Goal: Information Seeking & Learning: Learn about a topic

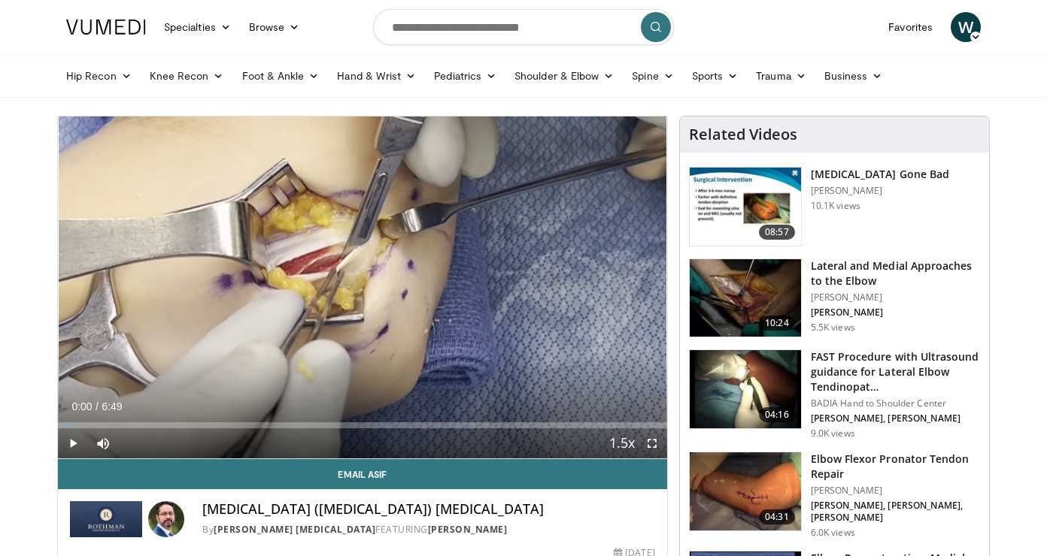
click at [656, 445] on span "Video Player" at bounding box center [652, 444] width 30 height 30
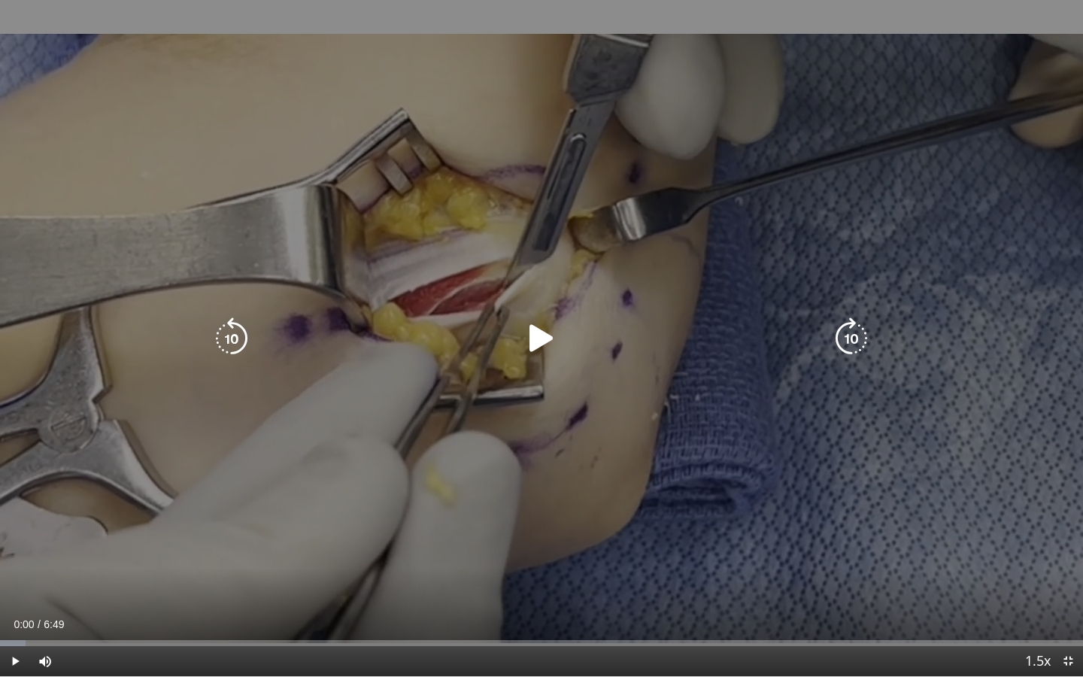
click at [538, 338] on icon "Video Player" at bounding box center [541, 338] width 42 height 42
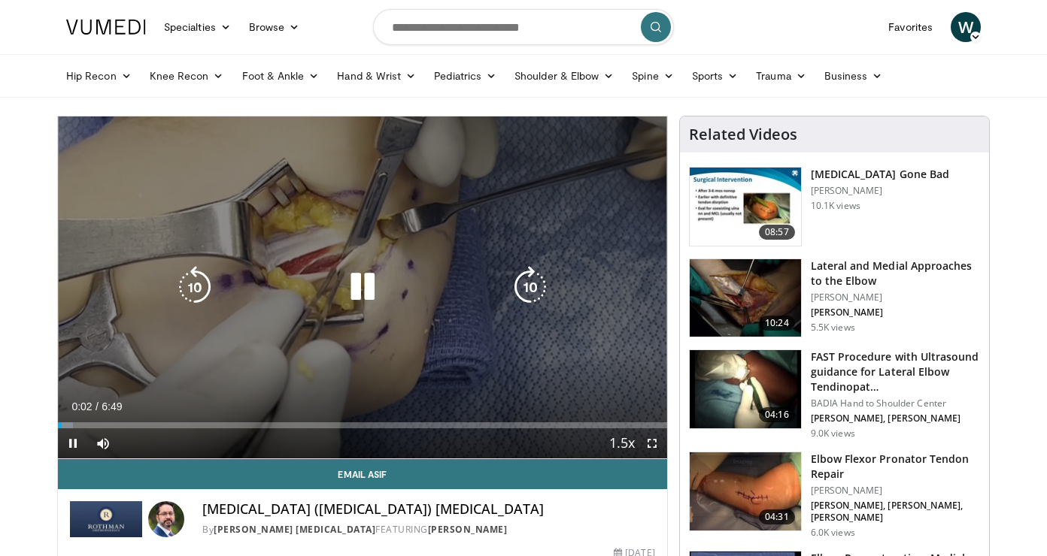
click at [362, 286] on icon "Video Player" at bounding box center [362, 287] width 42 height 42
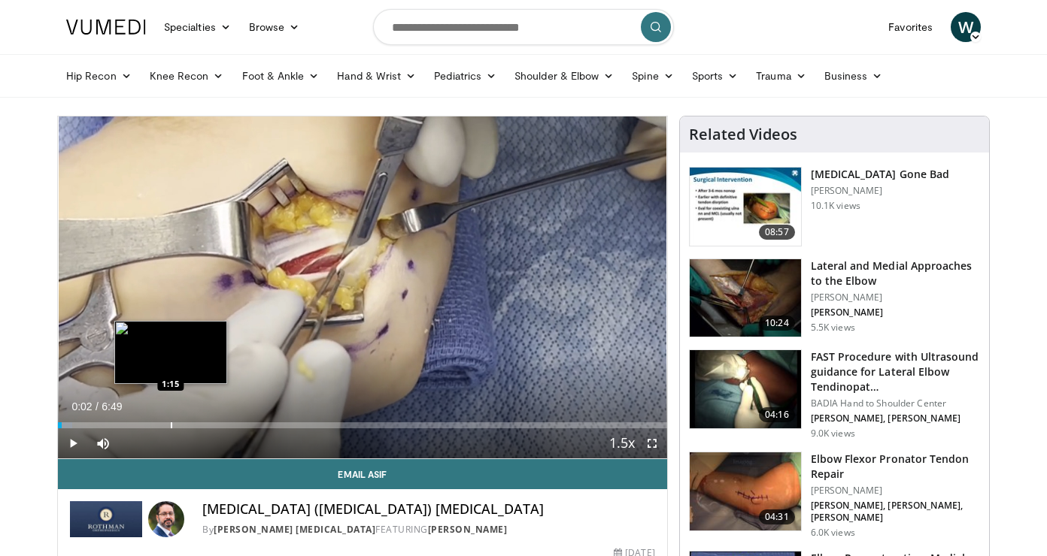
click at [171, 423] on div "Progress Bar" at bounding box center [172, 426] width 2 height 6
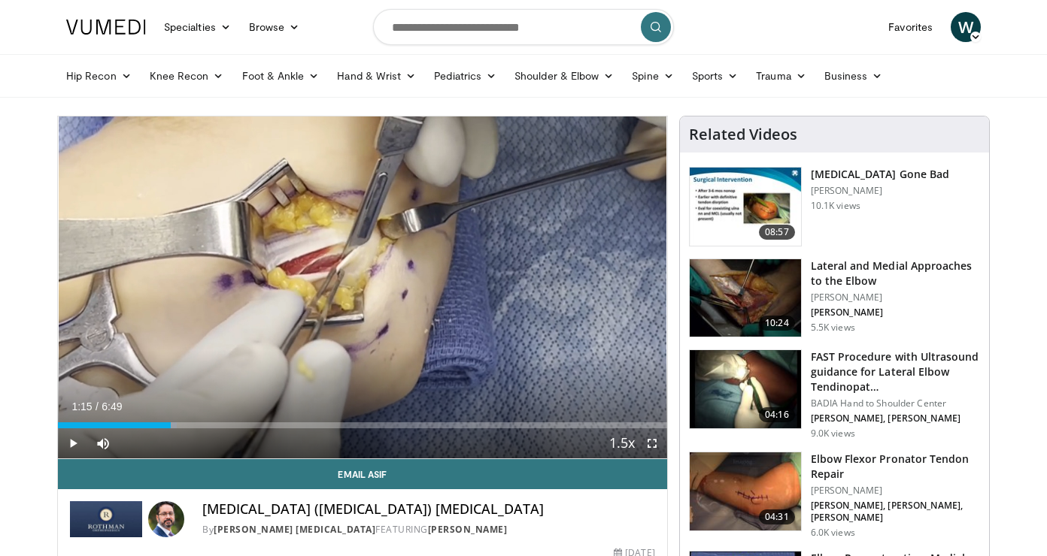
click at [77, 444] on span "Video Player" at bounding box center [73, 444] width 30 height 30
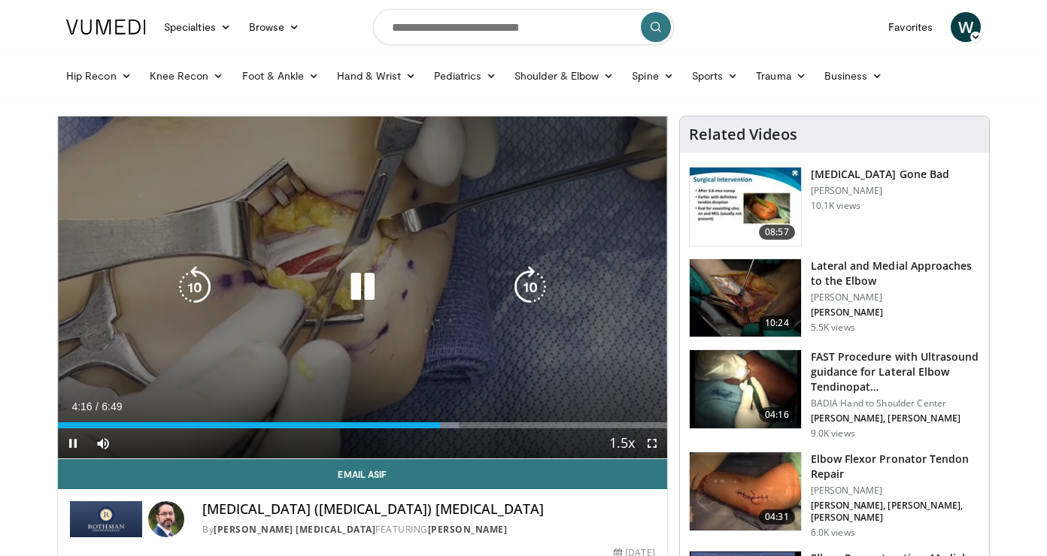
click at [196, 286] on icon "Video Player" at bounding box center [195, 287] width 42 height 42
click at [204, 284] on icon "Video Player" at bounding box center [195, 287] width 42 height 42
click at [370, 281] on icon "Video Player" at bounding box center [362, 287] width 42 height 42
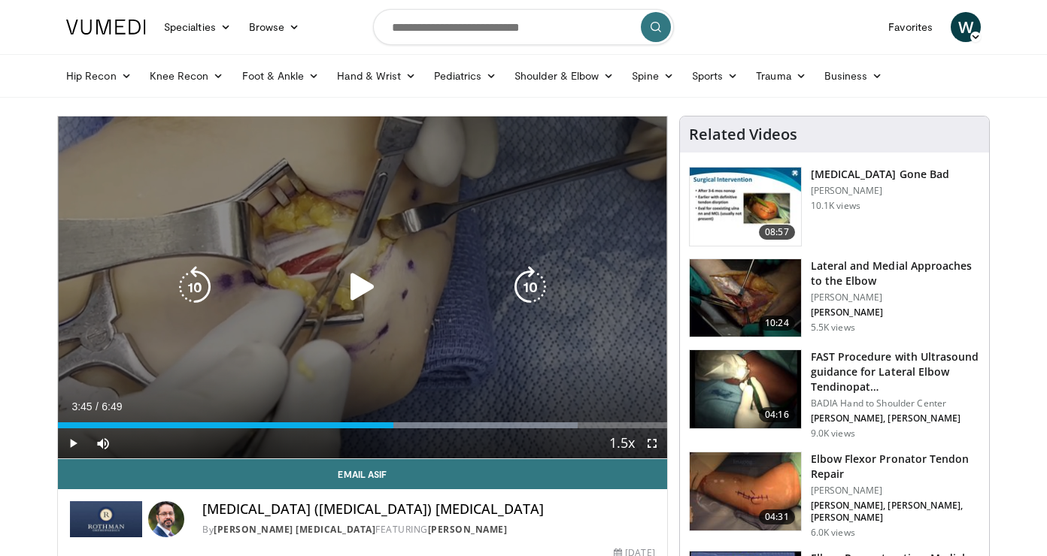
click at [194, 283] on icon "Video Player" at bounding box center [195, 287] width 42 height 42
click at [356, 293] on icon "Video Player" at bounding box center [362, 287] width 42 height 42
click at [203, 281] on icon "Video Player" at bounding box center [195, 287] width 42 height 42
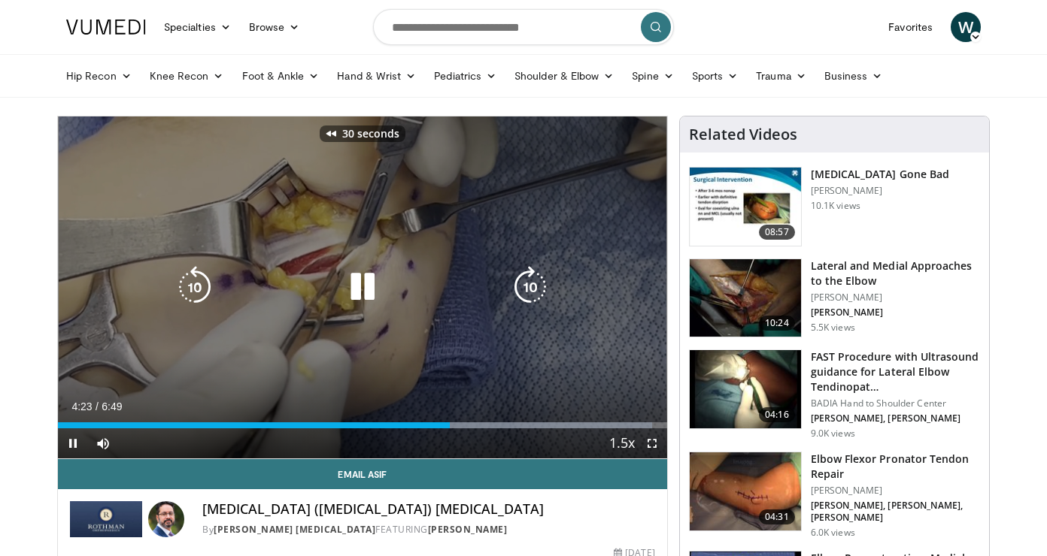
click at [203, 281] on icon "Video Player" at bounding box center [195, 287] width 42 height 42
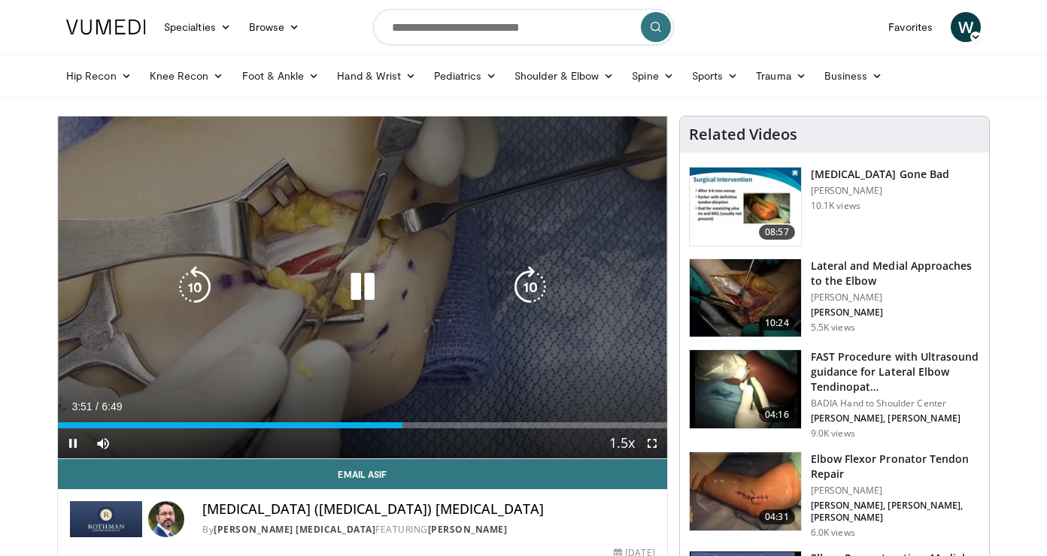
click at [362, 293] on icon "Video Player" at bounding box center [362, 287] width 42 height 42
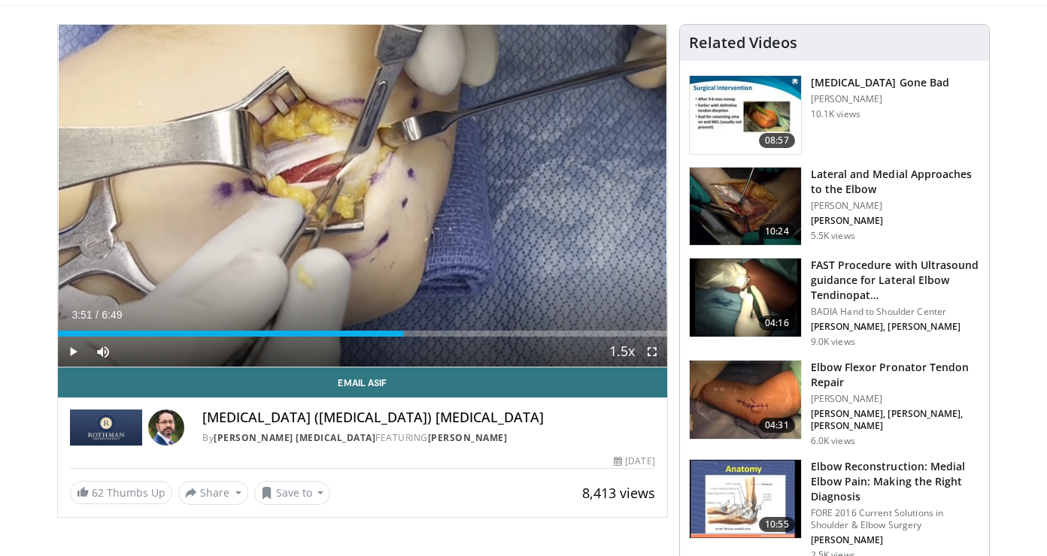
scroll to position [95, 0]
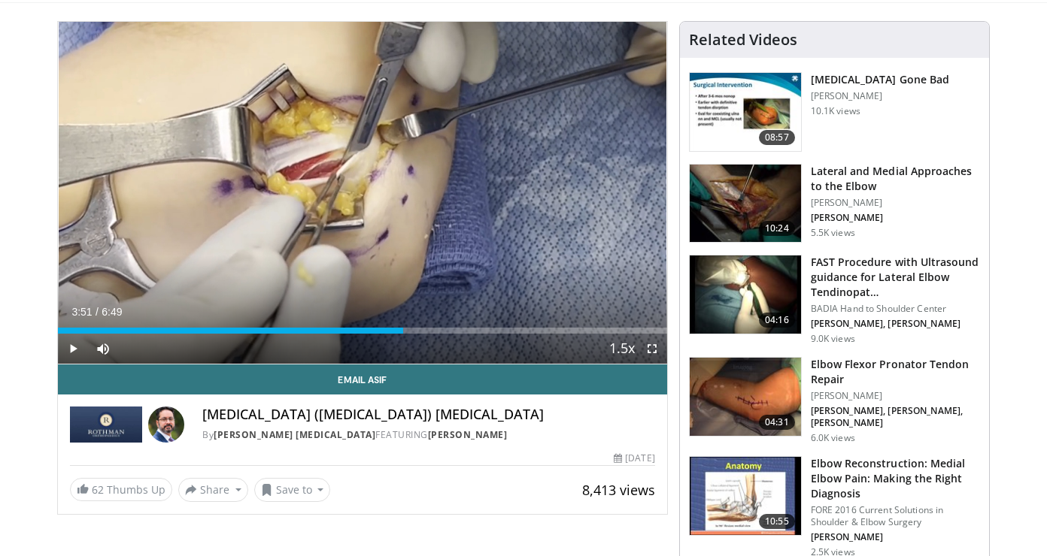
click at [835, 372] on h3 "Elbow Flexor Pronator Tendon Repair" at bounding box center [895, 372] width 169 height 30
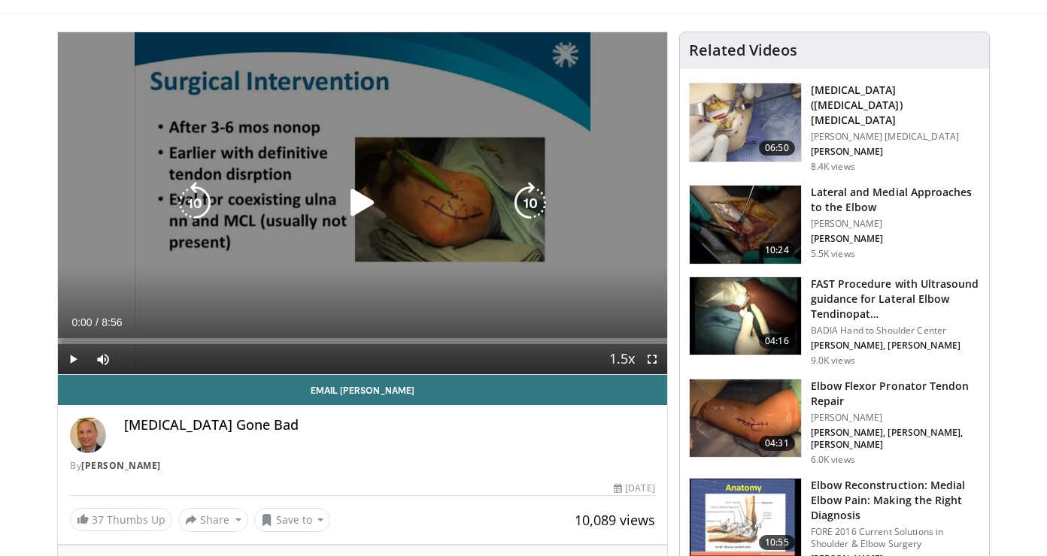
scroll to position [98, 0]
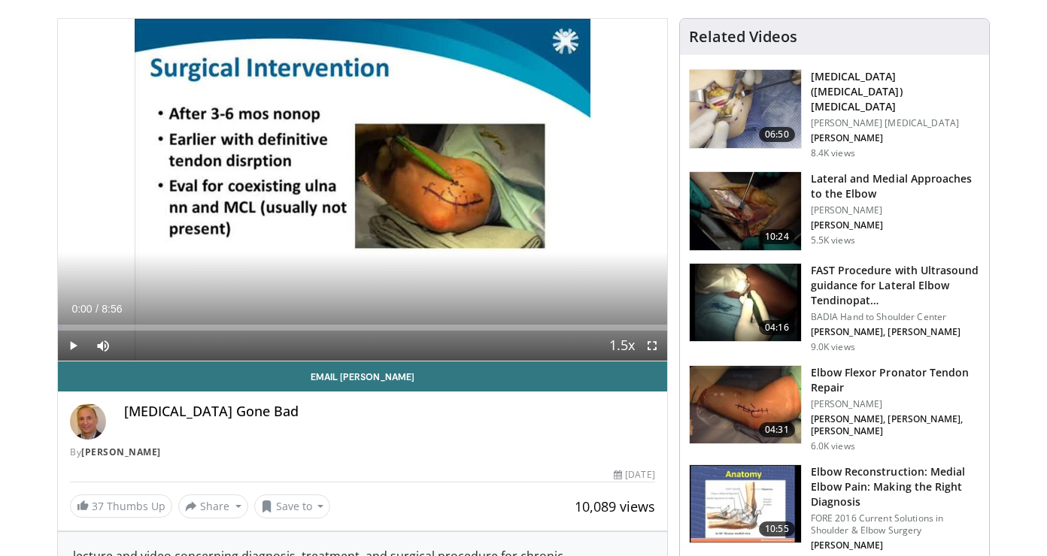
click at [71, 349] on span "Video Player" at bounding box center [73, 346] width 30 height 30
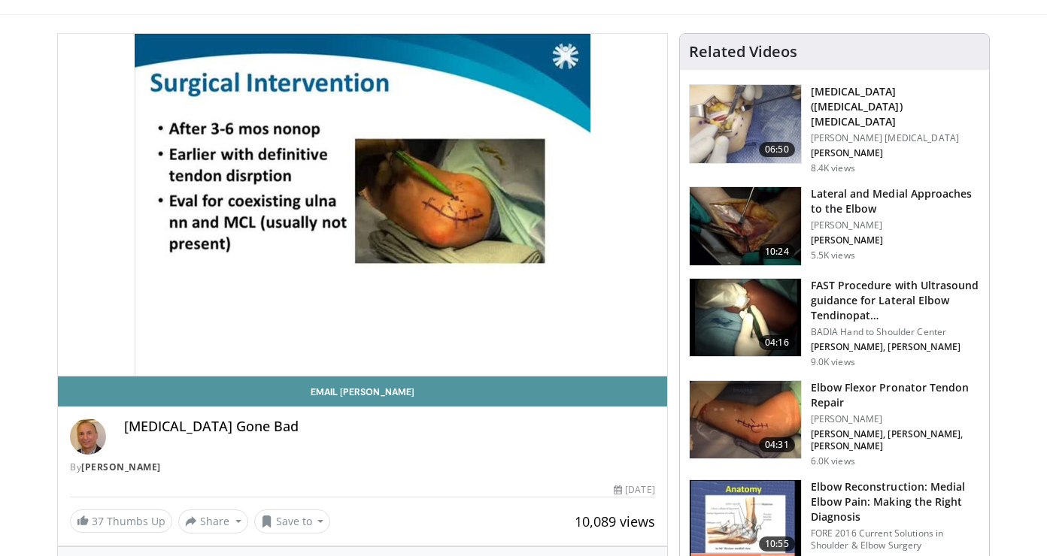
scroll to position [88, 0]
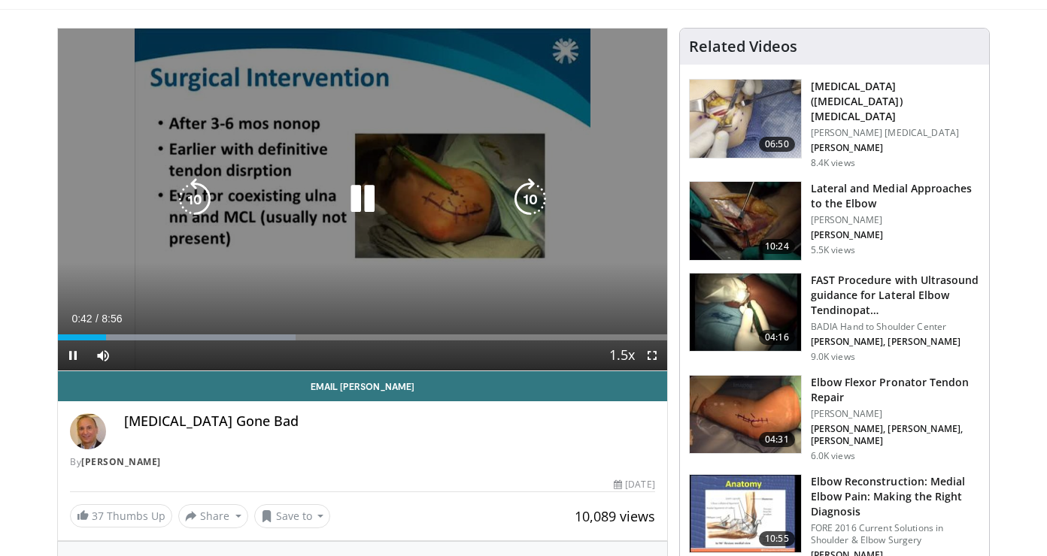
click at [519, 202] on icon "Video Player" at bounding box center [530, 199] width 42 height 42
click at [528, 201] on icon "Video Player" at bounding box center [530, 199] width 42 height 42
click at [527, 207] on icon "Video Player" at bounding box center [530, 199] width 42 height 42
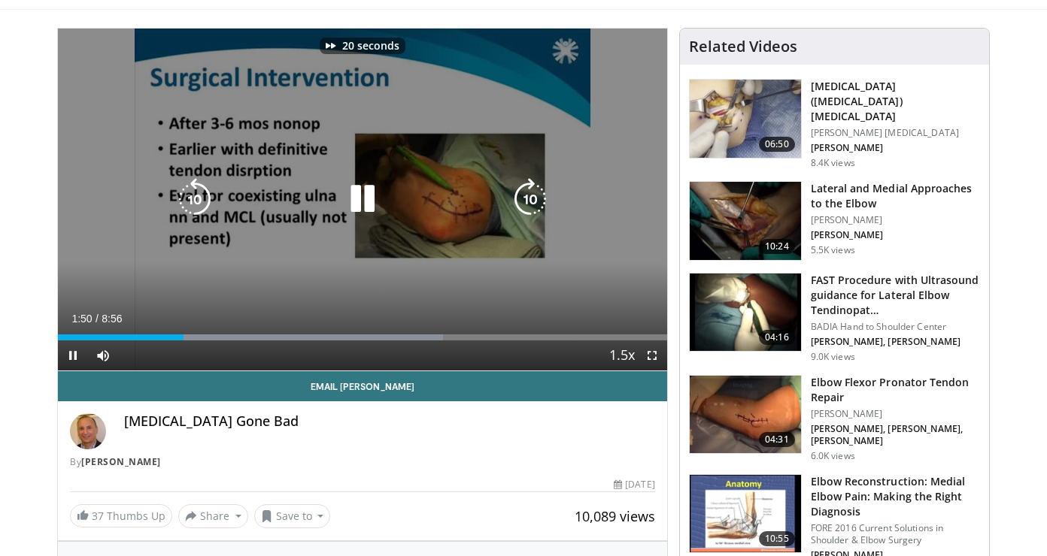
click at [527, 207] on icon "Video Player" at bounding box center [530, 199] width 42 height 42
click at [532, 205] on icon "Video Player" at bounding box center [530, 199] width 42 height 42
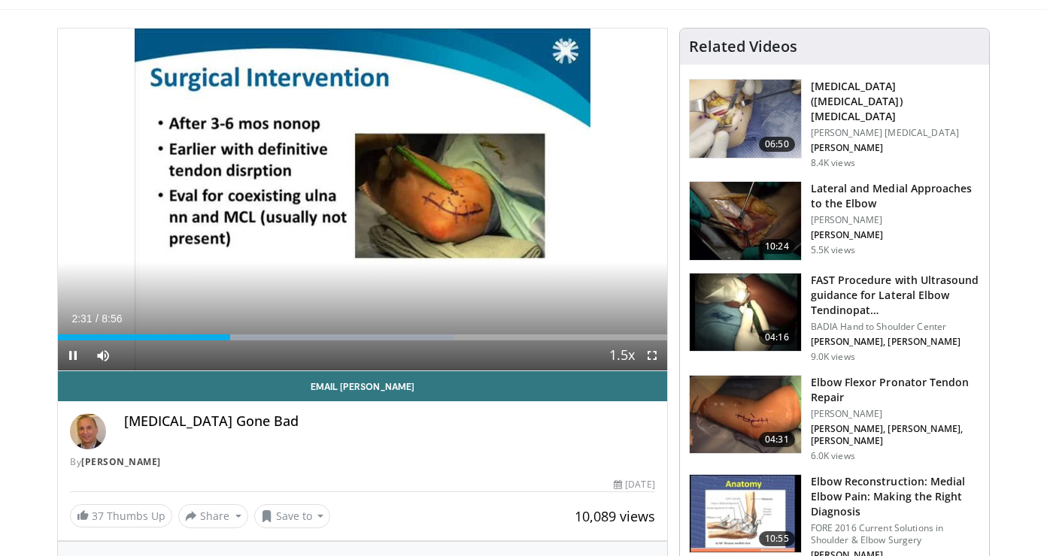
click at [532, 205] on div "10 seconds Tap to unmute" at bounding box center [362, 200] width 609 height 342
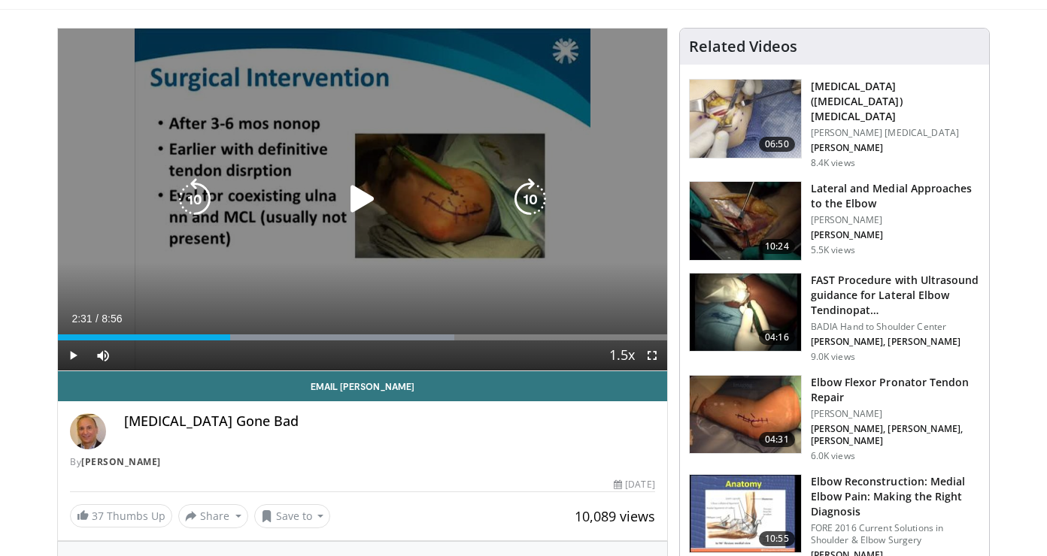
click at [368, 199] on icon "Video Player" at bounding box center [362, 199] width 42 height 42
click at [523, 207] on icon "Video Player" at bounding box center [530, 199] width 42 height 42
click at [522, 205] on icon "Video Player" at bounding box center [530, 199] width 42 height 42
click at [526, 205] on icon "Video Player" at bounding box center [530, 199] width 42 height 42
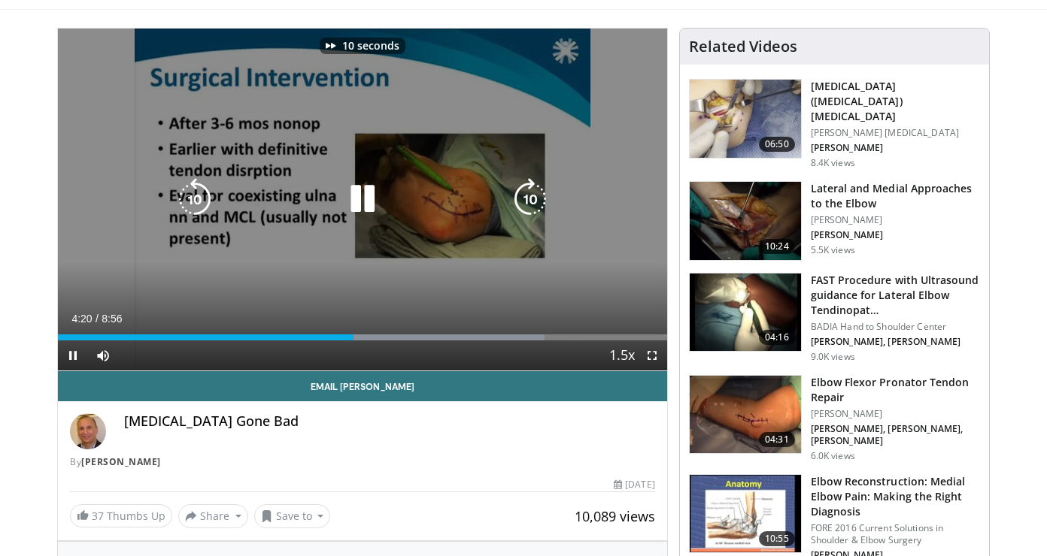
click at [526, 205] on icon "Video Player" at bounding box center [530, 199] width 42 height 42
click at [526, 199] on icon "Video Player" at bounding box center [530, 199] width 42 height 42
click at [533, 201] on icon "Video Player" at bounding box center [530, 199] width 42 height 42
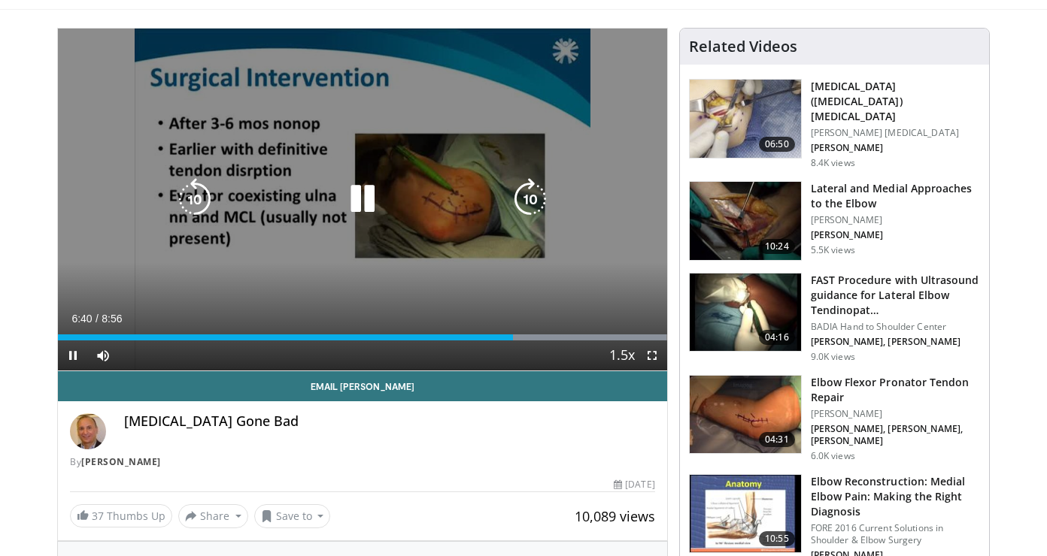
click at [537, 203] on icon "Video Player" at bounding box center [530, 199] width 42 height 42
click at [523, 199] on icon "Video Player" at bounding box center [530, 199] width 42 height 42
click at [526, 202] on icon "Video Player" at bounding box center [530, 199] width 42 height 42
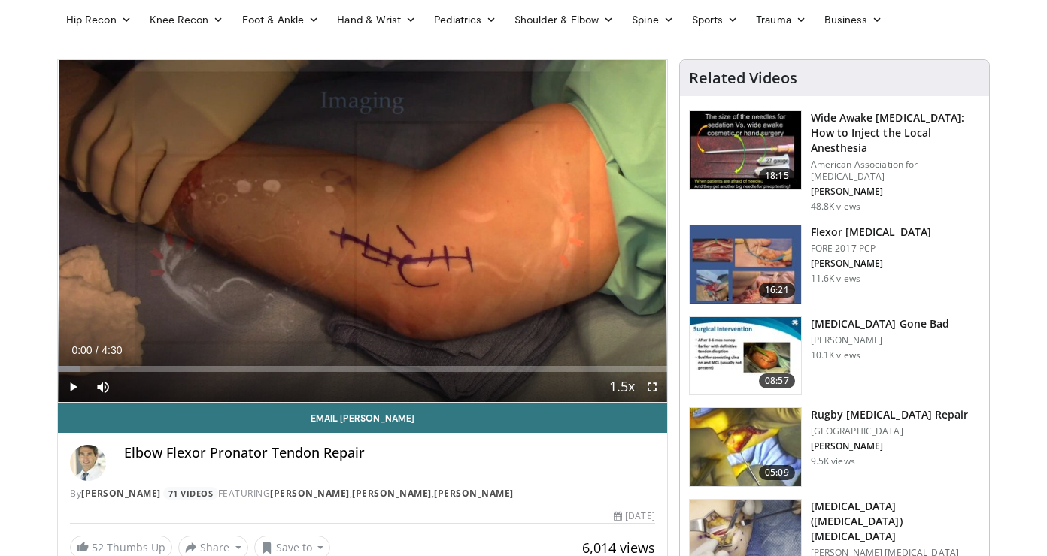
scroll to position [58, 0]
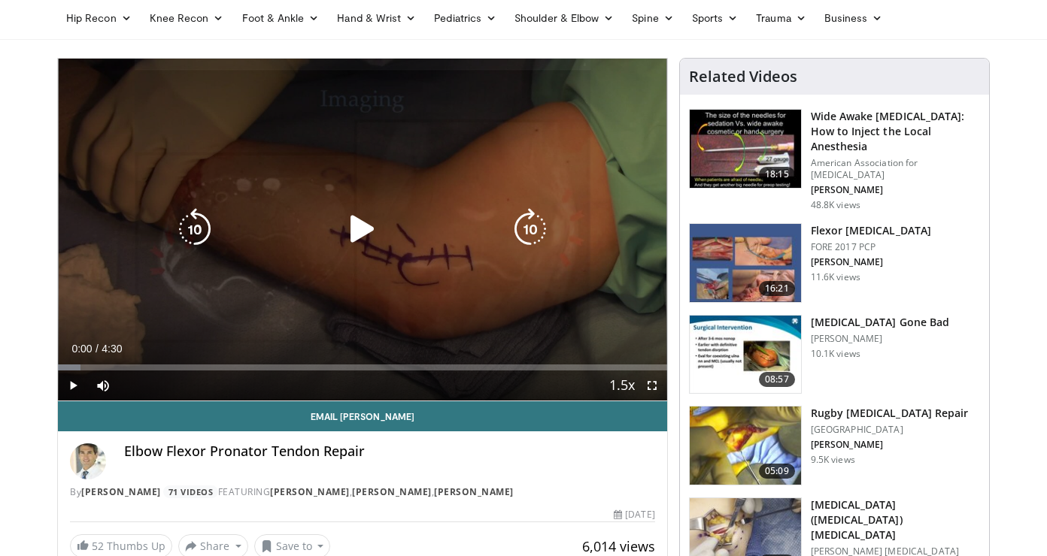
click at [362, 226] on icon "Video Player" at bounding box center [362, 229] width 42 height 42
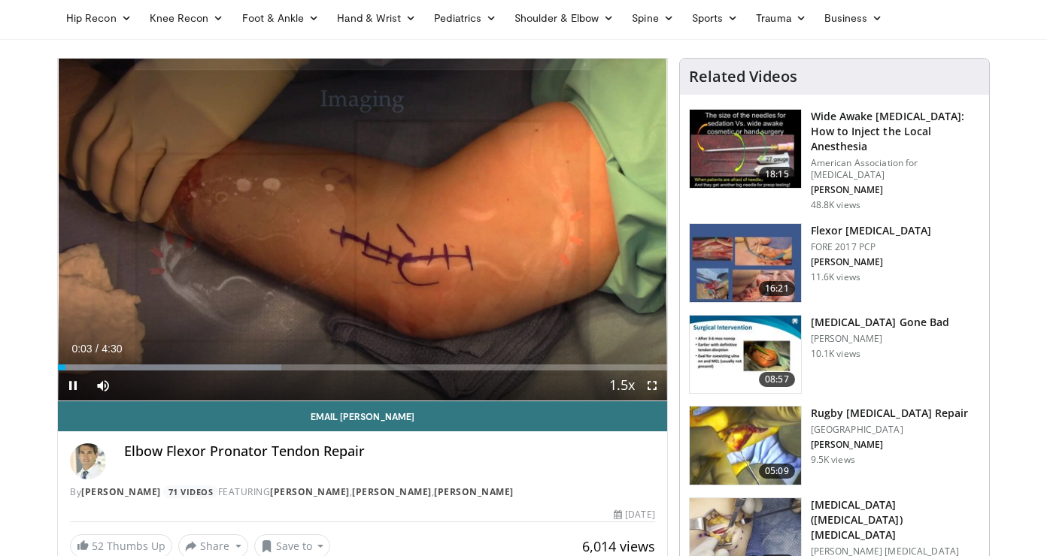
click at [650, 383] on span "Video Player" at bounding box center [652, 386] width 30 height 30
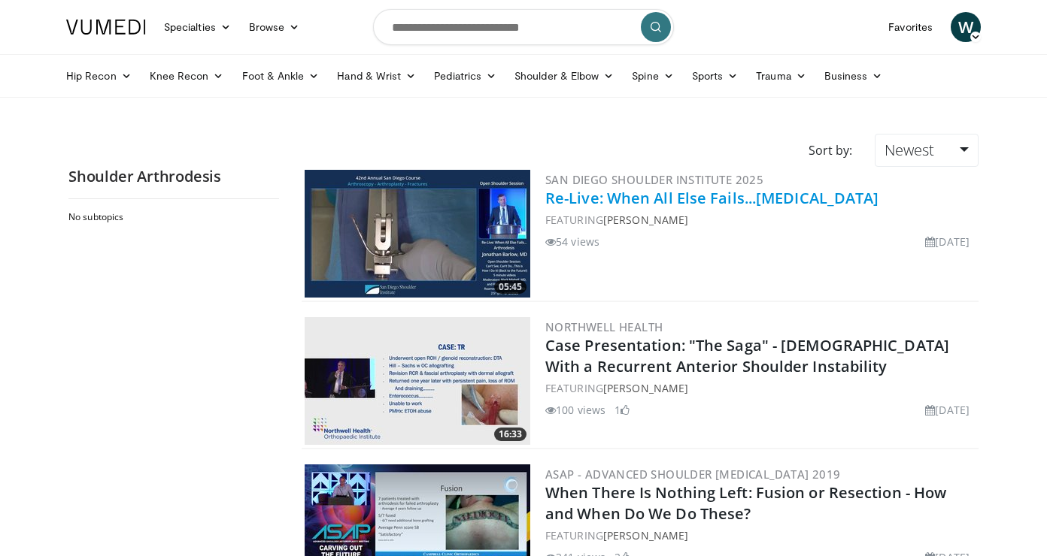
click at [601, 198] on link "Re-Live: When All Else Fails...[MEDICAL_DATA]" at bounding box center [712, 198] width 334 height 20
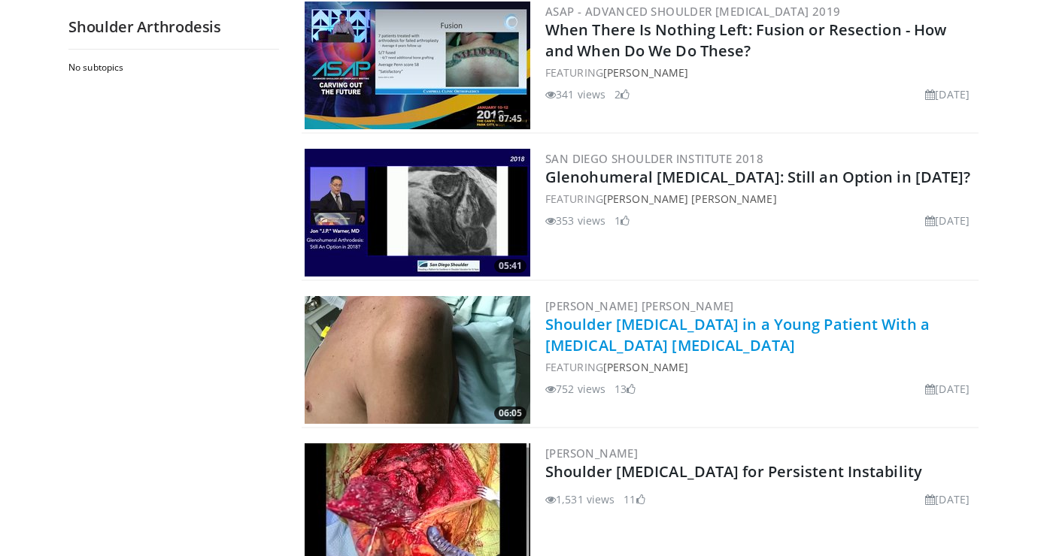
scroll to position [543, 0]
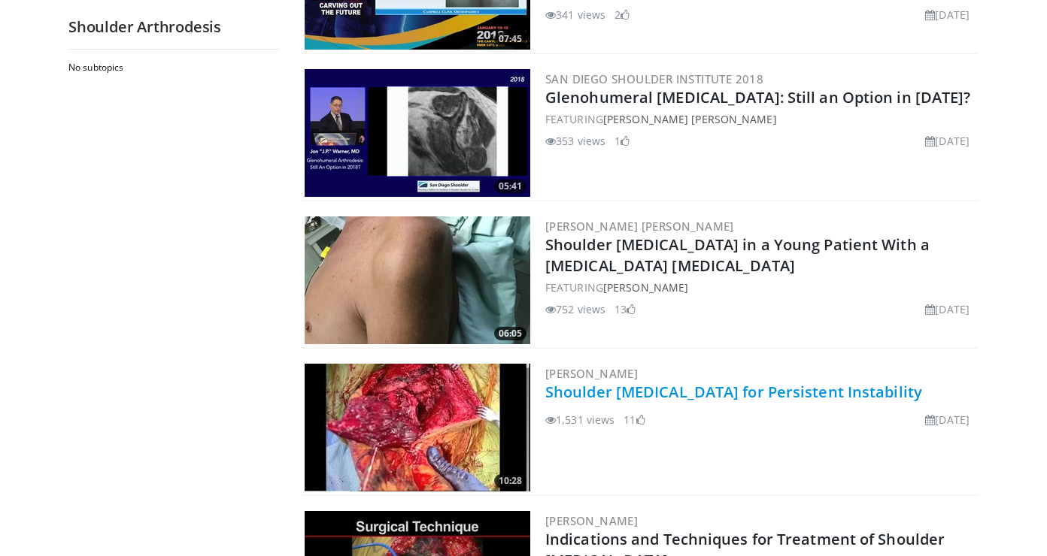
click at [693, 395] on link "Shoulder [MEDICAL_DATA] for Persistent Instability" at bounding box center [733, 392] width 377 height 20
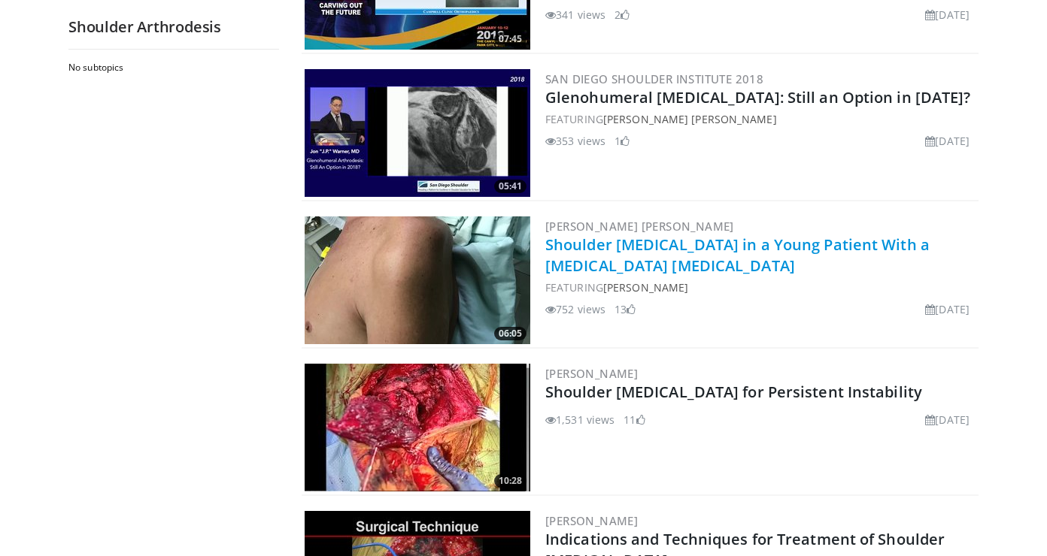
click at [584, 257] on link "Shoulder Arthrodesis in a Young Patient With a Brachial Plexus Avulsion" at bounding box center [737, 255] width 384 height 41
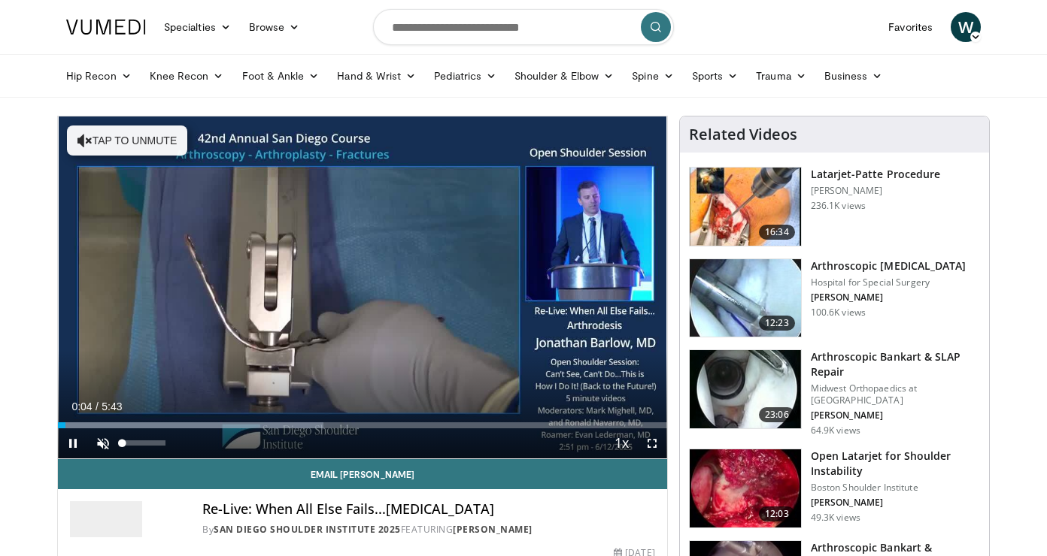
click at [102, 442] on span "Video Player" at bounding box center [103, 444] width 30 height 30
click at [653, 441] on span "Video Player" at bounding box center [652, 444] width 30 height 30
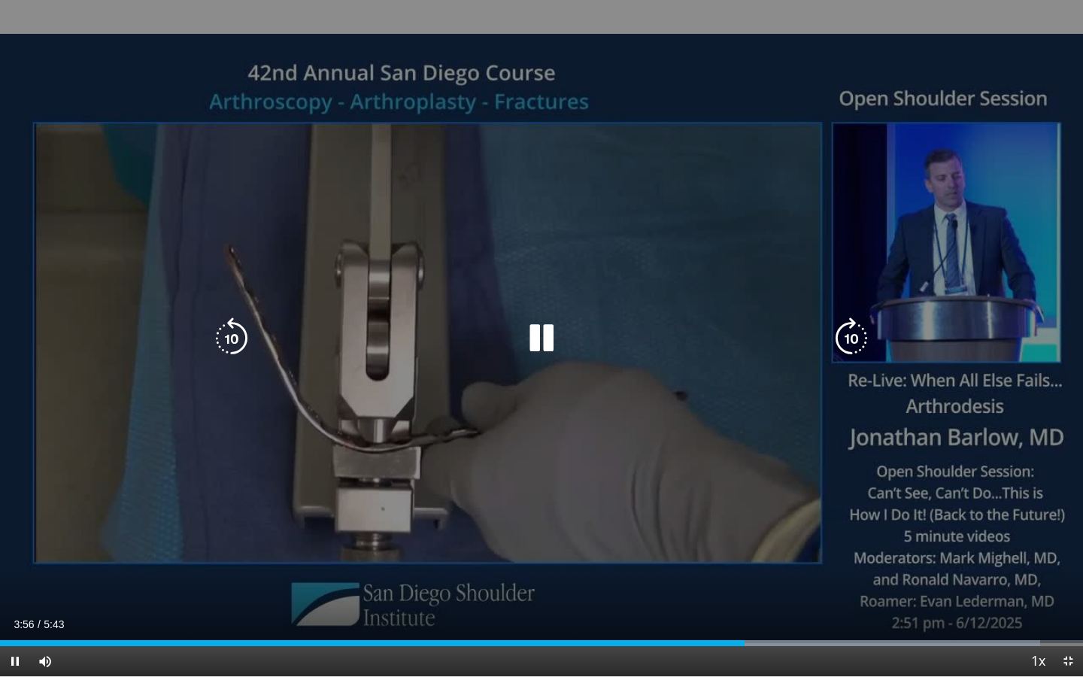
click at [847, 337] on icon "Video Player" at bounding box center [851, 338] width 42 height 42
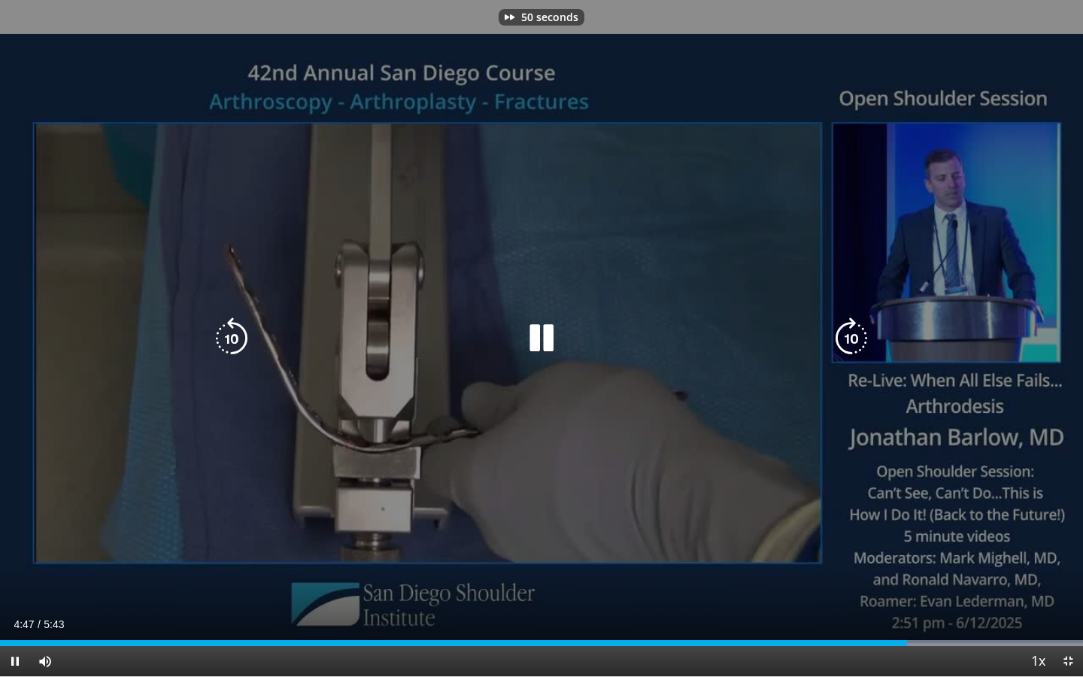
click at [847, 337] on icon "Video Player" at bounding box center [851, 338] width 42 height 42
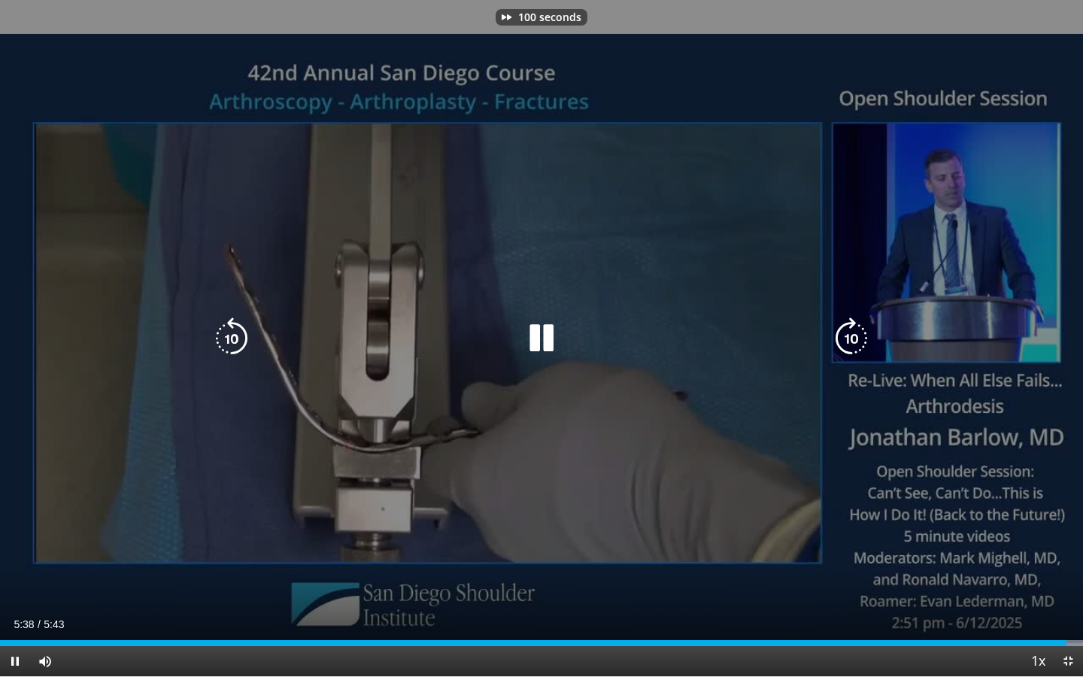
click at [847, 337] on icon "Video Player" at bounding box center [851, 338] width 42 height 42
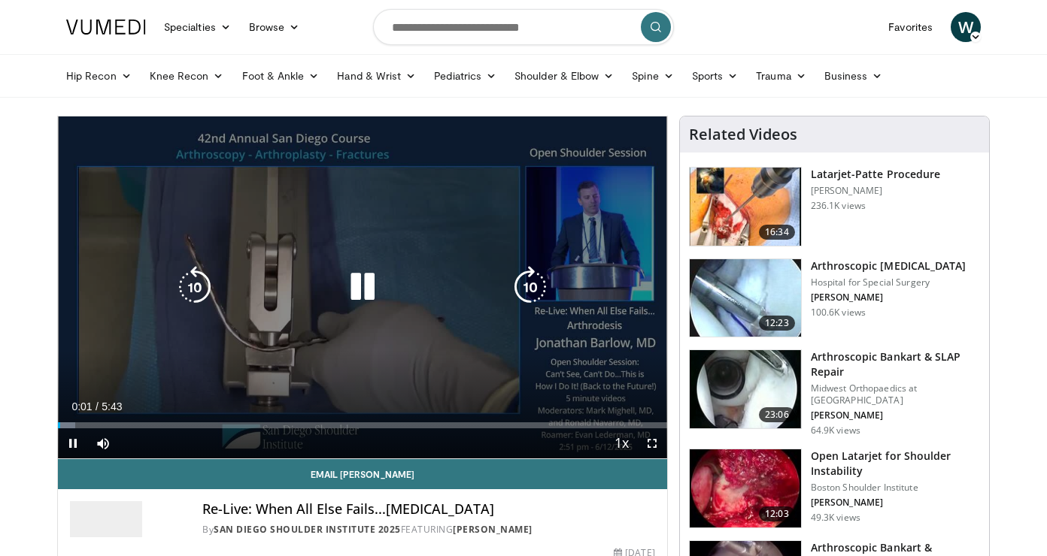
click at [362, 293] on icon "Video Player" at bounding box center [362, 287] width 42 height 42
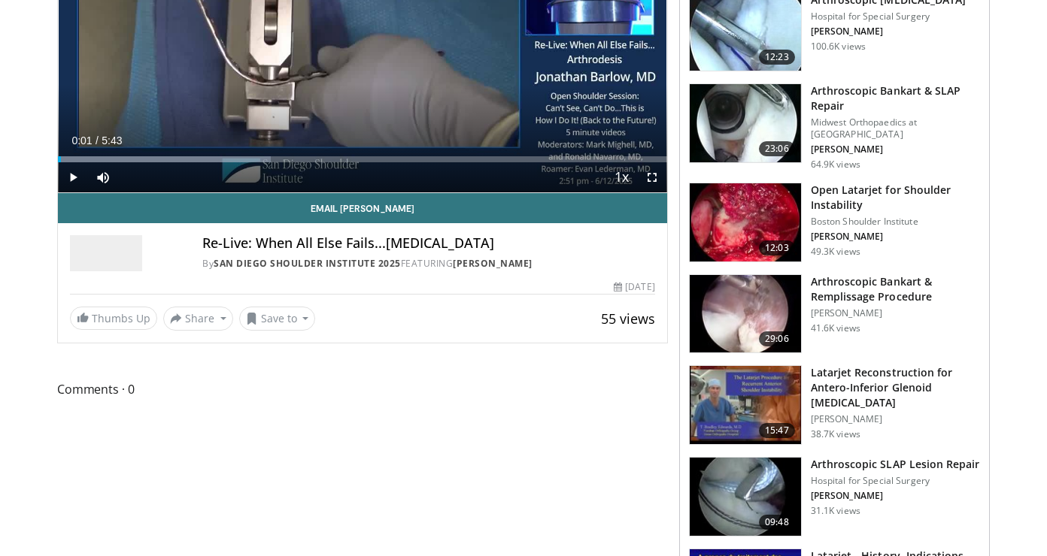
scroll to position [274, 0]
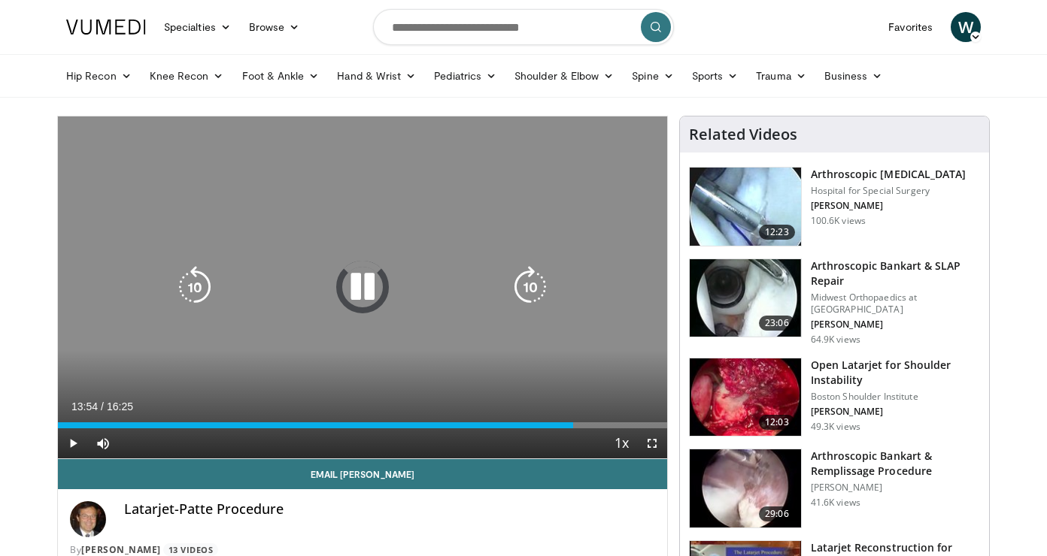
click at [0, 0] on icon "Video Player" at bounding box center [0, 0] width 0 height 0
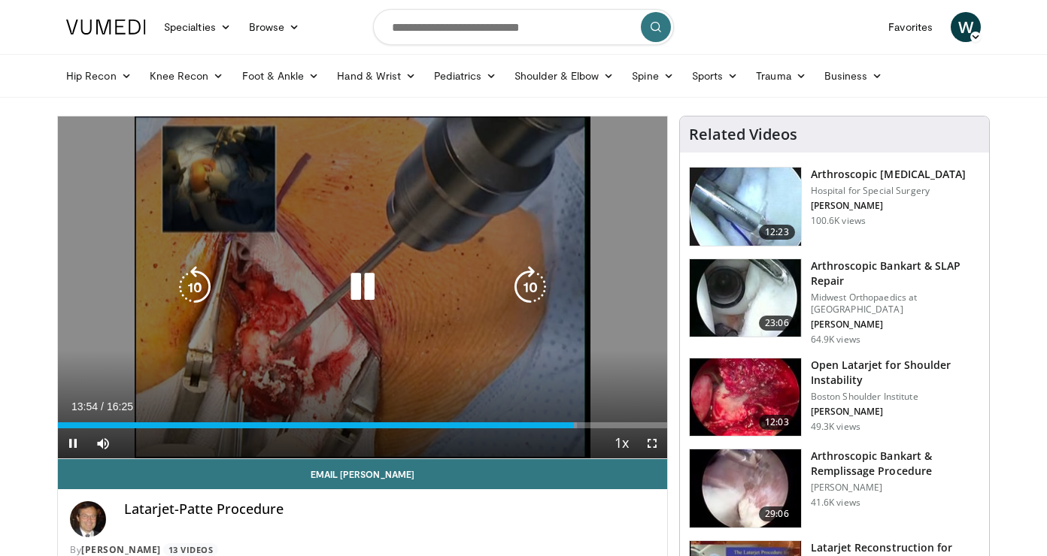
scroll to position [17, 0]
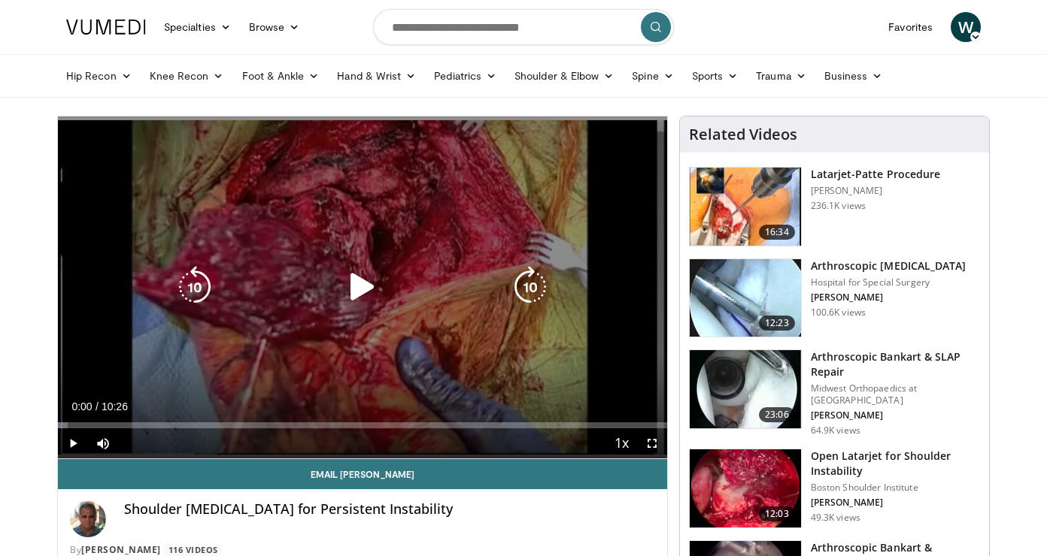
click at [354, 281] on icon "Video Player" at bounding box center [362, 287] width 42 height 42
click at [535, 287] on icon "Video Player" at bounding box center [530, 287] width 42 height 42
click at [525, 282] on icon "Video Player" at bounding box center [530, 287] width 42 height 42
click at [527, 283] on icon "Video Player" at bounding box center [530, 287] width 42 height 42
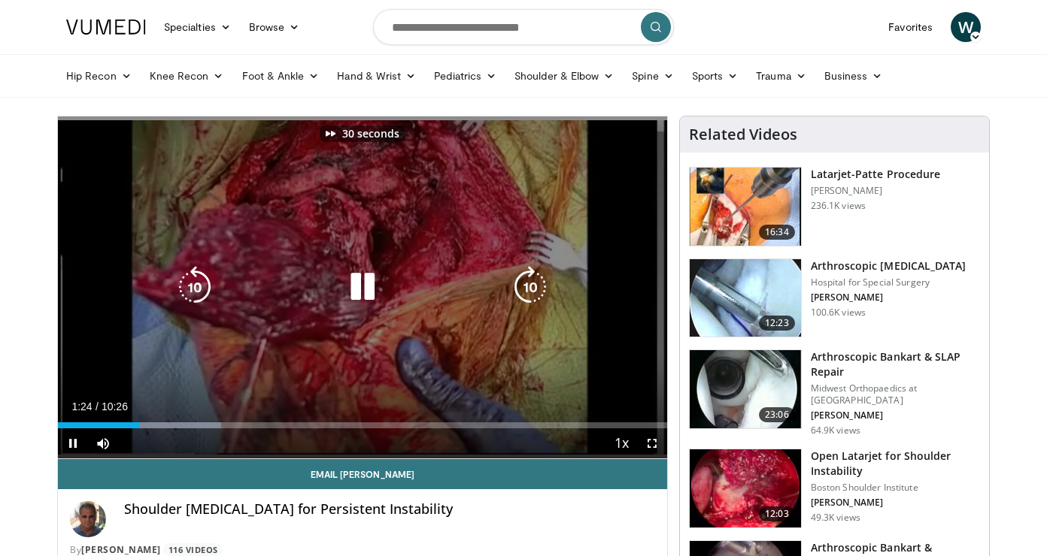
click at [527, 283] on icon "Video Player" at bounding box center [530, 287] width 42 height 42
click at [347, 296] on icon "Video Player" at bounding box center [362, 287] width 42 height 42
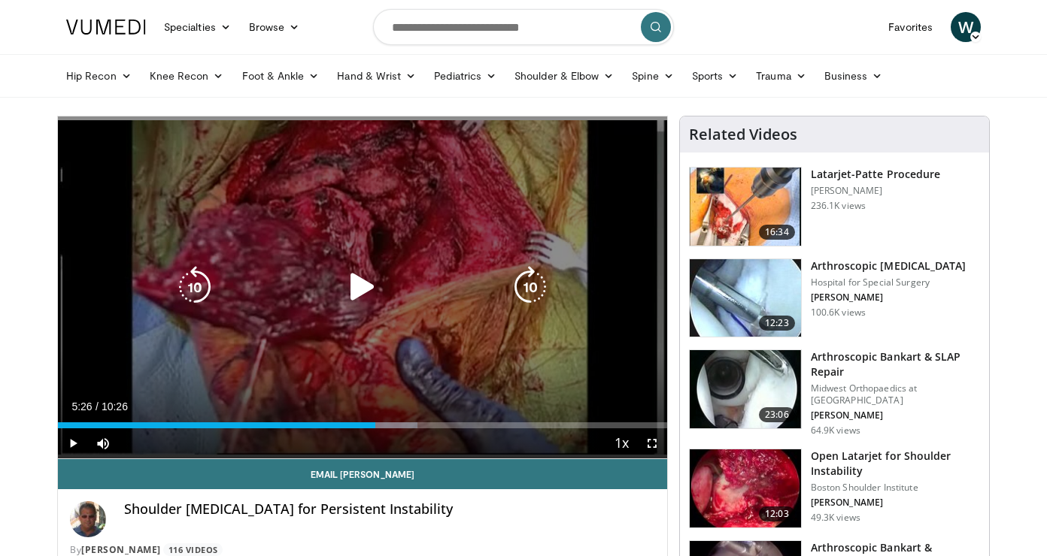
click at [365, 282] on icon "Video Player" at bounding box center [362, 287] width 42 height 42
click at [368, 287] on icon "Video Player" at bounding box center [362, 287] width 42 height 42
click at [371, 285] on icon "Video Player" at bounding box center [362, 287] width 42 height 42
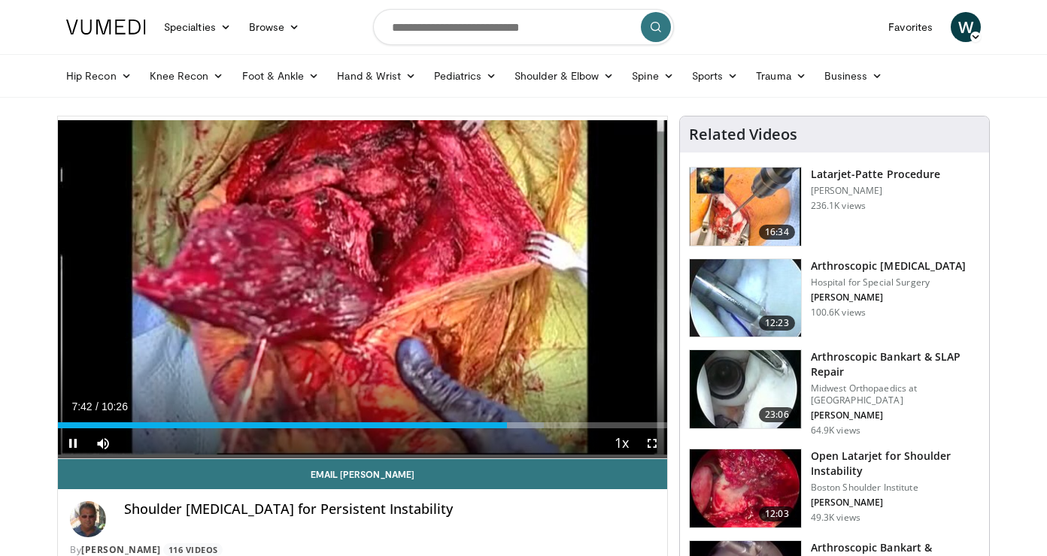
click at [74, 440] on span "Video Player" at bounding box center [73, 444] width 30 height 30
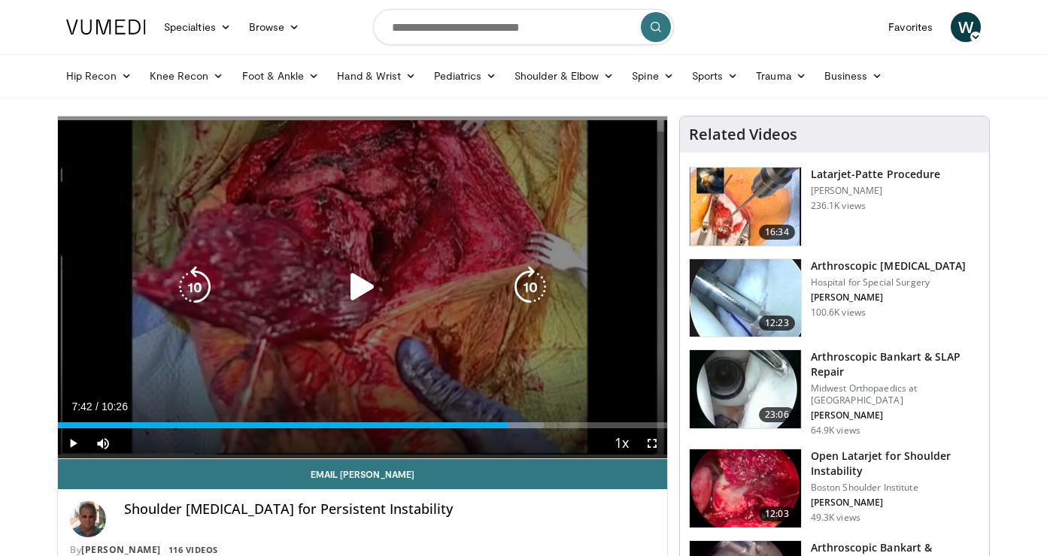
click at [366, 282] on icon "Video Player" at bounding box center [362, 287] width 42 height 42
click at [366, 286] on icon "Video Player" at bounding box center [362, 287] width 42 height 42
click at [202, 287] on icon "Video Player" at bounding box center [195, 287] width 42 height 42
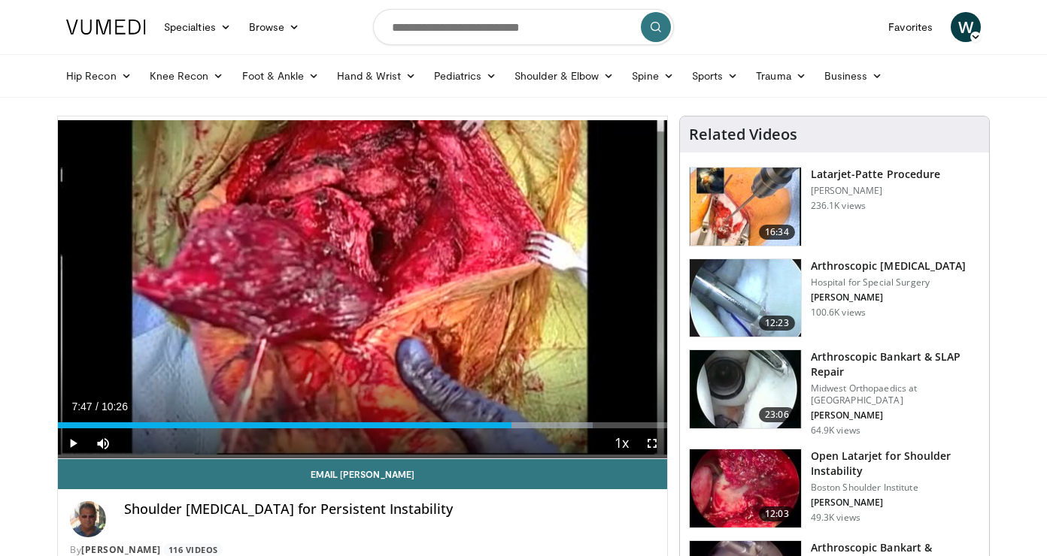
click at [70, 442] on span "Video Player" at bounding box center [73, 444] width 30 height 30
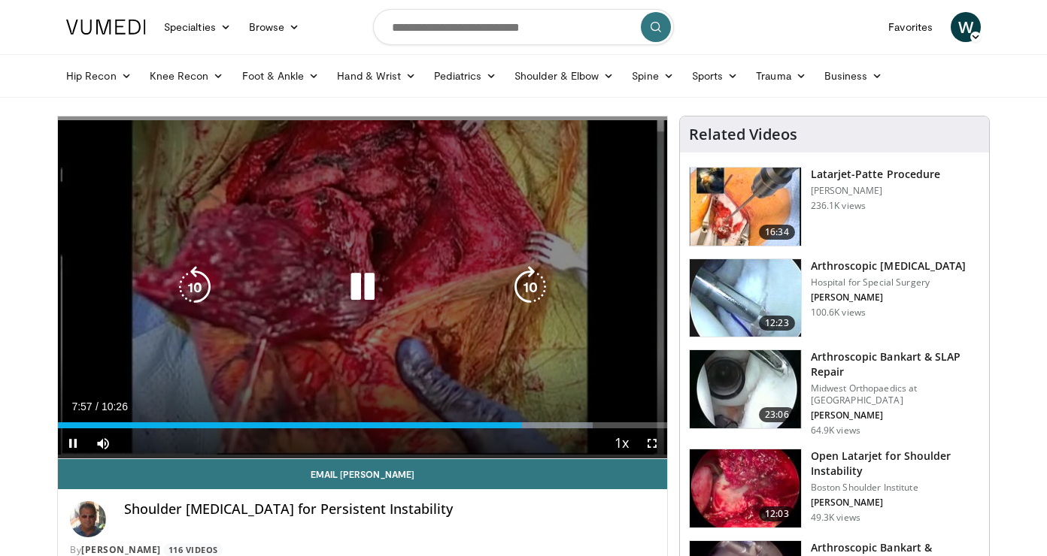
click at [538, 294] on icon "Video Player" at bounding box center [530, 287] width 42 height 42
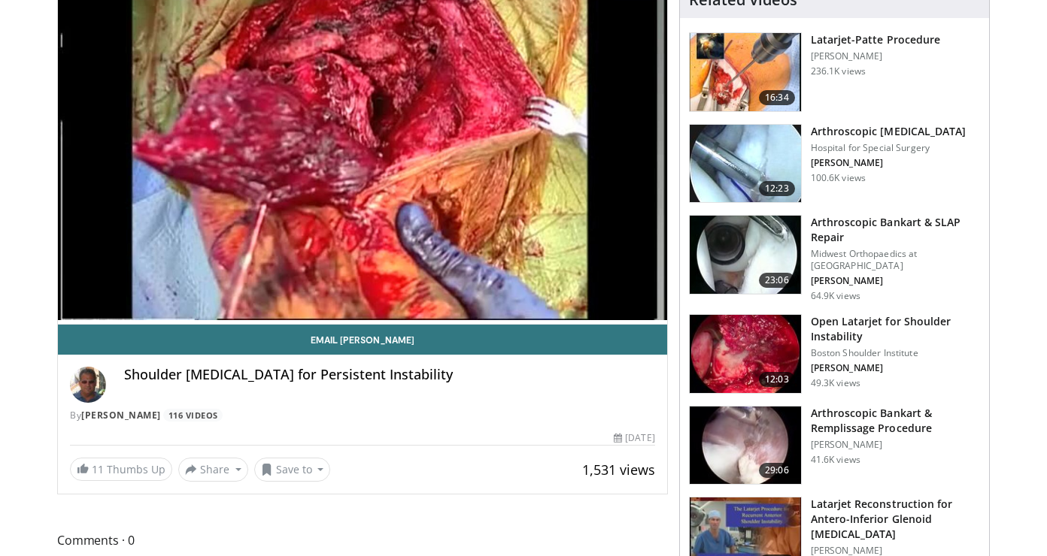
scroll to position [132, 0]
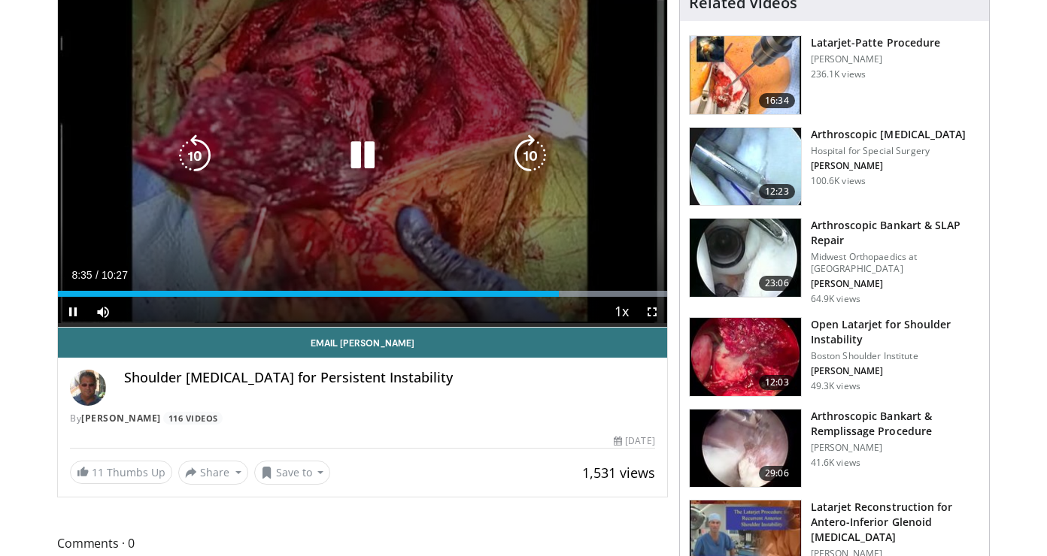
click at [535, 166] on icon "Video Player" at bounding box center [530, 156] width 42 height 42
click at [532, 163] on icon "Video Player" at bounding box center [530, 156] width 42 height 42
click at [525, 151] on icon "Video Player" at bounding box center [530, 156] width 42 height 42
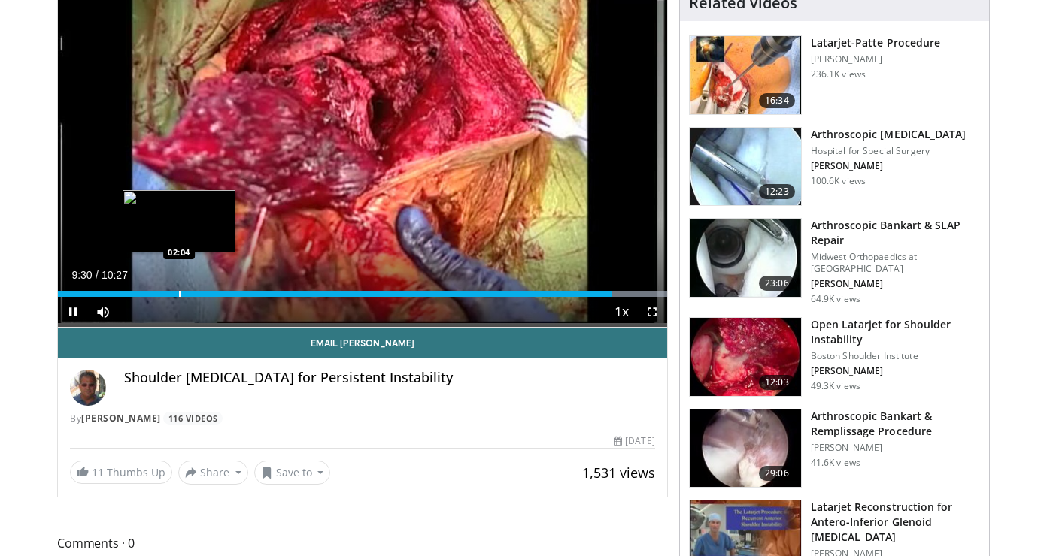
click at [179, 296] on div "Progress Bar" at bounding box center [180, 294] width 2 height 6
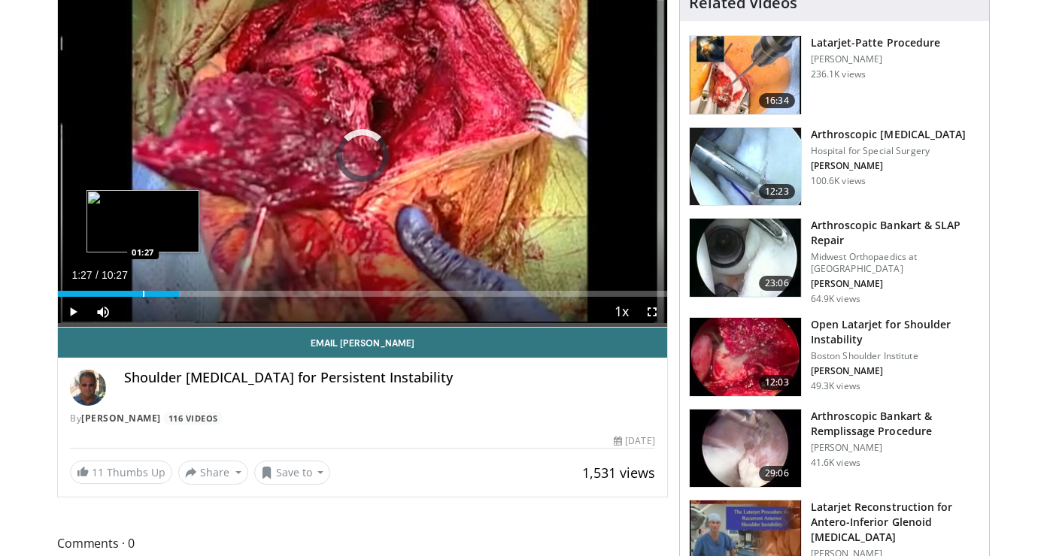
click at [143, 293] on div "Progress Bar" at bounding box center [144, 294] width 2 height 6
click at [121, 294] on div "Loaded : 14.36% 01:27 01:08" at bounding box center [362, 294] width 609 height 6
click at [153, 293] on div "Progress Bar" at bounding box center [153, 294] width 2 height 6
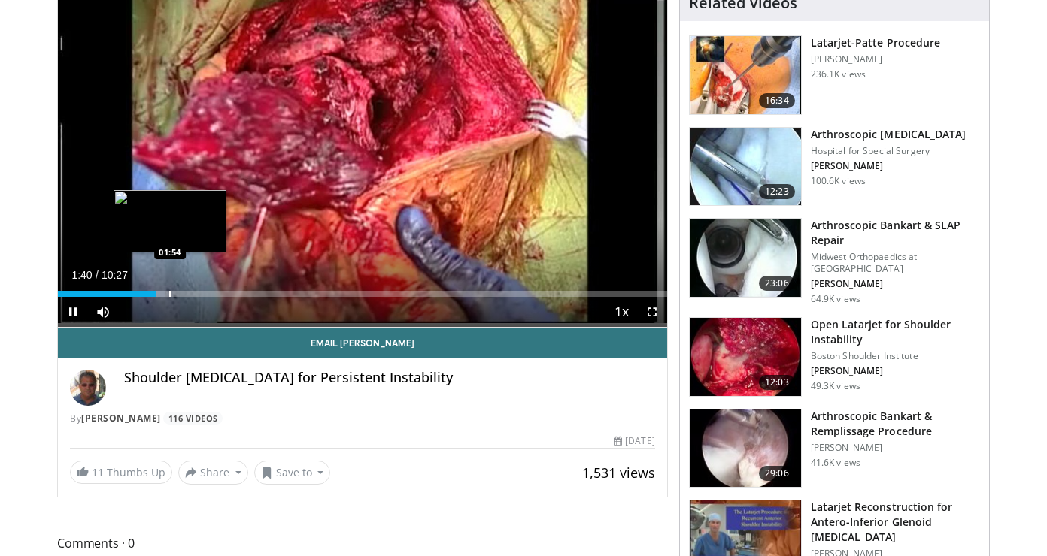
click at [171, 294] on div "Progress Bar" at bounding box center [170, 294] width 2 height 6
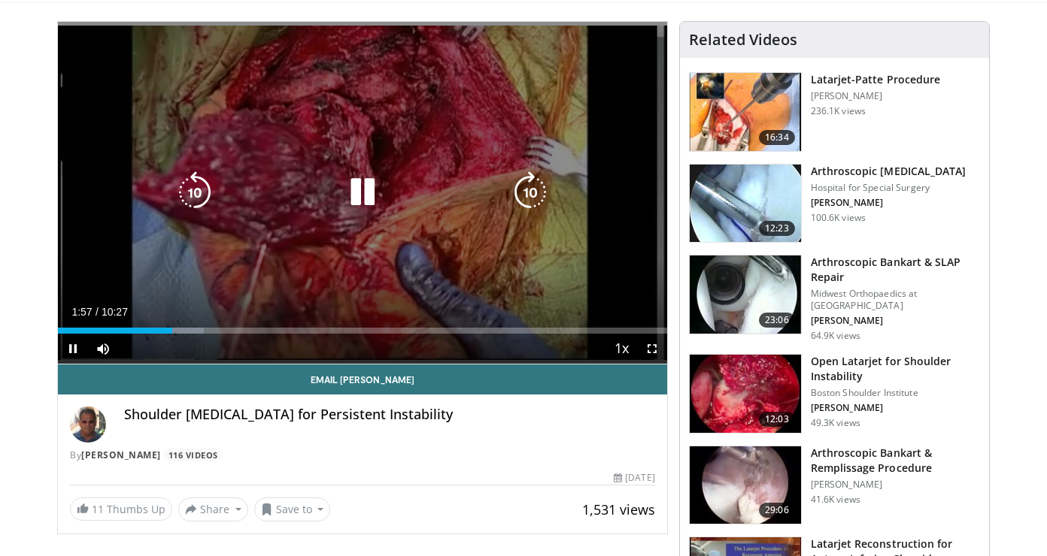
scroll to position [92, 0]
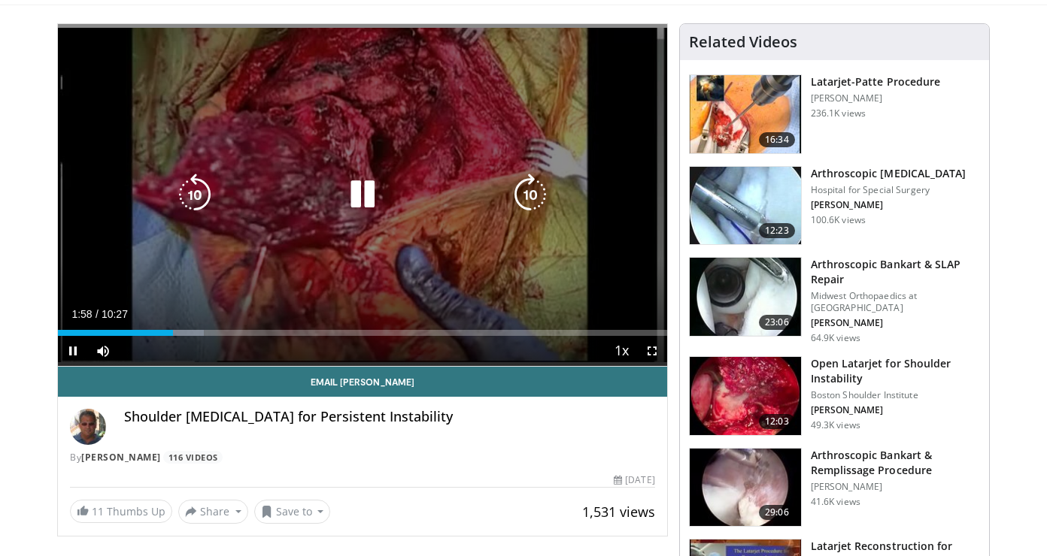
click at [202, 202] on icon "Video Player" at bounding box center [195, 195] width 42 height 42
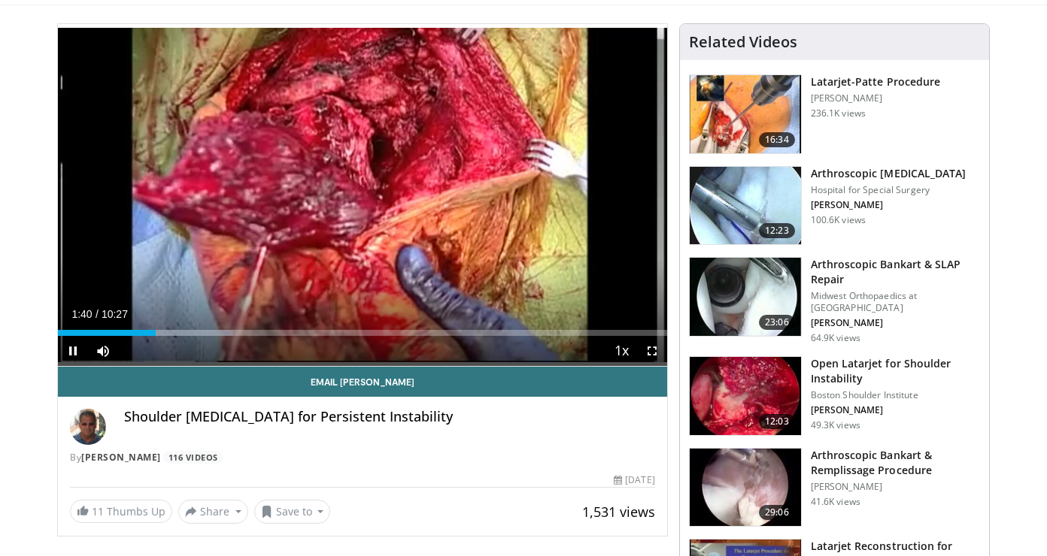
click at [657, 351] on span "Video Player" at bounding box center [652, 351] width 30 height 30
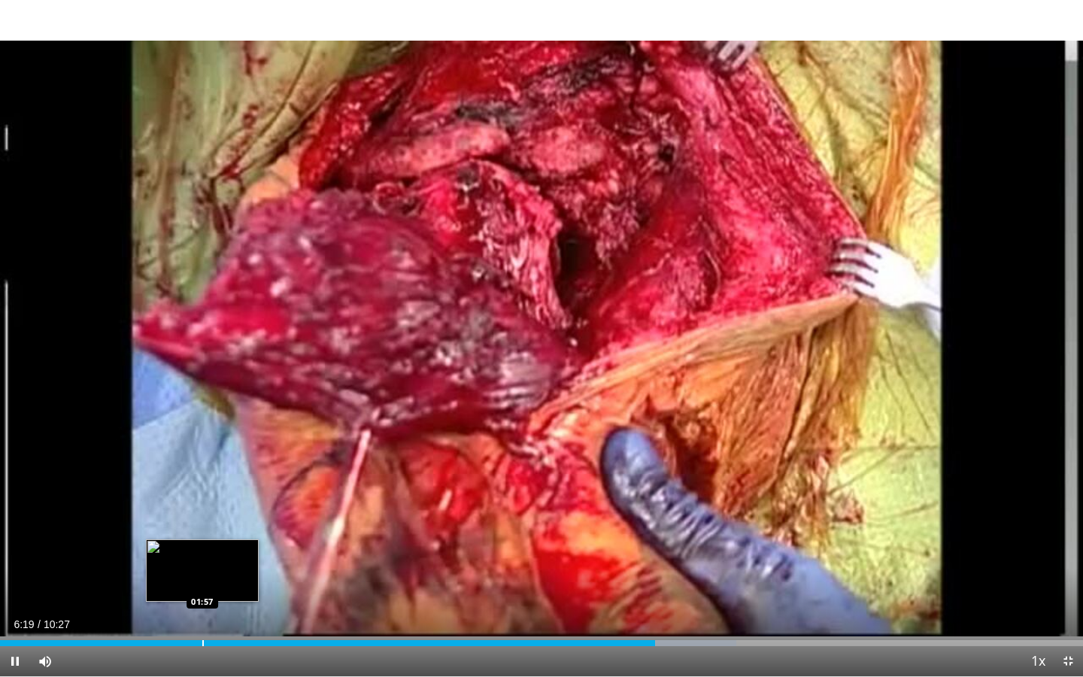
click at [202, 556] on div "Progress Bar" at bounding box center [203, 643] width 2 height 6
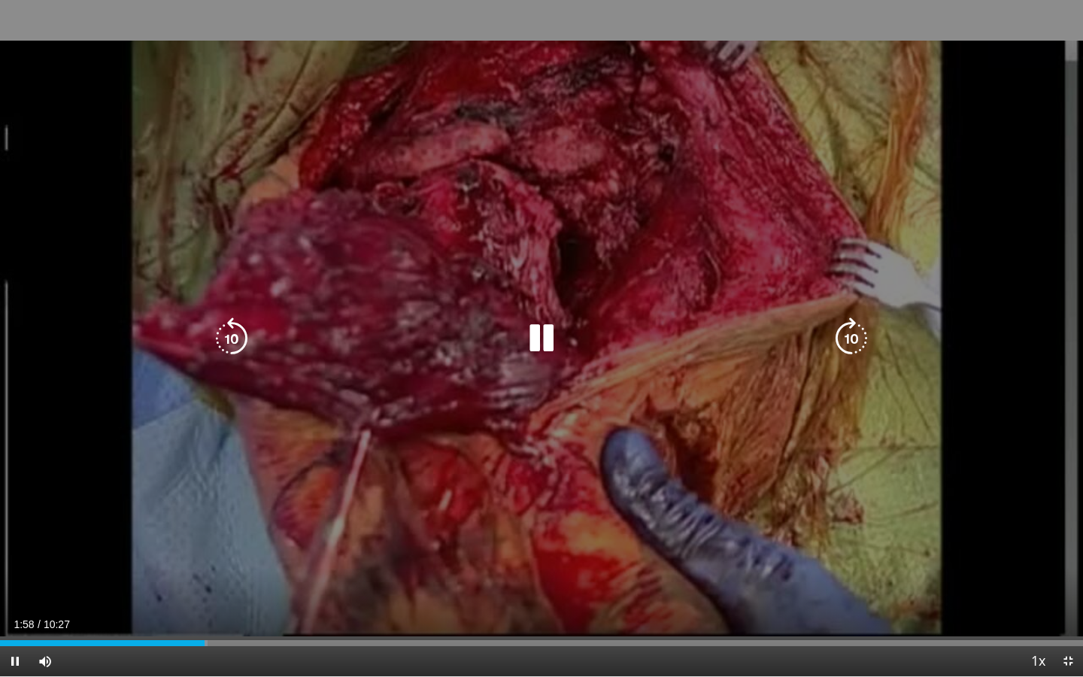
click at [230, 339] on icon "Video Player" at bounding box center [232, 338] width 42 height 42
click at [539, 338] on icon "Video Player" at bounding box center [541, 338] width 42 height 42
click at [229, 343] on icon "Video Player" at bounding box center [232, 338] width 42 height 42
click at [556, 337] on icon "Video Player" at bounding box center [541, 338] width 42 height 42
click at [539, 342] on icon "Video Player" at bounding box center [541, 338] width 42 height 42
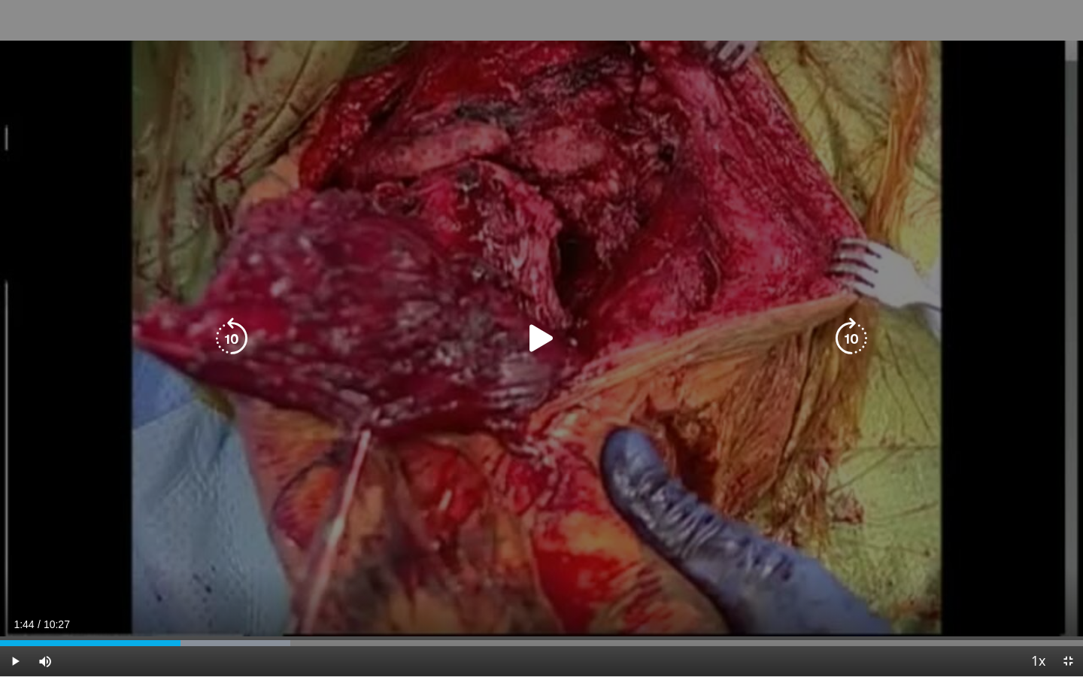
click at [539, 340] on icon "Video Player" at bounding box center [541, 338] width 42 height 42
click at [536, 335] on icon "Video Player" at bounding box center [541, 338] width 42 height 42
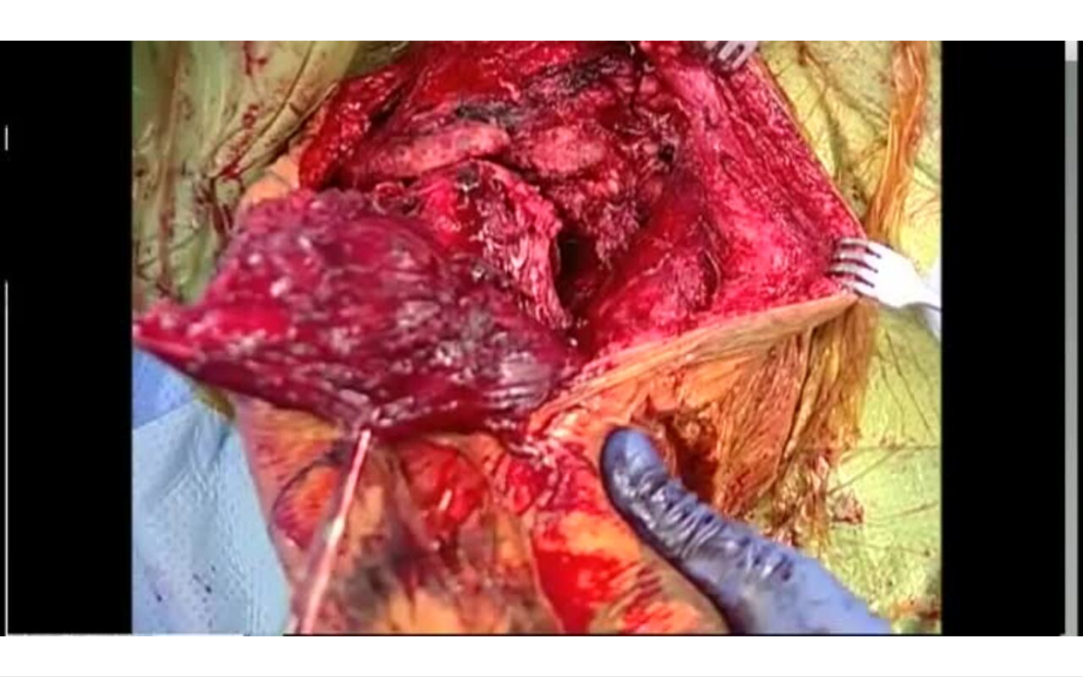
click at [536, 335] on div "10 seconds Tap to unmute" at bounding box center [541, 338] width 1083 height 676
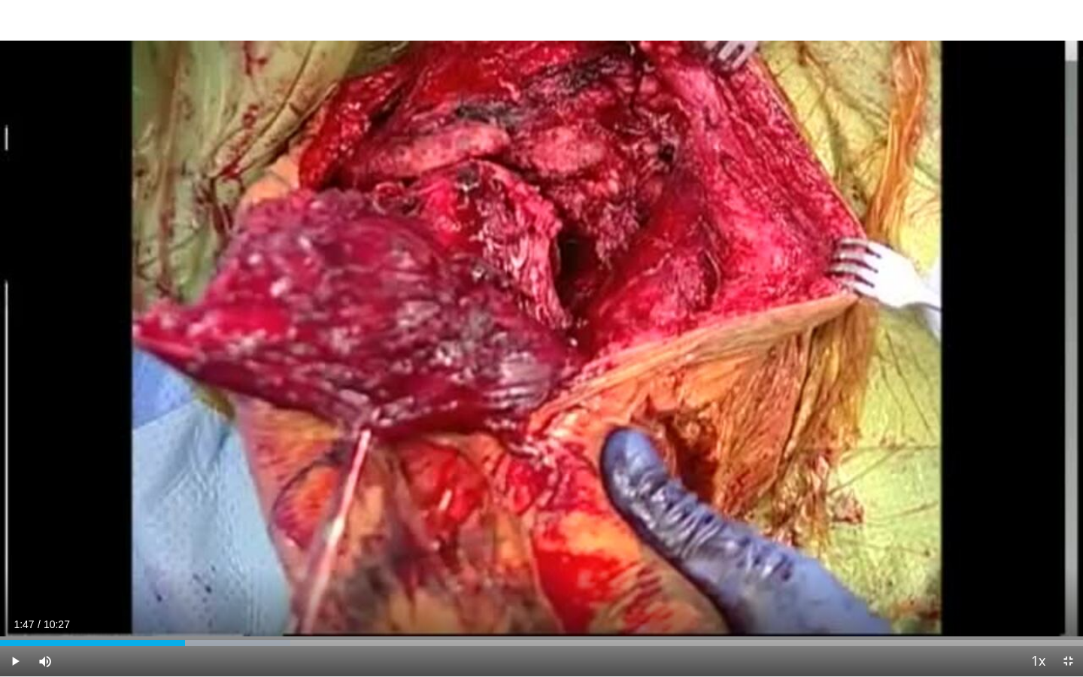
click at [536, 335] on div "10 seconds Tap to unmute" at bounding box center [541, 338] width 1083 height 676
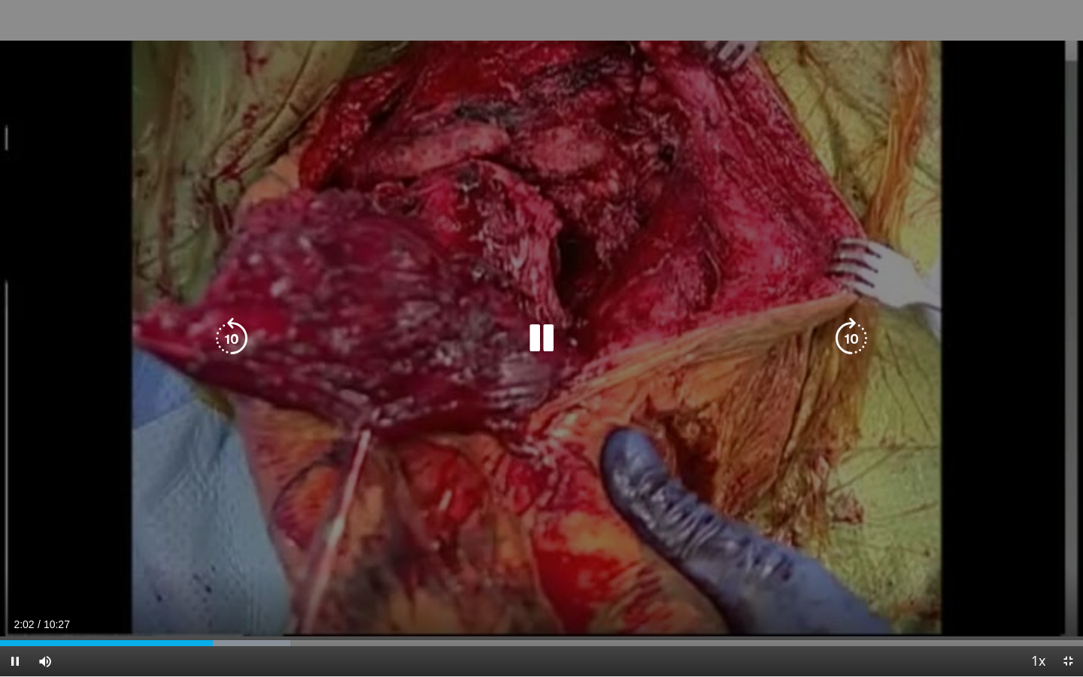
click at [226, 337] on icon "Video Player" at bounding box center [232, 338] width 42 height 42
click at [553, 341] on icon "Video Player" at bounding box center [541, 338] width 42 height 42
click at [553, 352] on icon "Video Player" at bounding box center [541, 338] width 42 height 42
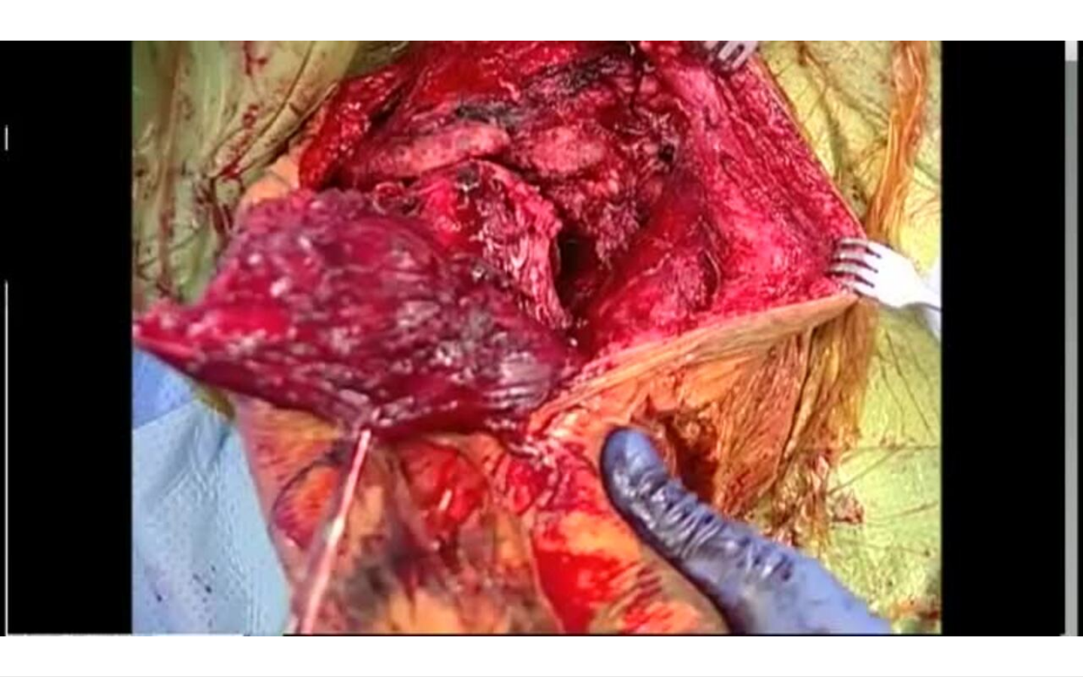
click at [545, 340] on div "20 seconds Tap to unmute" at bounding box center [541, 338] width 1083 height 676
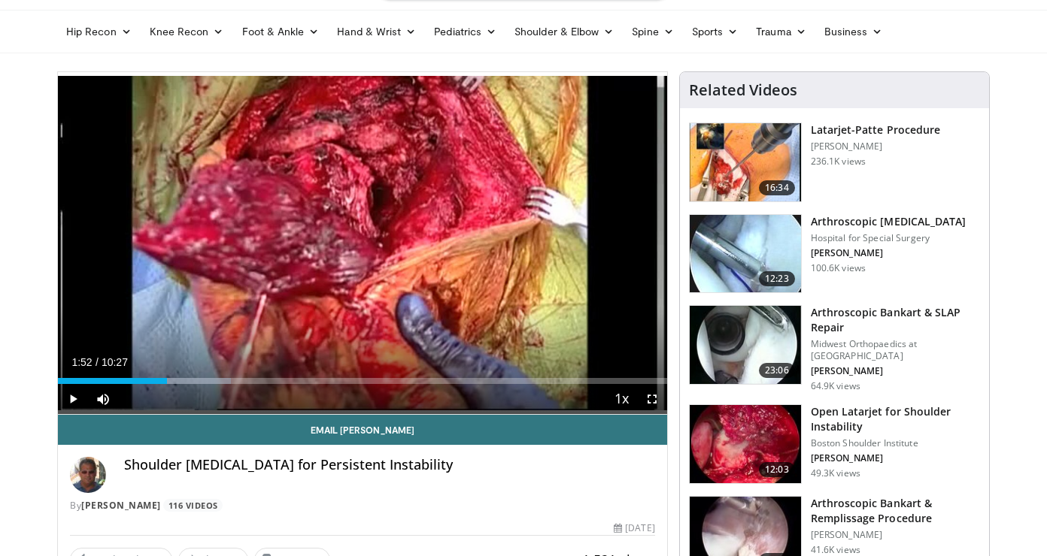
scroll to position [46, 0]
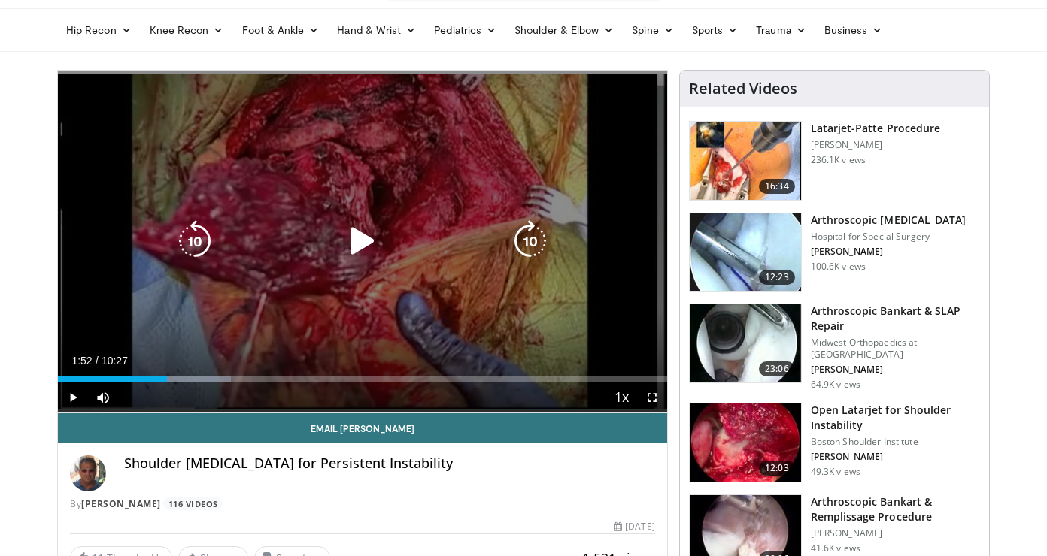
click at [354, 241] on icon "Video Player" at bounding box center [362, 241] width 42 height 42
click at [372, 240] on icon "Video Player" at bounding box center [362, 241] width 42 height 42
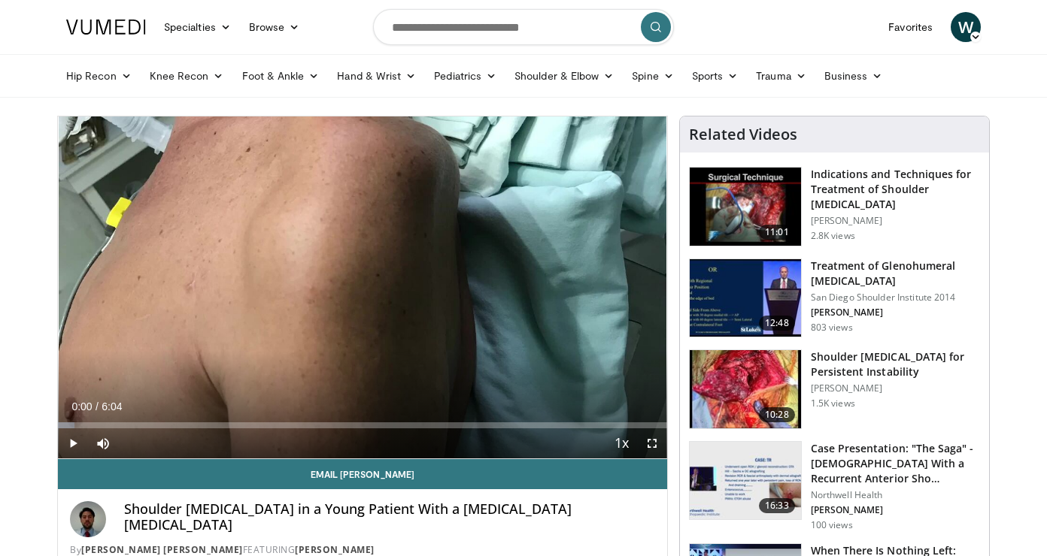
click at [74, 441] on span "Video Player" at bounding box center [73, 444] width 30 height 30
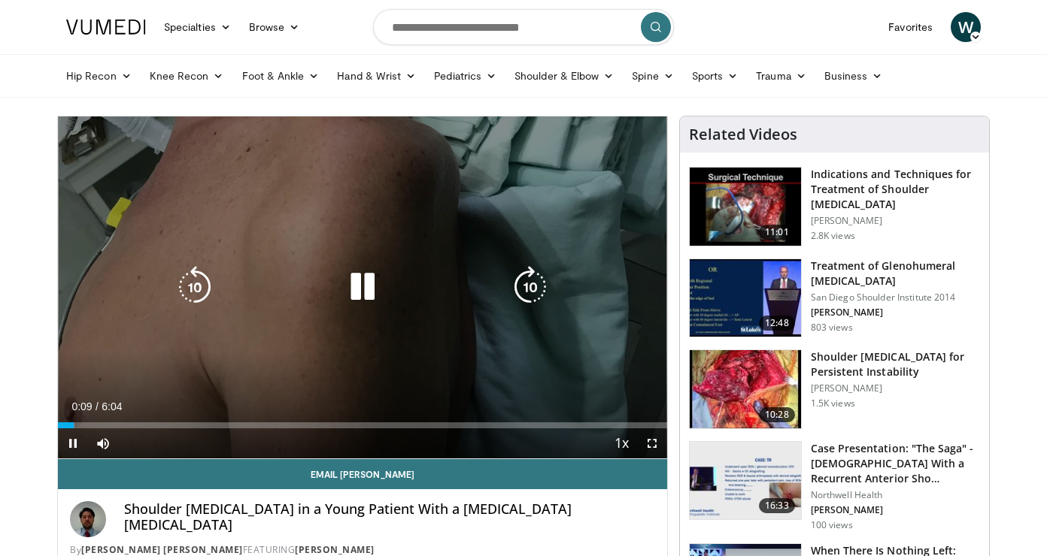
click at [528, 286] on icon "Video Player" at bounding box center [530, 287] width 42 height 42
click at [529, 298] on icon "Video Player" at bounding box center [530, 287] width 42 height 42
click at [368, 277] on icon "Video Player" at bounding box center [362, 287] width 42 height 42
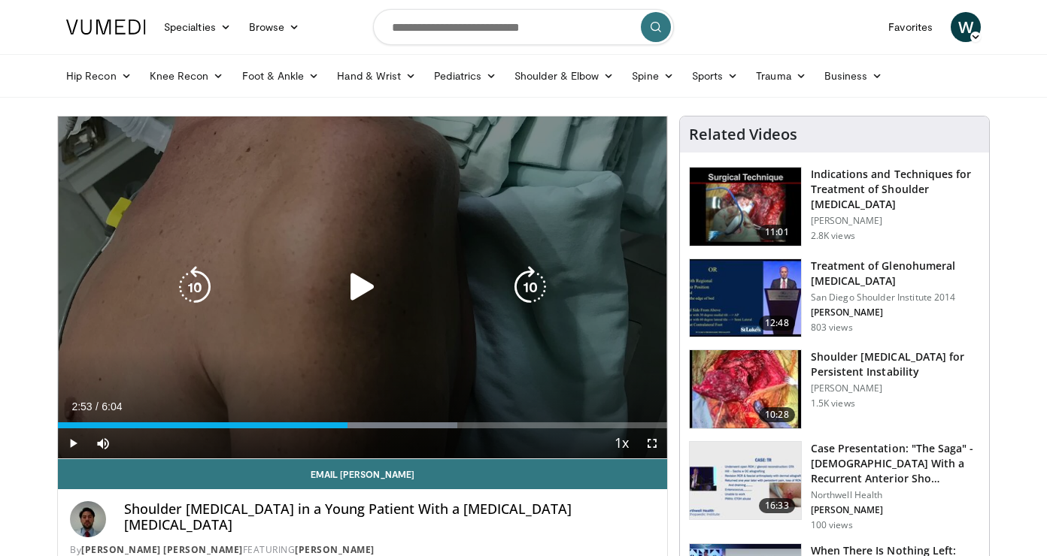
click at [358, 292] on icon "Video Player" at bounding box center [362, 287] width 42 height 42
click at [517, 289] on icon "Video Player" at bounding box center [530, 287] width 42 height 42
click at [517, 285] on icon "Video Player" at bounding box center [530, 287] width 42 height 42
click at [534, 282] on icon "Video Player" at bounding box center [530, 287] width 42 height 42
click at [532, 280] on icon "Video Player" at bounding box center [530, 287] width 42 height 42
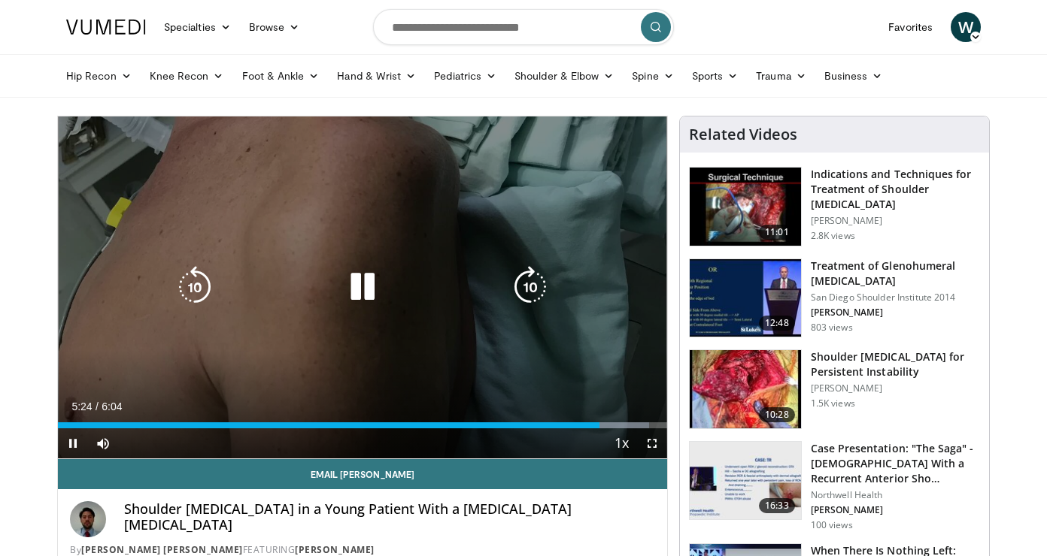
click at [521, 283] on icon "Video Player" at bounding box center [530, 287] width 42 height 42
click at [535, 281] on icon "Video Player" at bounding box center [530, 287] width 42 height 42
click at [532, 283] on icon "Video Player" at bounding box center [530, 287] width 42 height 42
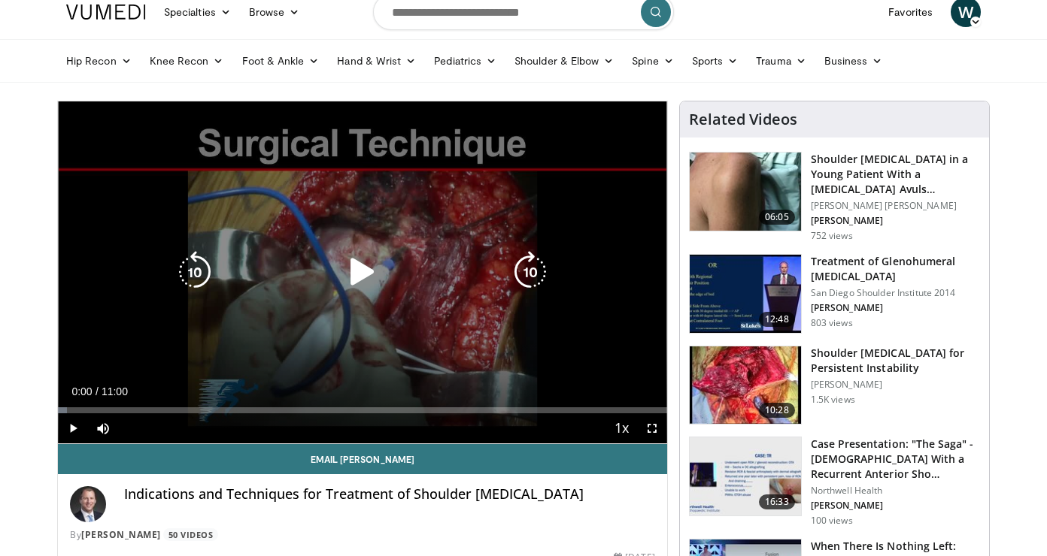
scroll to position [20, 0]
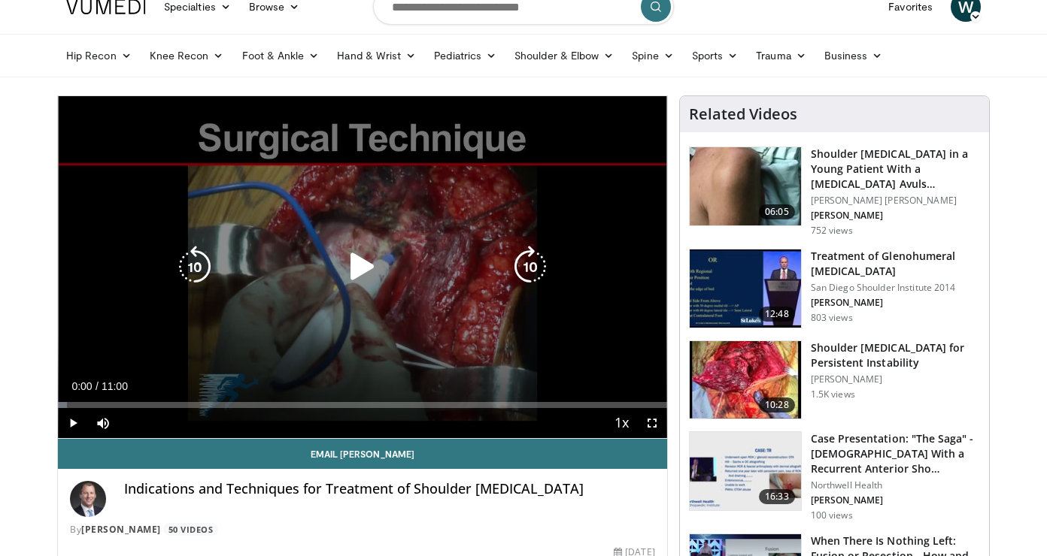
click at [363, 262] on icon "Video Player" at bounding box center [362, 267] width 42 height 42
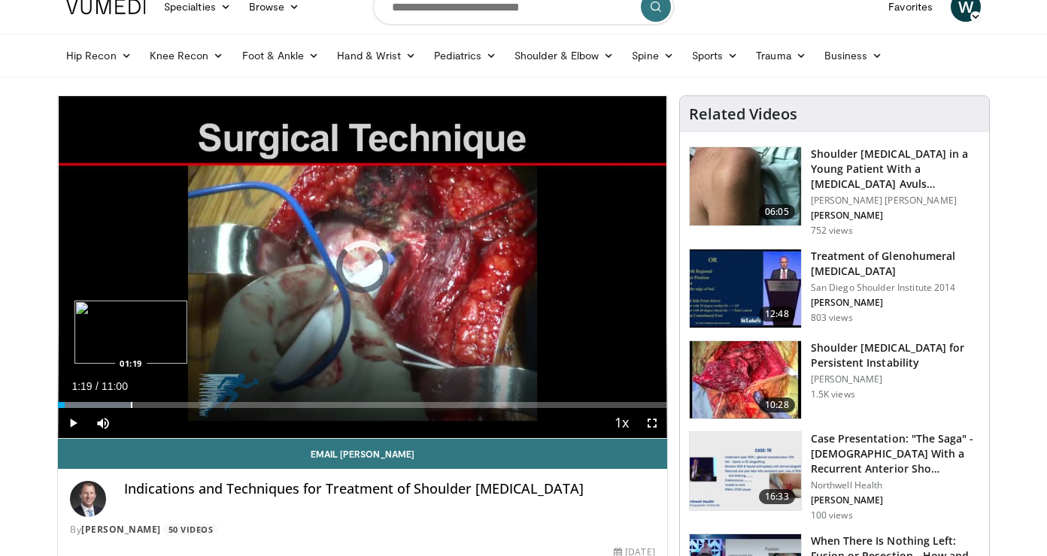
click at [131, 400] on div "Loaded : 12.11% 00:07 01:19" at bounding box center [362, 401] width 609 height 14
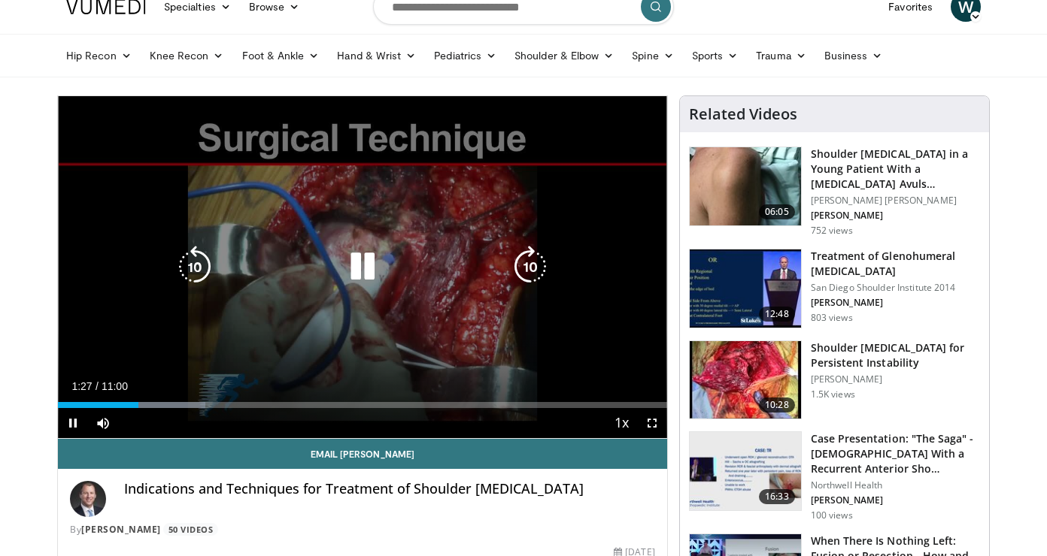
click at [528, 256] on icon "Video Player" at bounding box center [530, 267] width 42 height 42
click at [523, 268] on icon "Video Player" at bounding box center [530, 267] width 42 height 42
click at [520, 276] on icon "Video Player" at bounding box center [530, 267] width 42 height 42
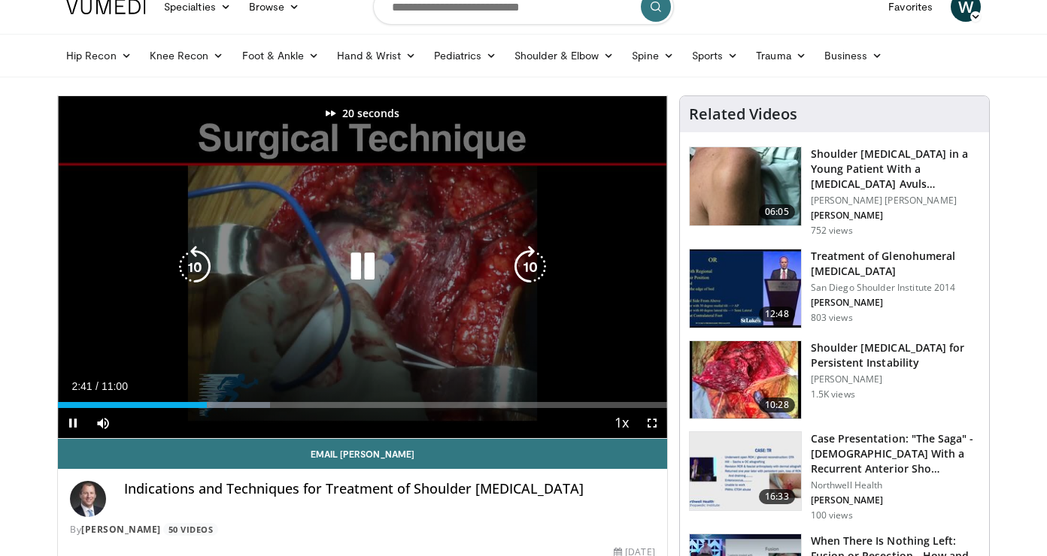
click at [520, 276] on icon "Video Player" at bounding box center [530, 267] width 42 height 42
click at [204, 265] on icon "Video Player" at bounding box center [195, 267] width 42 height 42
click at [523, 259] on icon "Video Player" at bounding box center [530, 267] width 42 height 42
click at [355, 265] on icon "Video Player" at bounding box center [362, 267] width 42 height 42
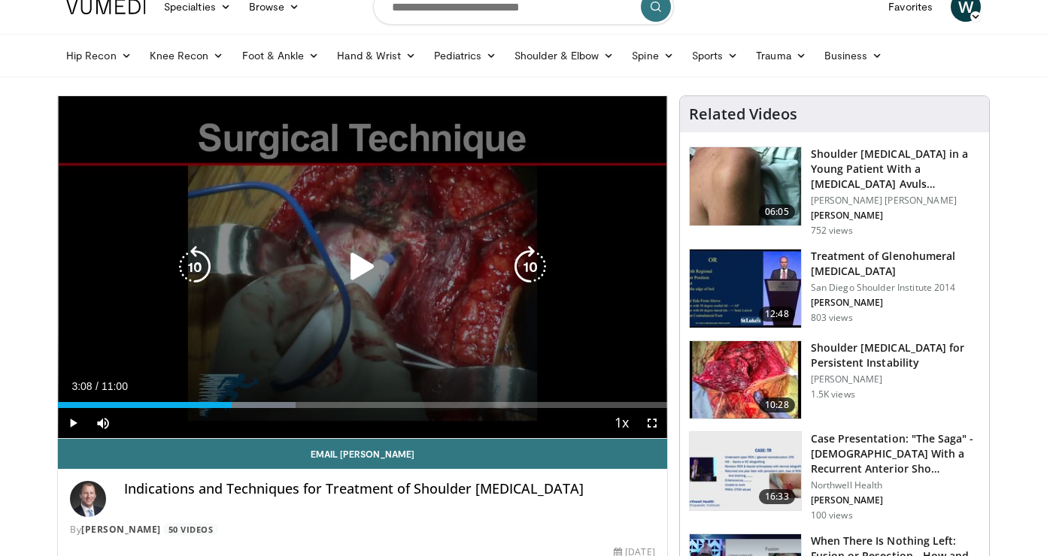
click at [355, 265] on icon "Video Player" at bounding box center [362, 267] width 42 height 42
click at [195, 263] on icon "Video Player" at bounding box center [195, 267] width 42 height 42
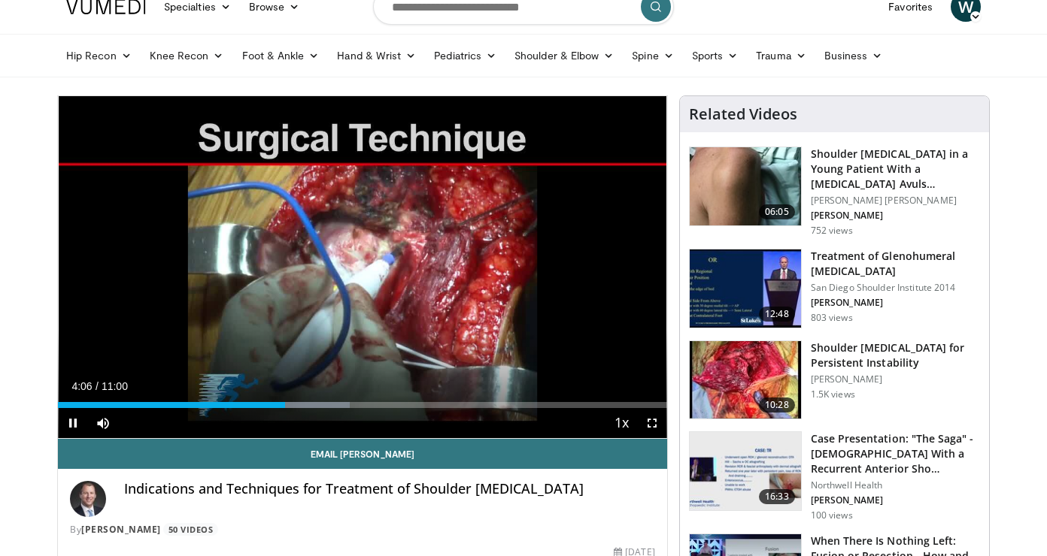
click at [652, 426] on span "Video Player" at bounding box center [652, 423] width 30 height 30
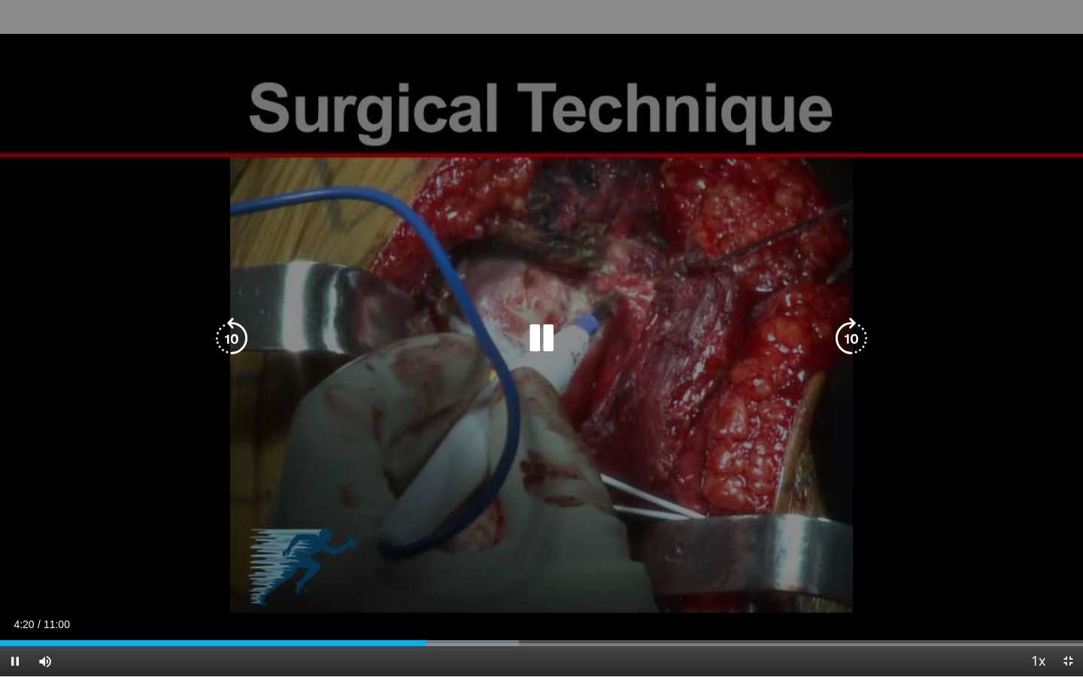
click at [851, 335] on icon "Video Player" at bounding box center [851, 338] width 42 height 42
click at [543, 338] on icon "Video Player" at bounding box center [541, 338] width 42 height 42
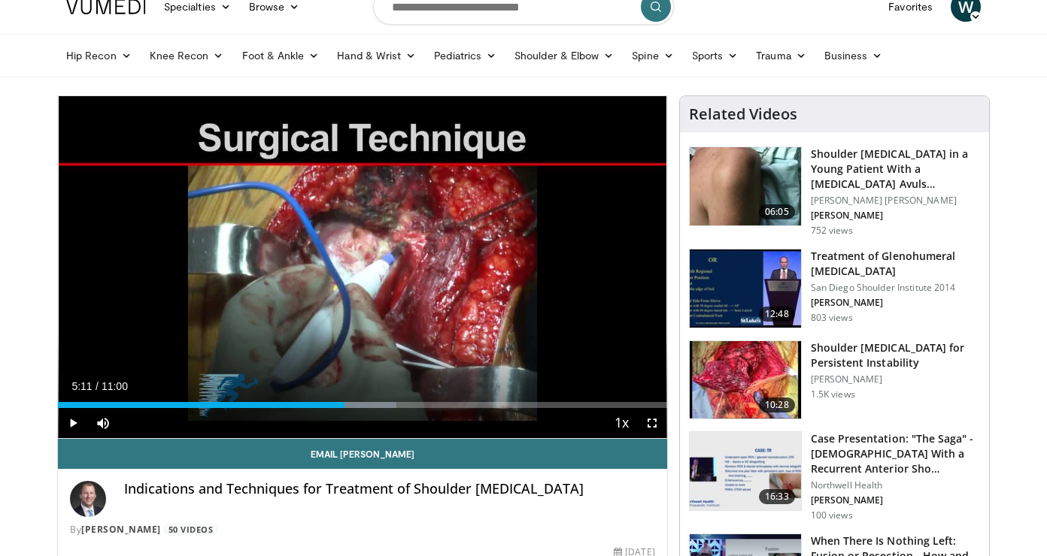
click at [72, 423] on span "Video Player" at bounding box center [73, 423] width 30 height 30
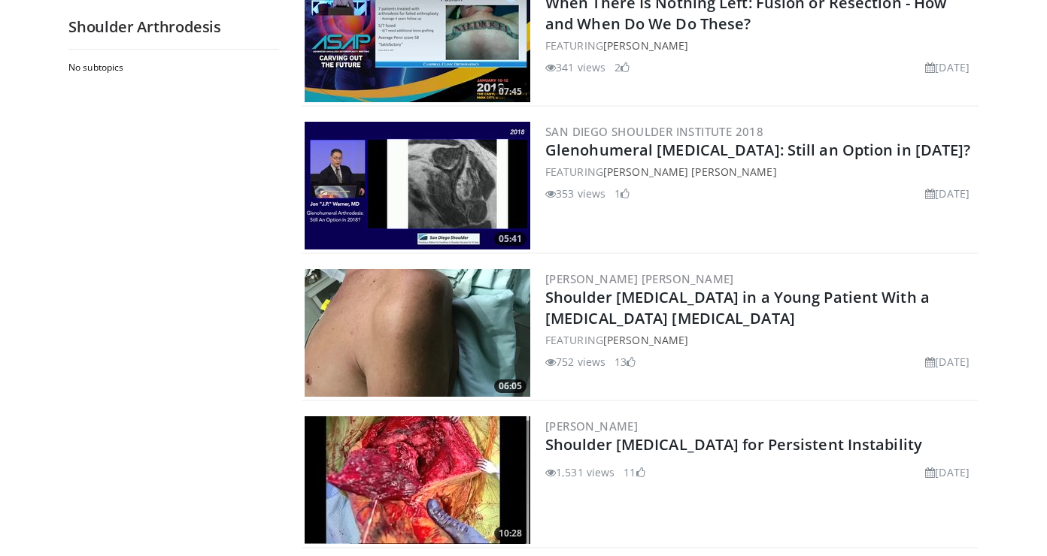
scroll to position [541, 0]
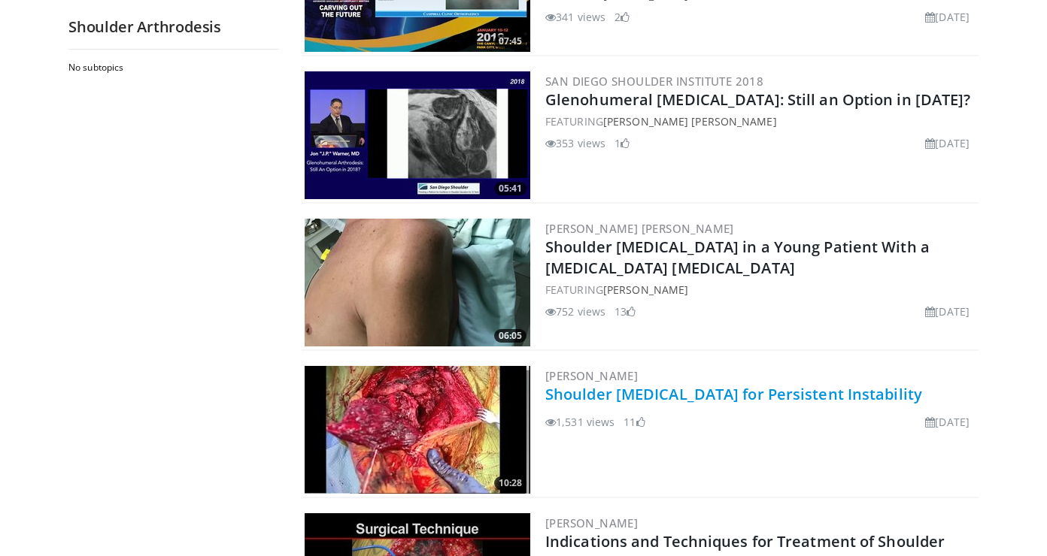
click at [629, 395] on link "Shoulder [MEDICAL_DATA] for Persistent Instability" at bounding box center [733, 394] width 377 height 20
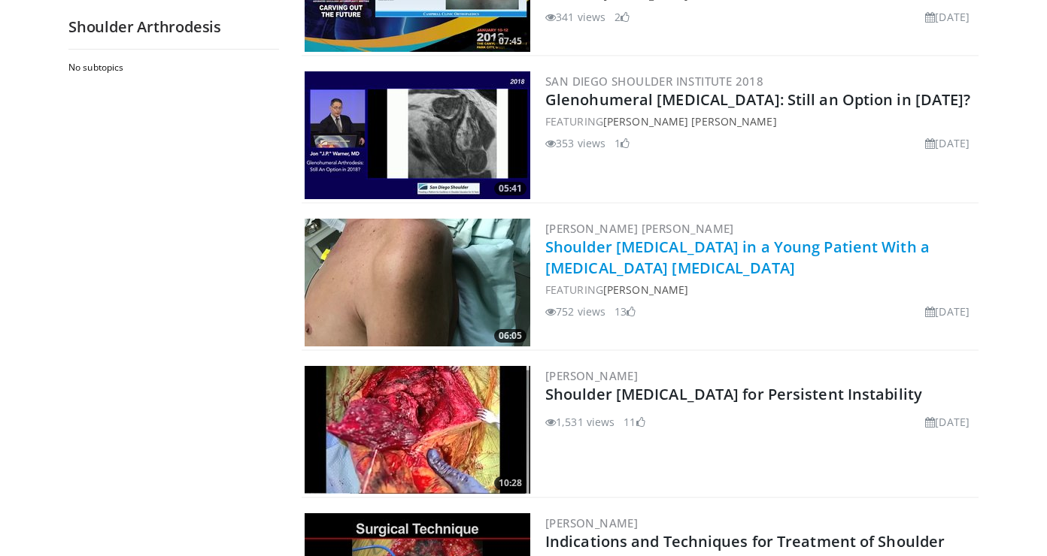
click at [594, 271] on link "Shoulder [MEDICAL_DATA] in a Young Patient With a [MEDICAL_DATA] [MEDICAL_DATA]" at bounding box center [737, 257] width 384 height 41
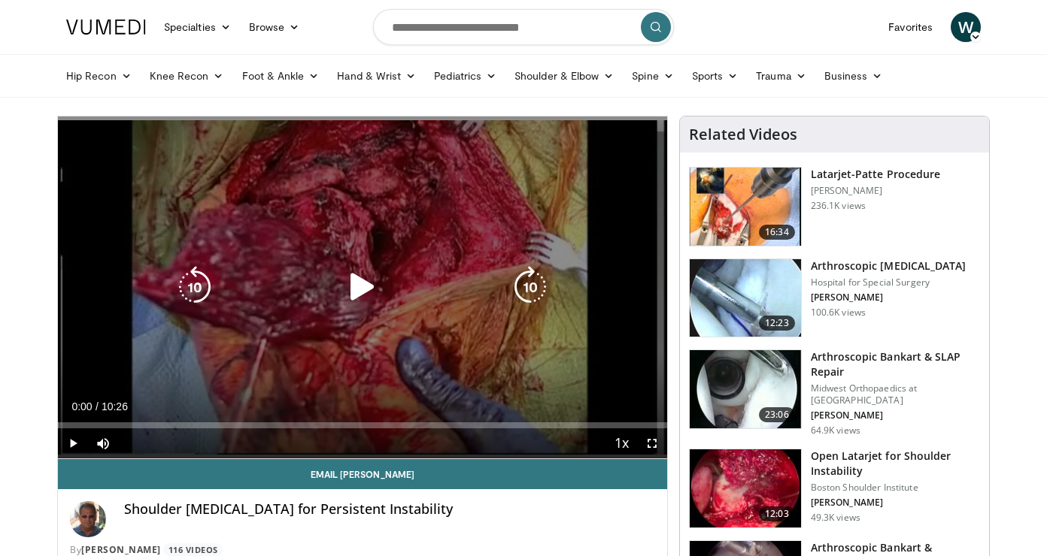
click at [366, 282] on icon "Video Player" at bounding box center [362, 287] width 42 height 42
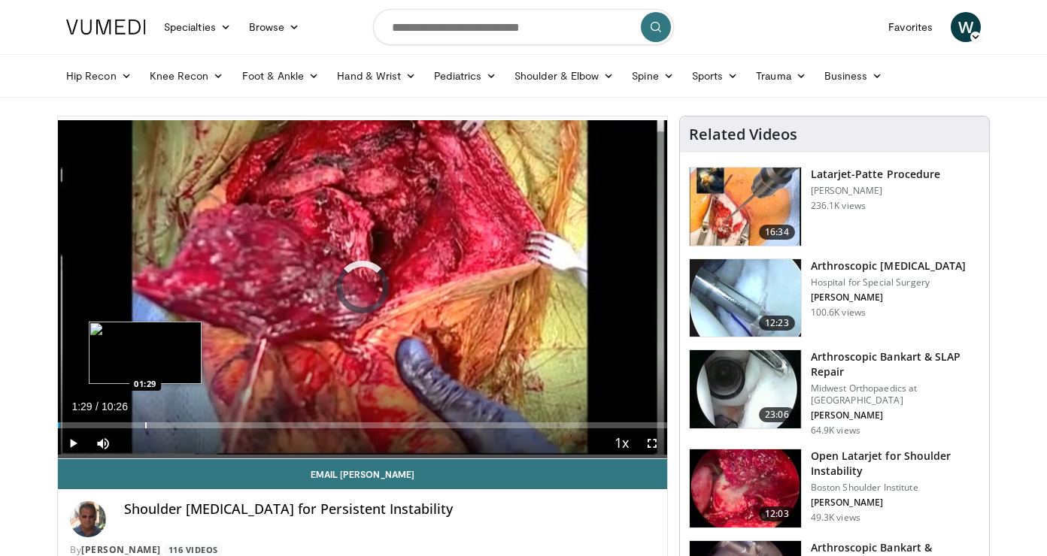
click at [145, 426] on div "Progress Bar" at bounding box center [146, 426] width 2 height 6
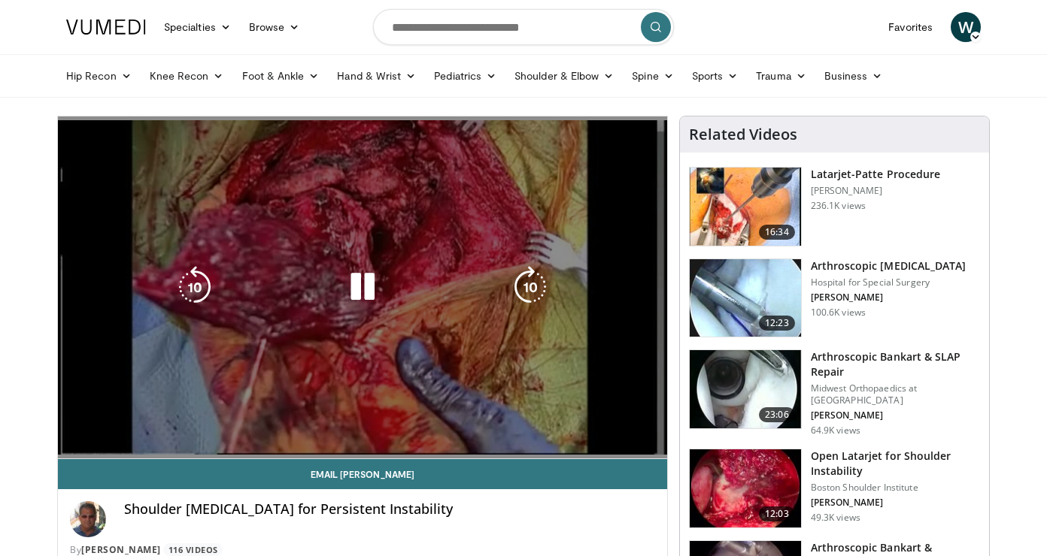
click at [652, 441] on video-js "**********" at bounding box center [362, 288] width 609 height 343
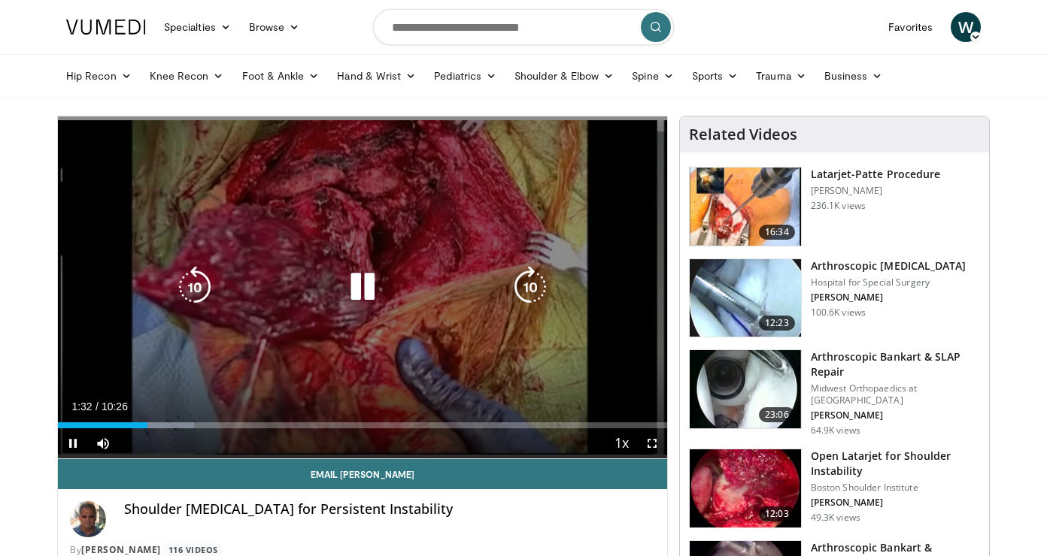
click at [650, 444] on span "Video Player" at bounding box center [652, 444] width 30 height 30
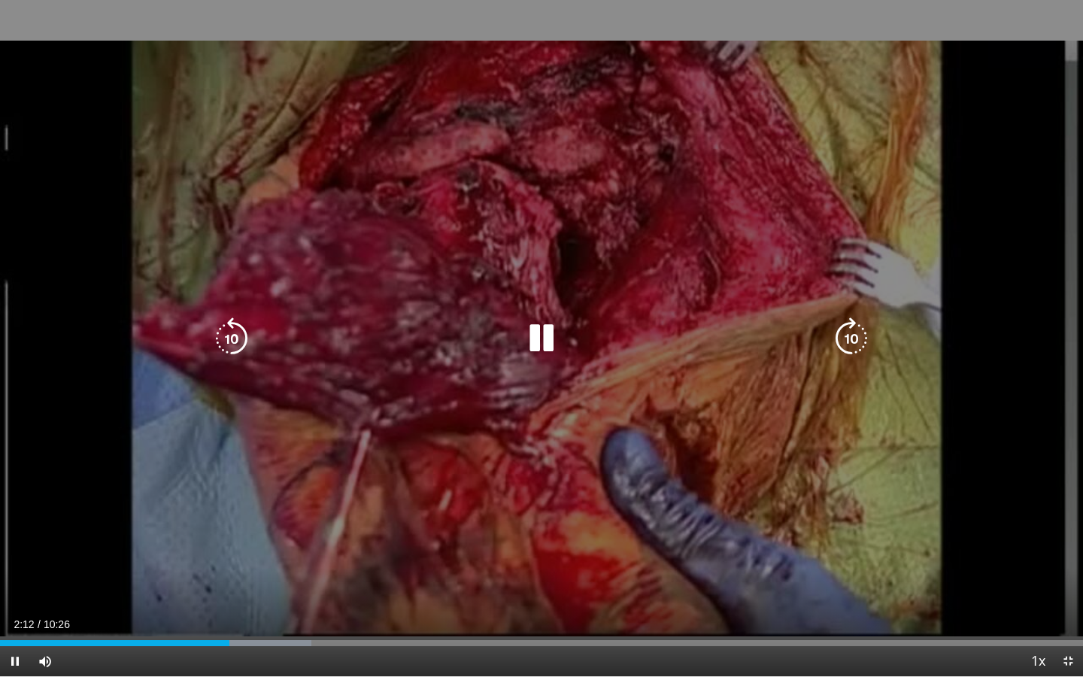
click at [544, 335] on icon "Video Player" at bounding box center [541, 338] width 42 height 42
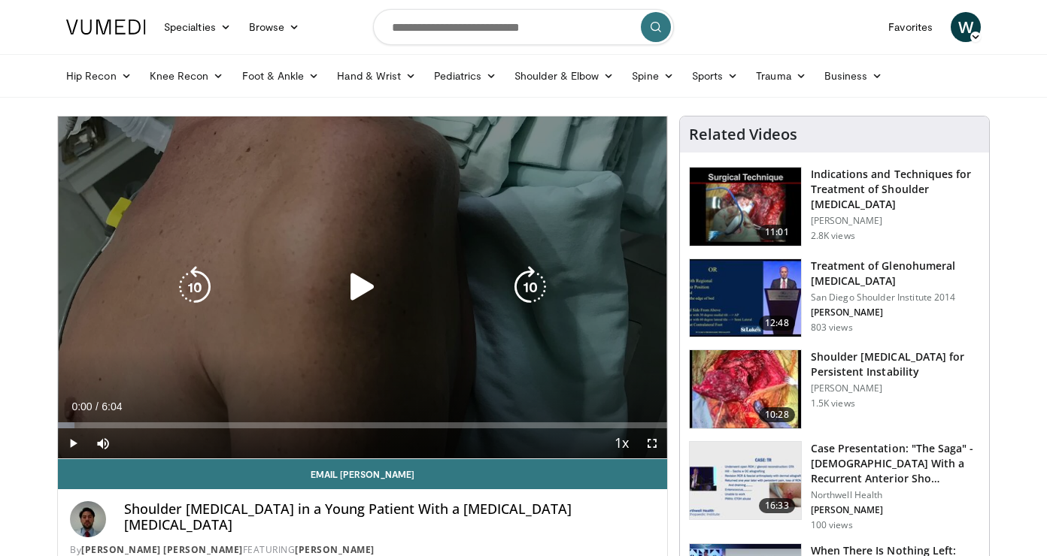
click at [359, 291] on icon "Video Player" at bounding box center [362, 287] width 42 height 42
click at [532, 292] on icon "Video Player" at bounding box center [530, 287] width 42 height 42
click at [533, 286] on icon "Video Player" at bounding box center [530, 287] width 42 height 42
click at [529, 276] on icon "Video Player" at bounding box center [530, 287] width 42 height 42
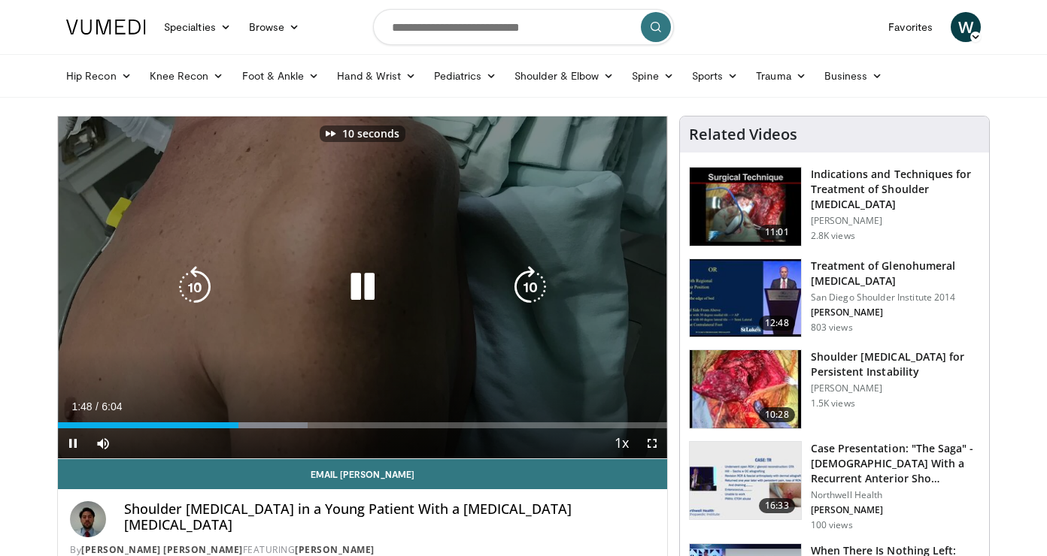
click at [529, 276] on icon "Video Player" at bounding box center [530, 287] width 42 height 42
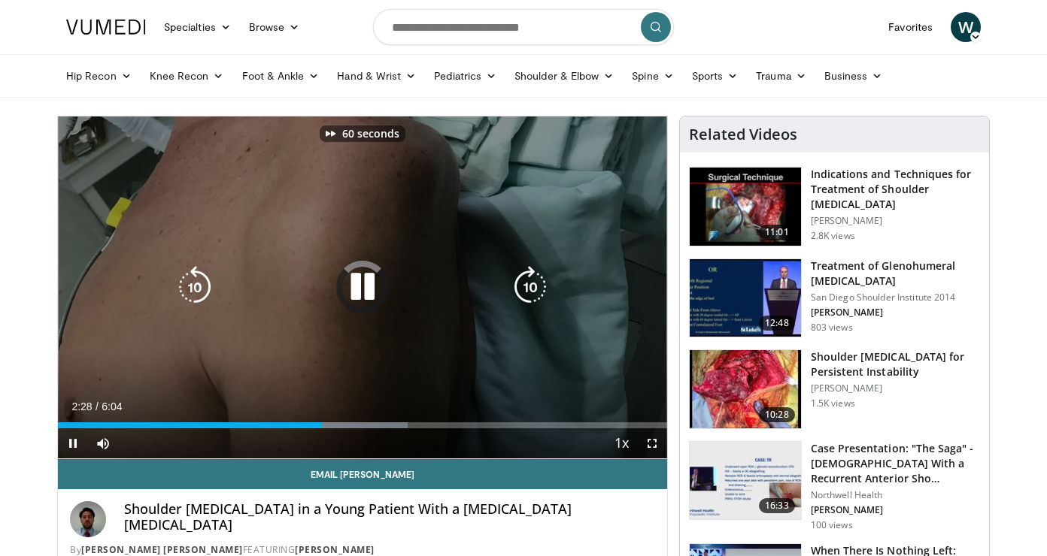
click at [529, 276] on icon "Video Player" at bounding box center [530, 287] width 42 height 42
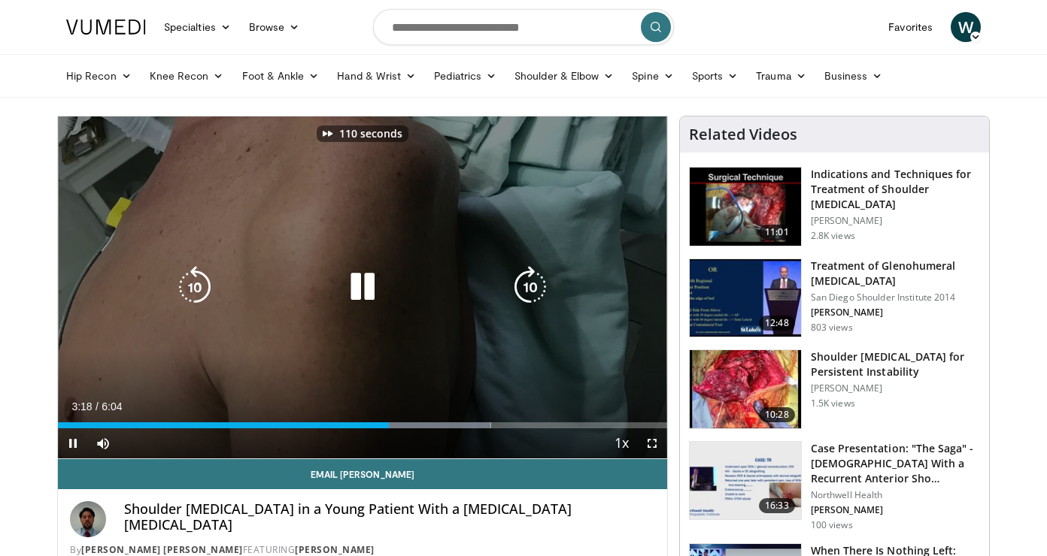
click at [529, 276] on icon "Video Player" at bounding box center [530, 287] width 42 height 42
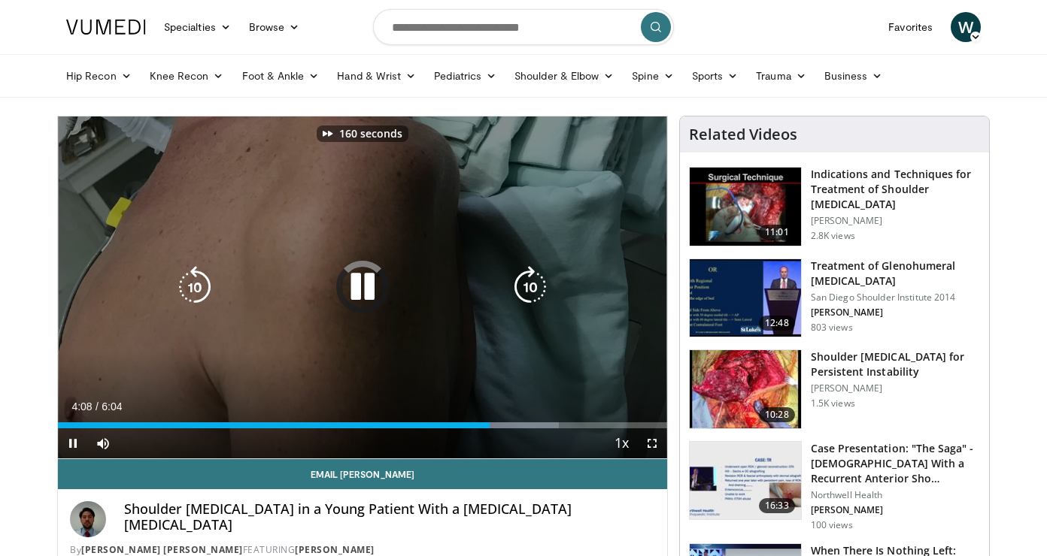
click at [529, 276] on icon "Video Player" at bounding box center [530, 287] width 42 height 42
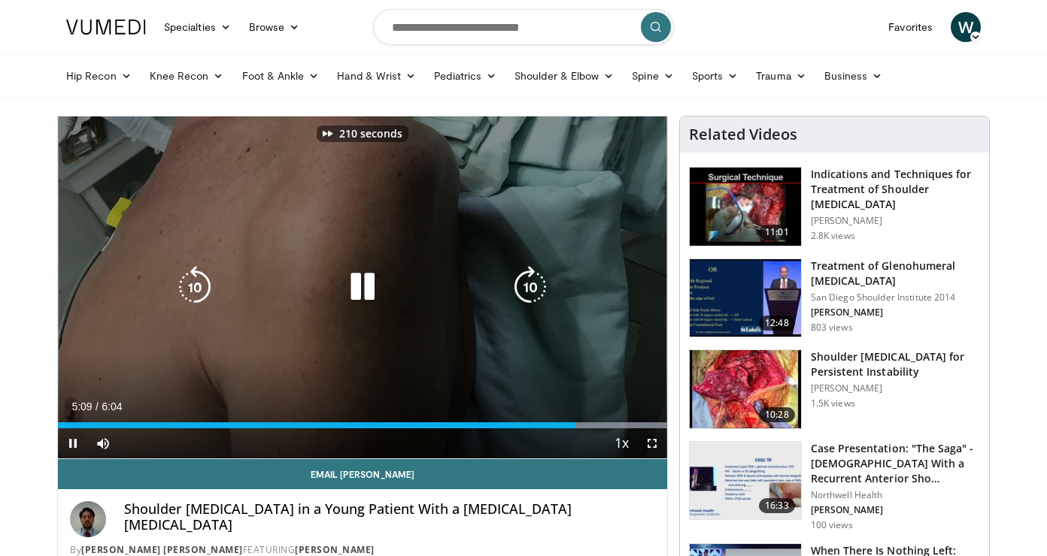
click at [529, 276] on icon "Video Player" at bounding box center [530, 287] width 42 height 42
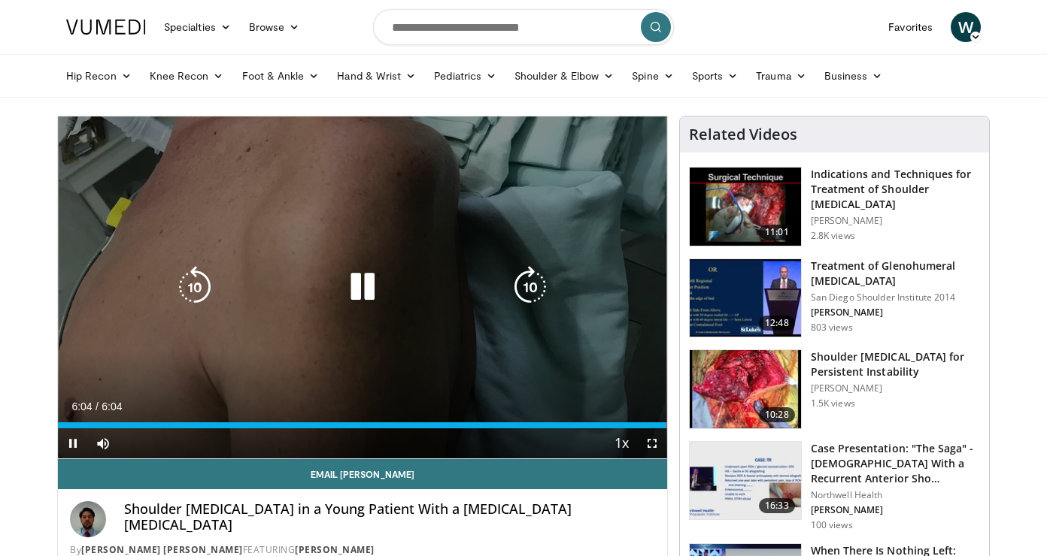
click at [196, 274] on icon "Video Player" at bounding box center [195, 287] width 42 height 42
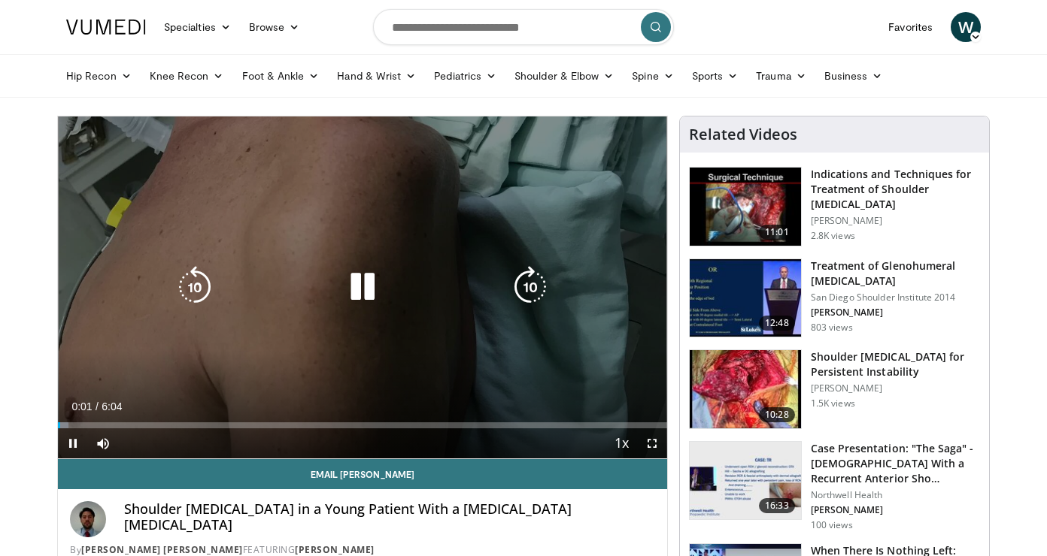
click at [353, 280] on icon "Video Player" at bounding box center [362, 287] width 42 height 42
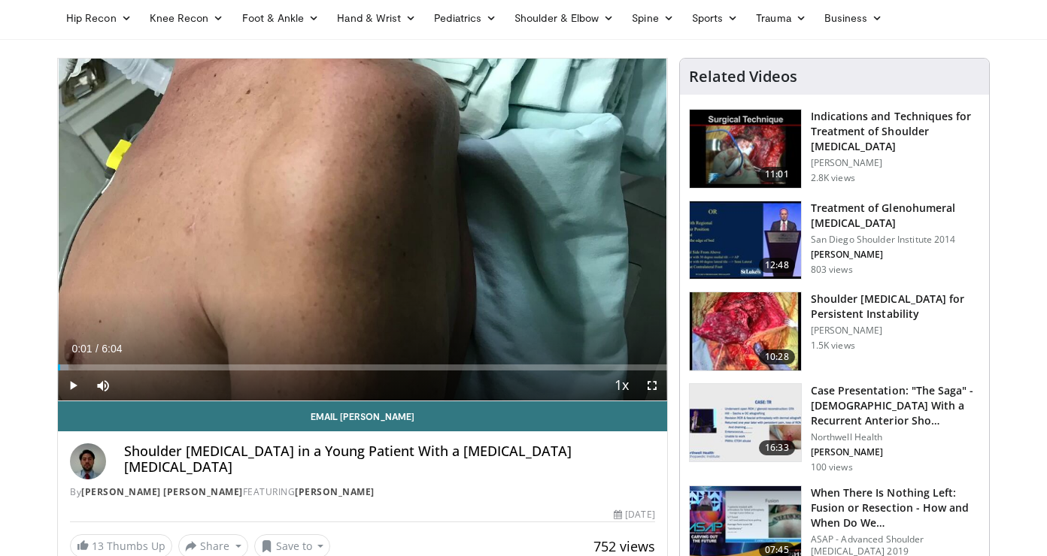
scroll to position [56, 0]
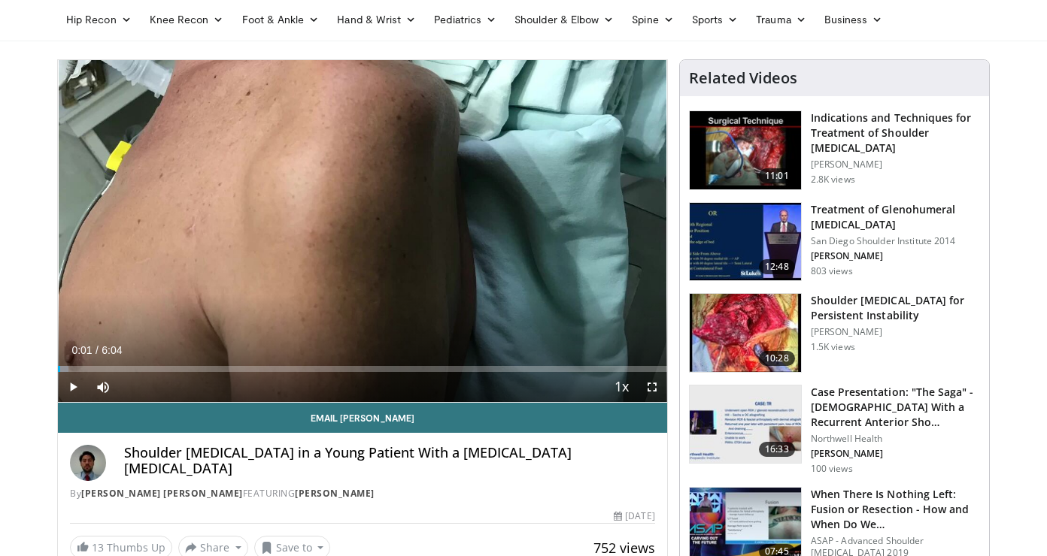
click at [830, 136] on h3 "Indications and Techniques for Treatment of Shoulder [MEDICAL_DATA]" at bounding box center [895, 133] width 169 height 45
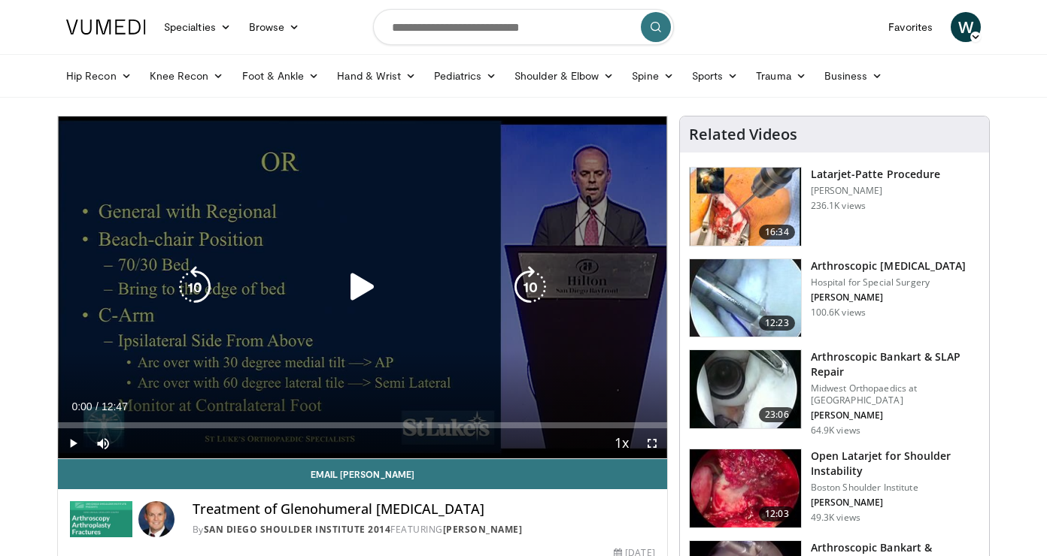
click at [368, 286] on icon "Video Player" at bounding box center [362, 287] width 42 height 42
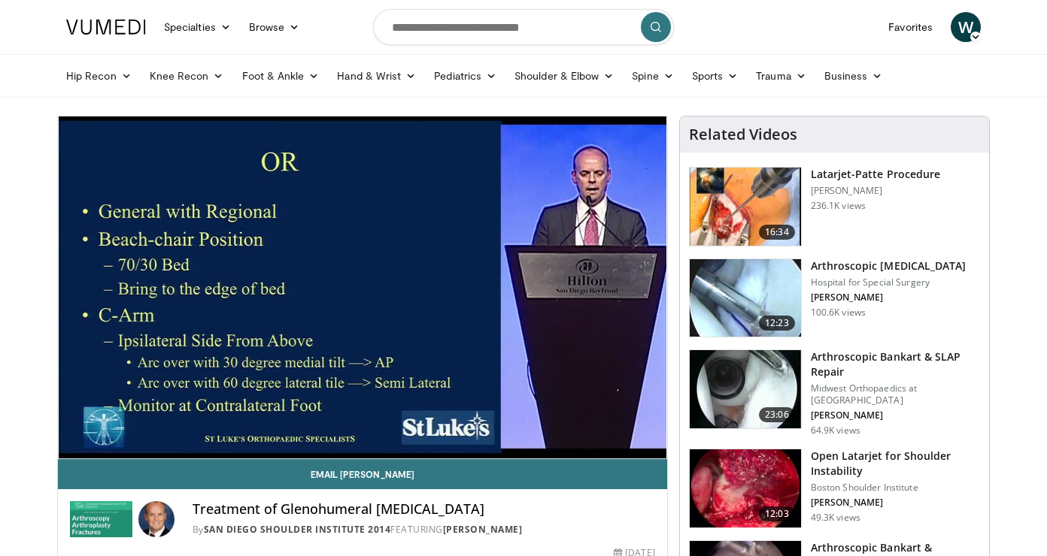
click at [395, 425] on div "10 seconds Tap to unmute" at bounding box center [362, 288] width 609 height 342
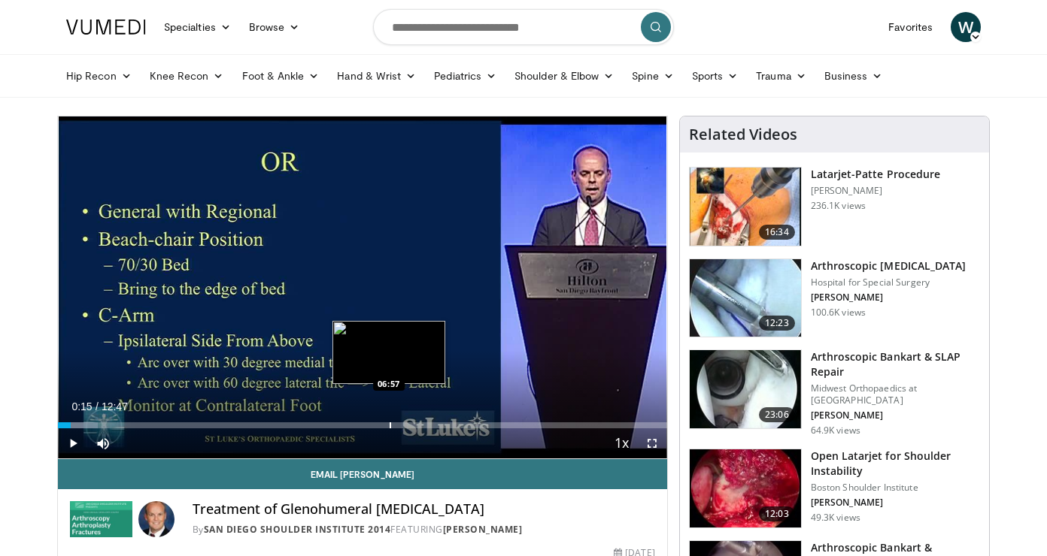
click at [390, 424] on div "Progress Bar" at bounding box center [391, 426] width 2 height 6
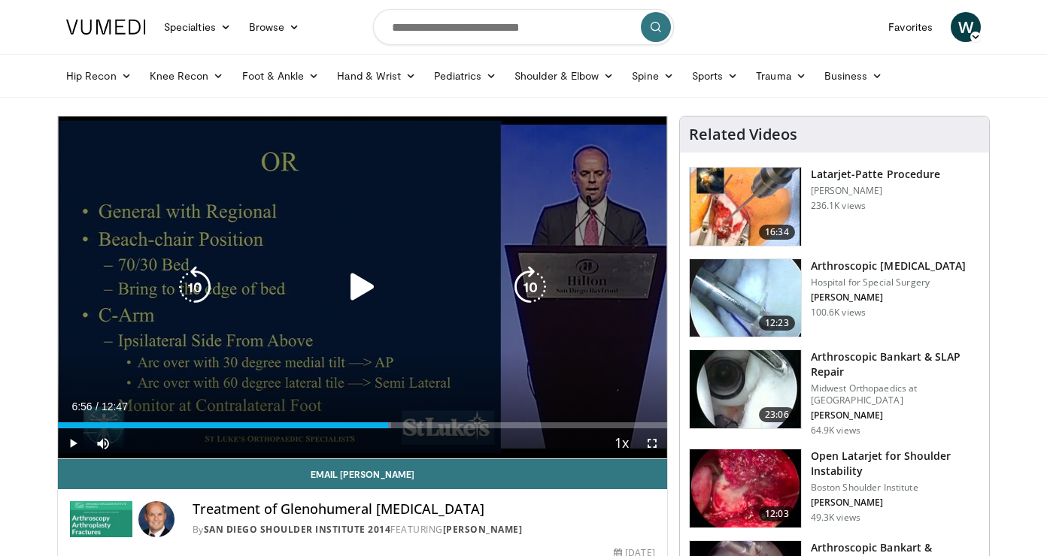
click at [364, 288] on icon "Video Player" at bounding box center [362, 287] width 42 height 42
click at [531, 289] on icon "Video Player" at bounding box center [530, 287] width 42 height 42
click at [521, 284] on icon "Video Player" at bounding box center [530, 287] width 42 height 42
click at [525, 284] on icon "Video Player" at bounding box center [530, 287] width 42 height 42
click at [526, 286] on icon "Video Player" at bounding box center [530, 287] width 42 height 42
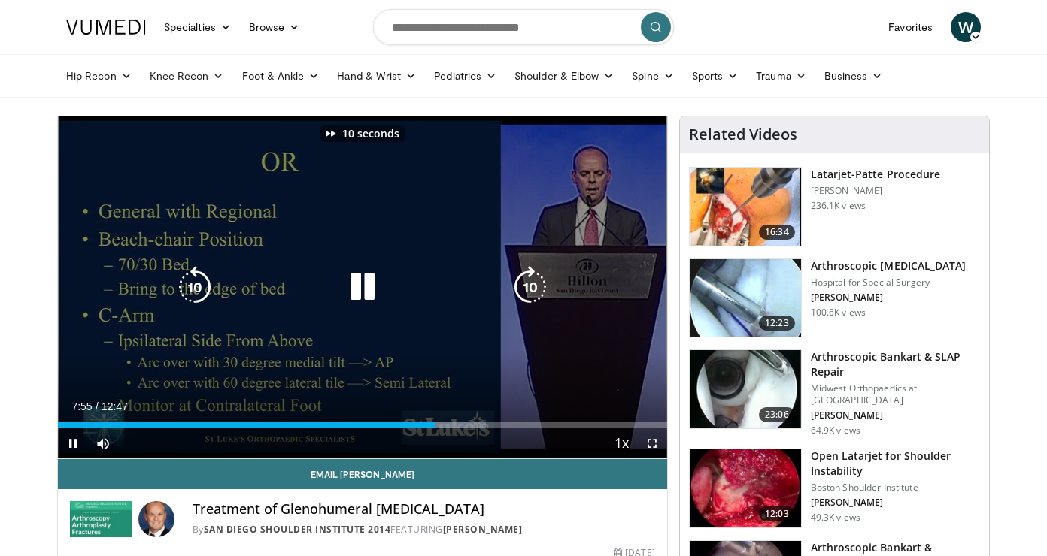
click at [526, 286] on icon "Video Player" at bounding box center [530, 287] width 42 height 42
click at [529, 285] on icon "Video Player" at bounding box center [530, 287] width 42 height 42
click at [535, 284] on icon "Video Player" at bounding box center [530, 287] width 42 height 42
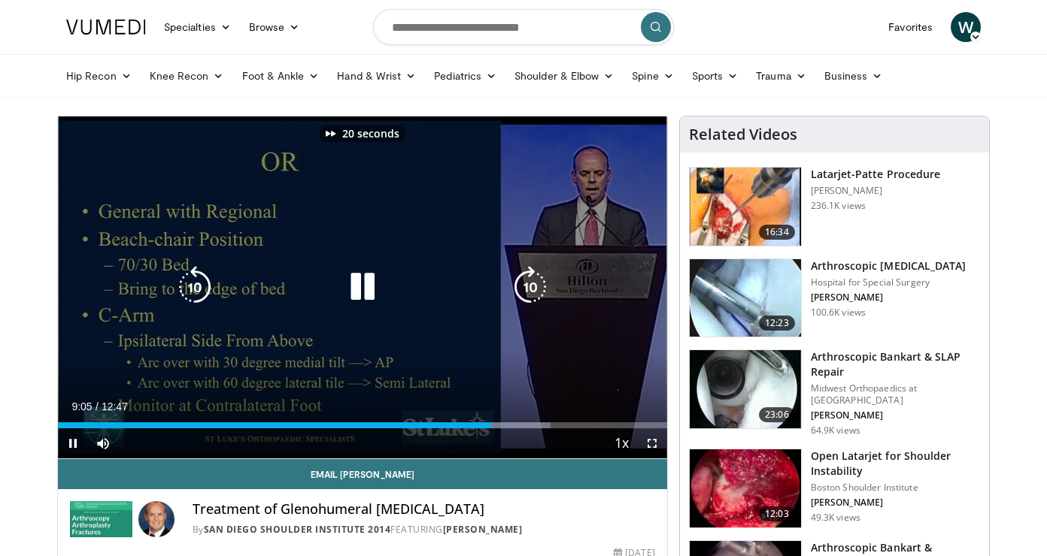
click at [538, 292] on icon "Video Player" at bounding box center [530, 287] width 42 height 42
click at [528, 292] on icon "Video Player" at bounding box center [530, 287] width 42 height 42
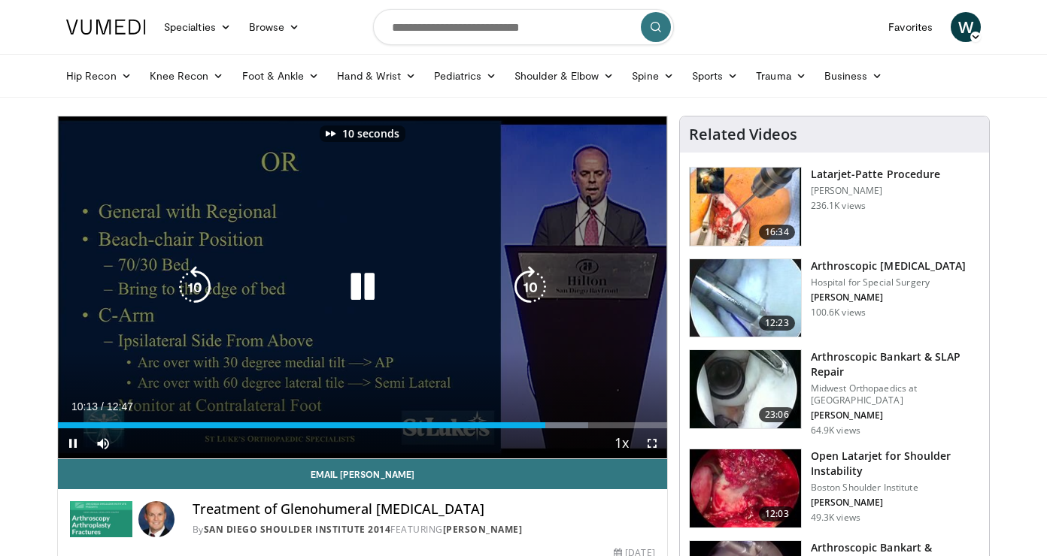
click at [528, 292] on icon "Video Player" at bounding box center [530, 287] width 42 height 42
click at [526, 294] on icon "Video Player" at bounding box center [530, 287] width 42 height 42
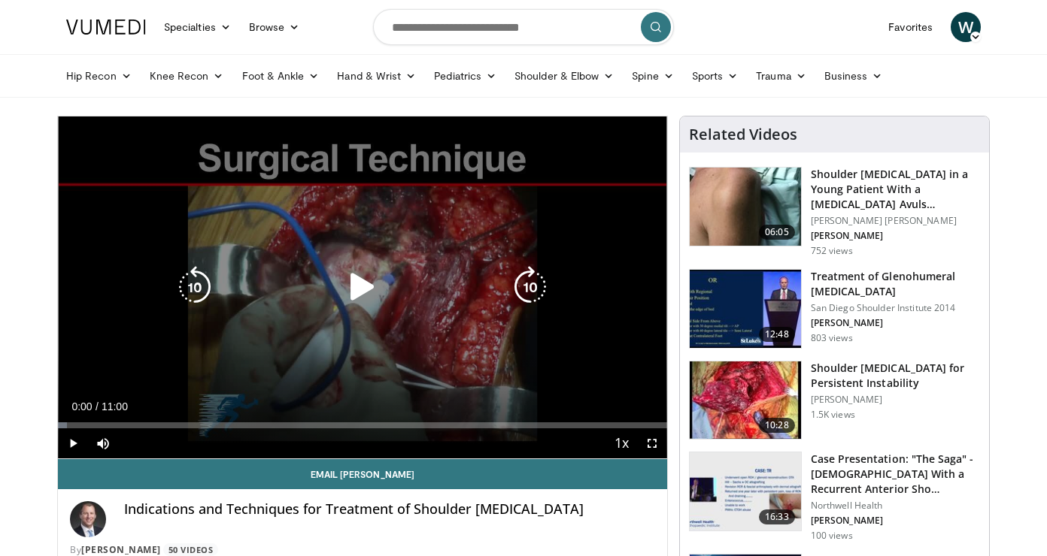
click at [355, 288] on icon "Video Player" at bounding box center [362, 287] width 42 height 42
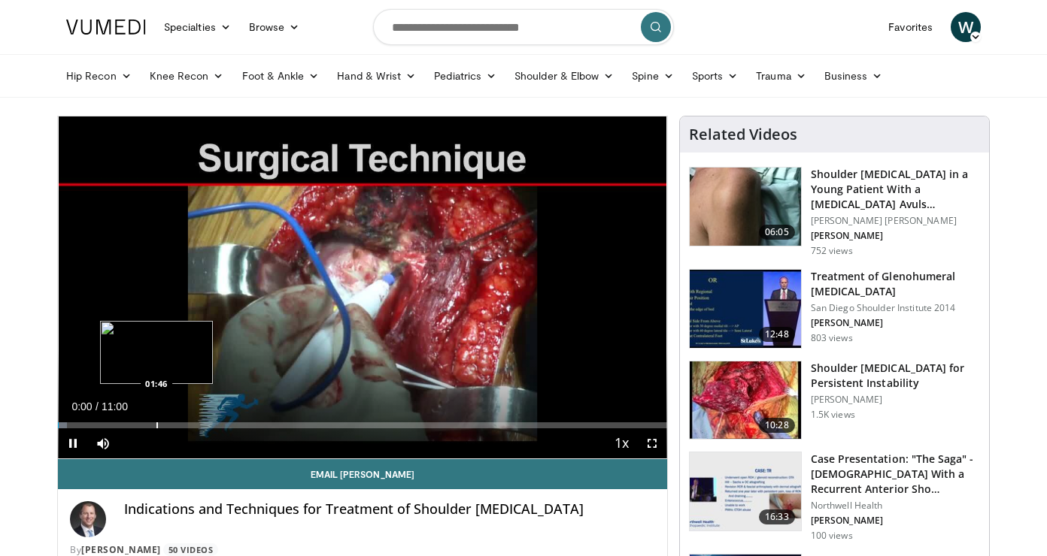
click at [156, 423] on div "Progress Bar" at bounding box center [157, 426] width 2 height 6
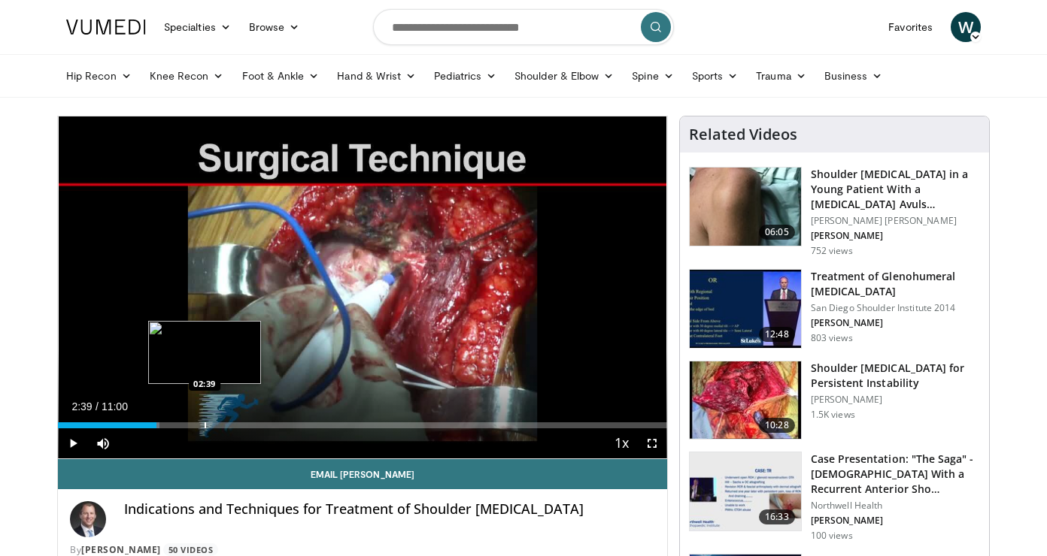
click at [205, 423] on div "Progress Bar" at bounding box center [206, 426] width 2 height 6
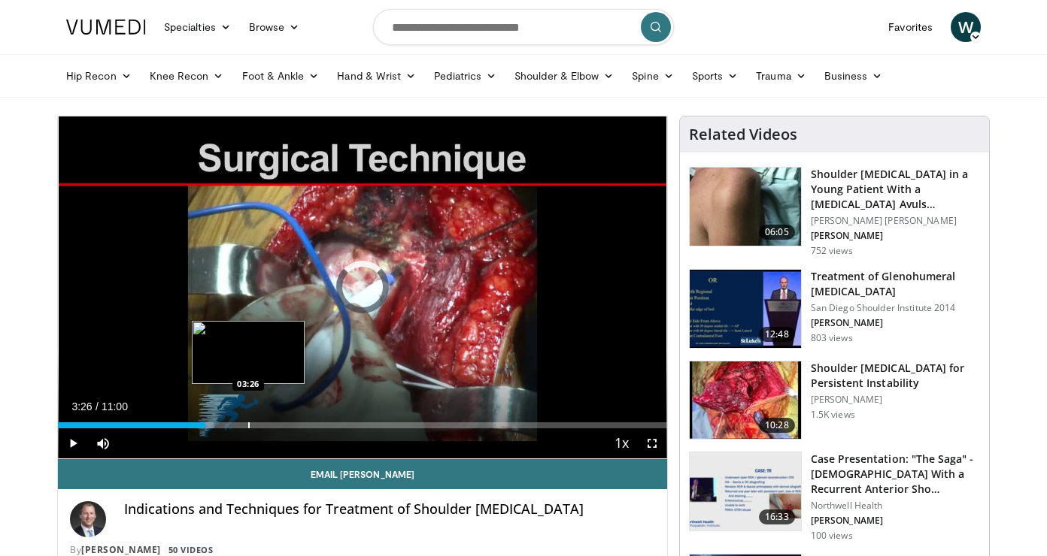
click at [248, 424] on div "Progress Bar" at bounding box center [249, 426] width 2 height 6
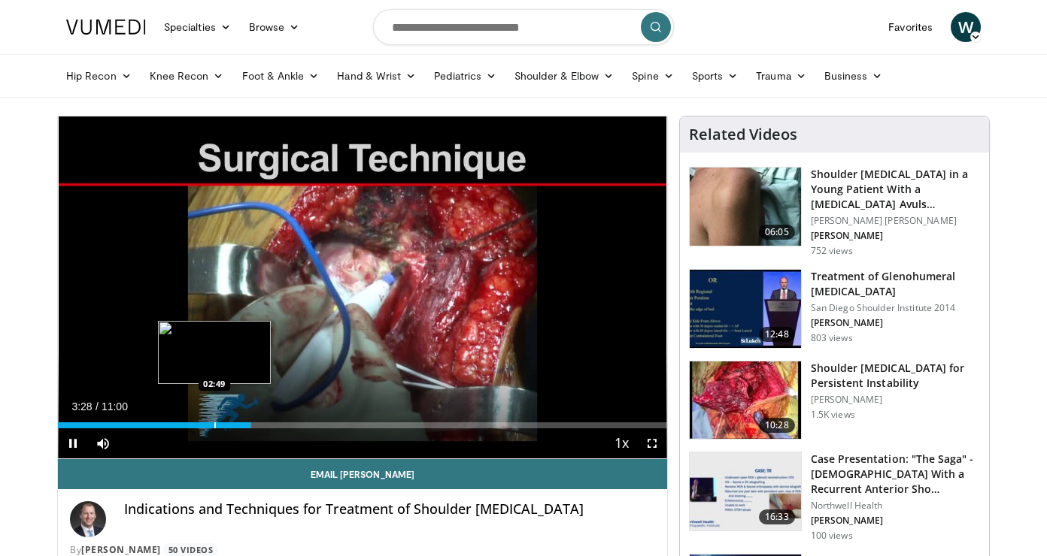
click at [214, 424] on div "Progress Bar" at bounding box center [215, 426] width 2 height 6
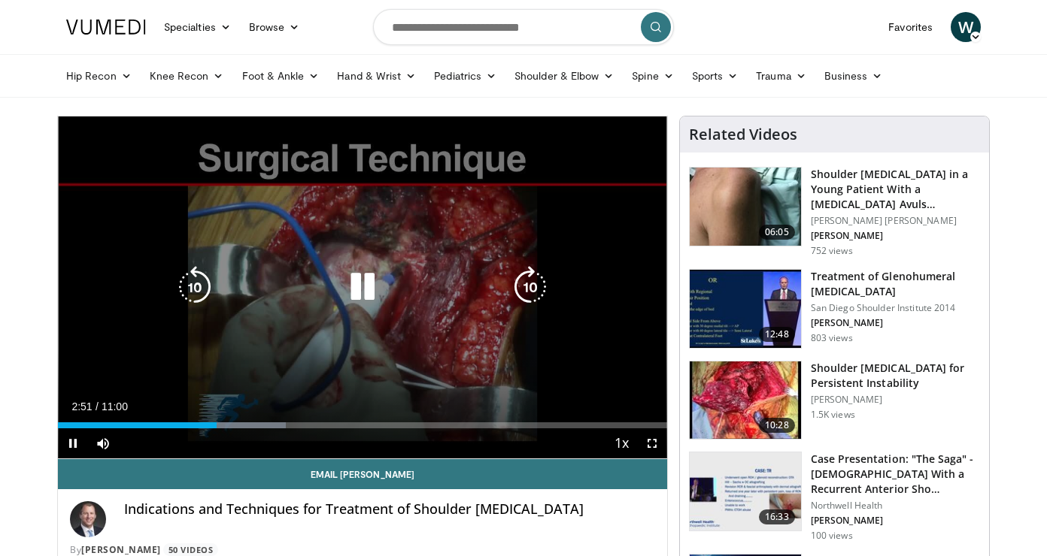
click at [541, 283] on icon "Video Player" at bounding box center [530, 287] width 42 height 42
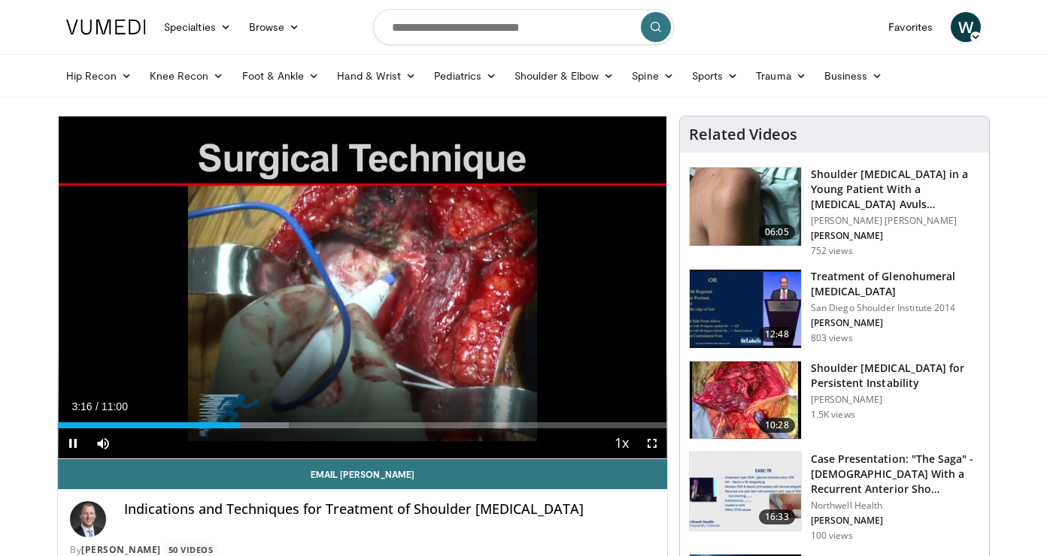
click at [652, 444] on span "Video Player" at bounding box center [652, 444] width 30 height 30
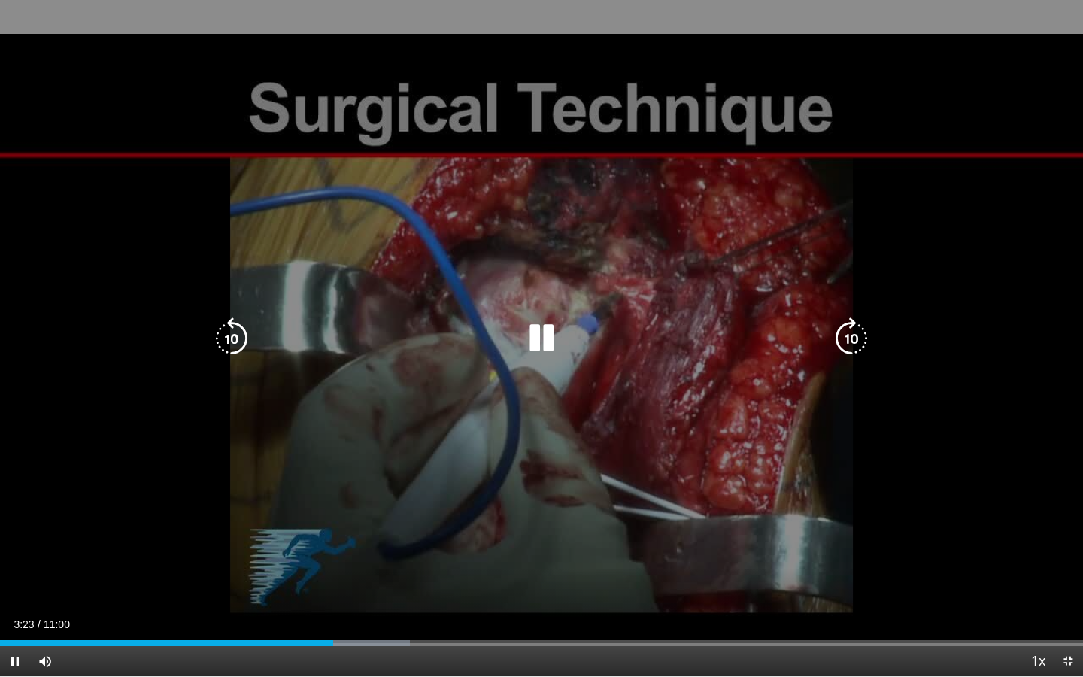
click at [856, 343] on icon "Video Player" at bounding box center [851, 338] width 42 height 42
click at [847, 337] on icon "Video Player" at bounding box center [851, 338] width 42 height 42
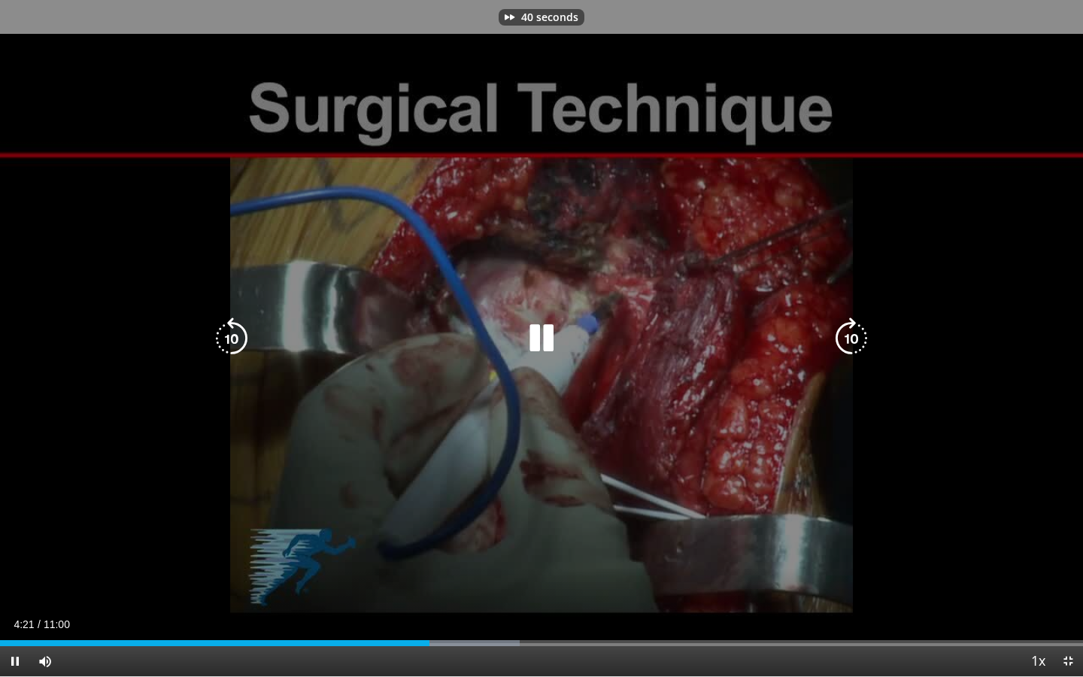
click at [847, 337] on icon "Video Player" at bounding box center [851, 338] width 42 height 42
click at [847, 340] on icon "Video Player" at bounding box center [851, 338] width 42 height 42
click at [860, 339] on icon "Video Player" at bounding box center [851, 338] width 42 height 42
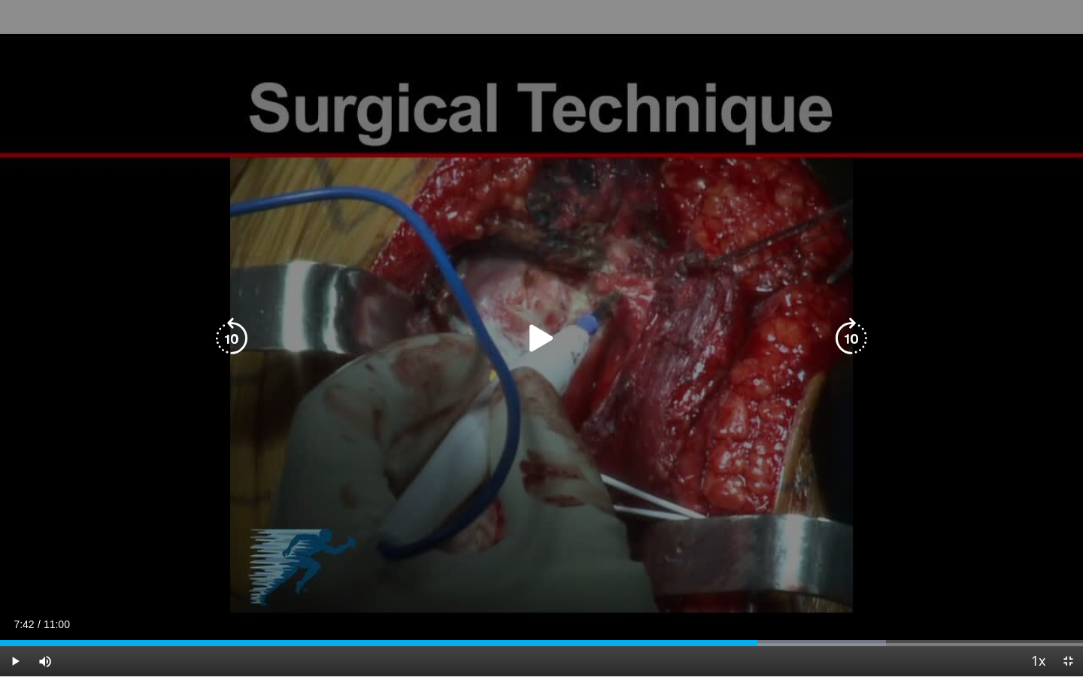
click at [538, 329] on icon "Video Player" at bounding box center [541, 338] width 42 height 42
click at [233, 330] on icon "Video Player" at bounding box center [232, 338] width 42 height 42
click at [532, 338] on icon "Video Player" at bounding box center [541, 338] width 42 height 42
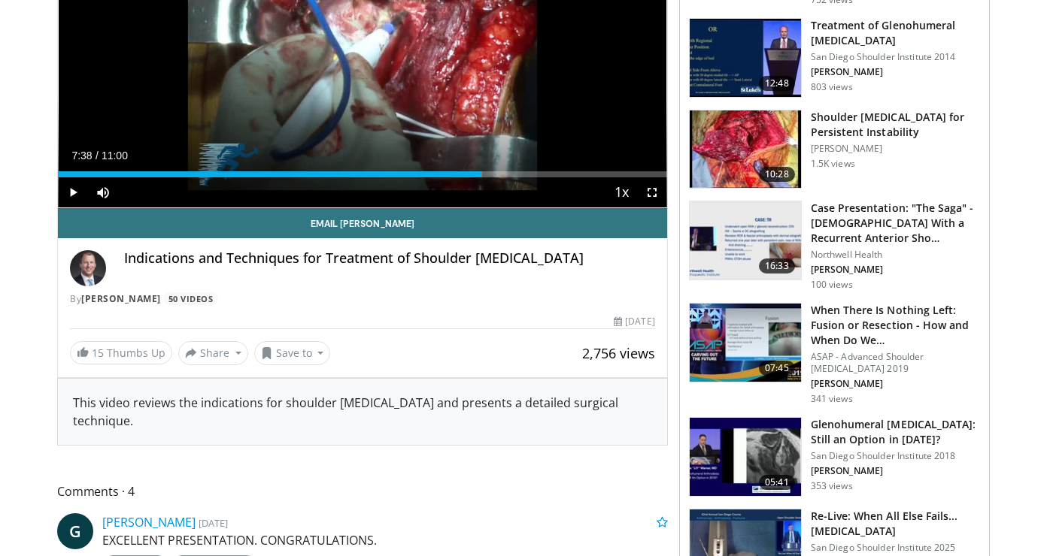
scroll to position [114, 0]
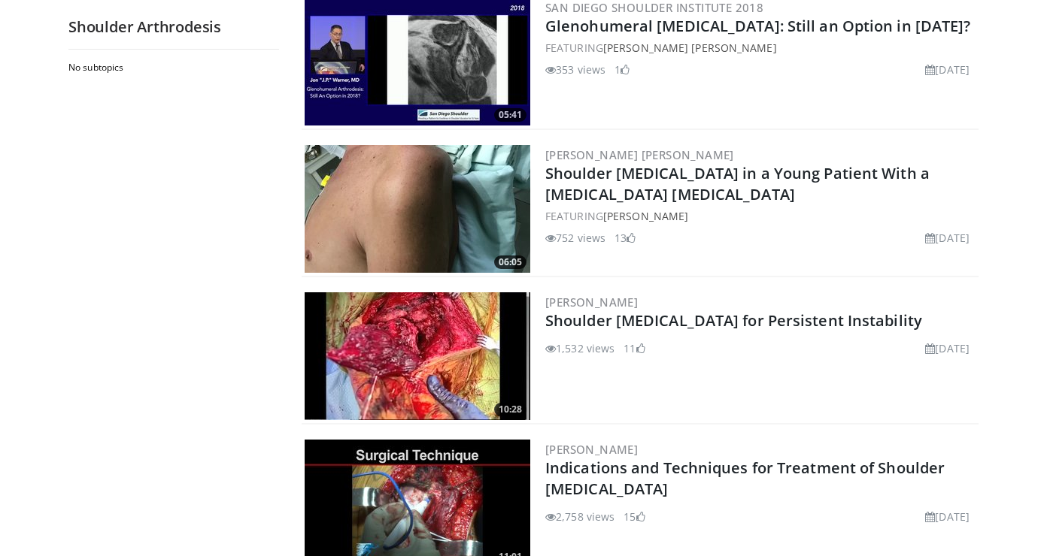
scroll to position [616, 0]
